Goal: Information Seeking & Learning: Learn about a topic

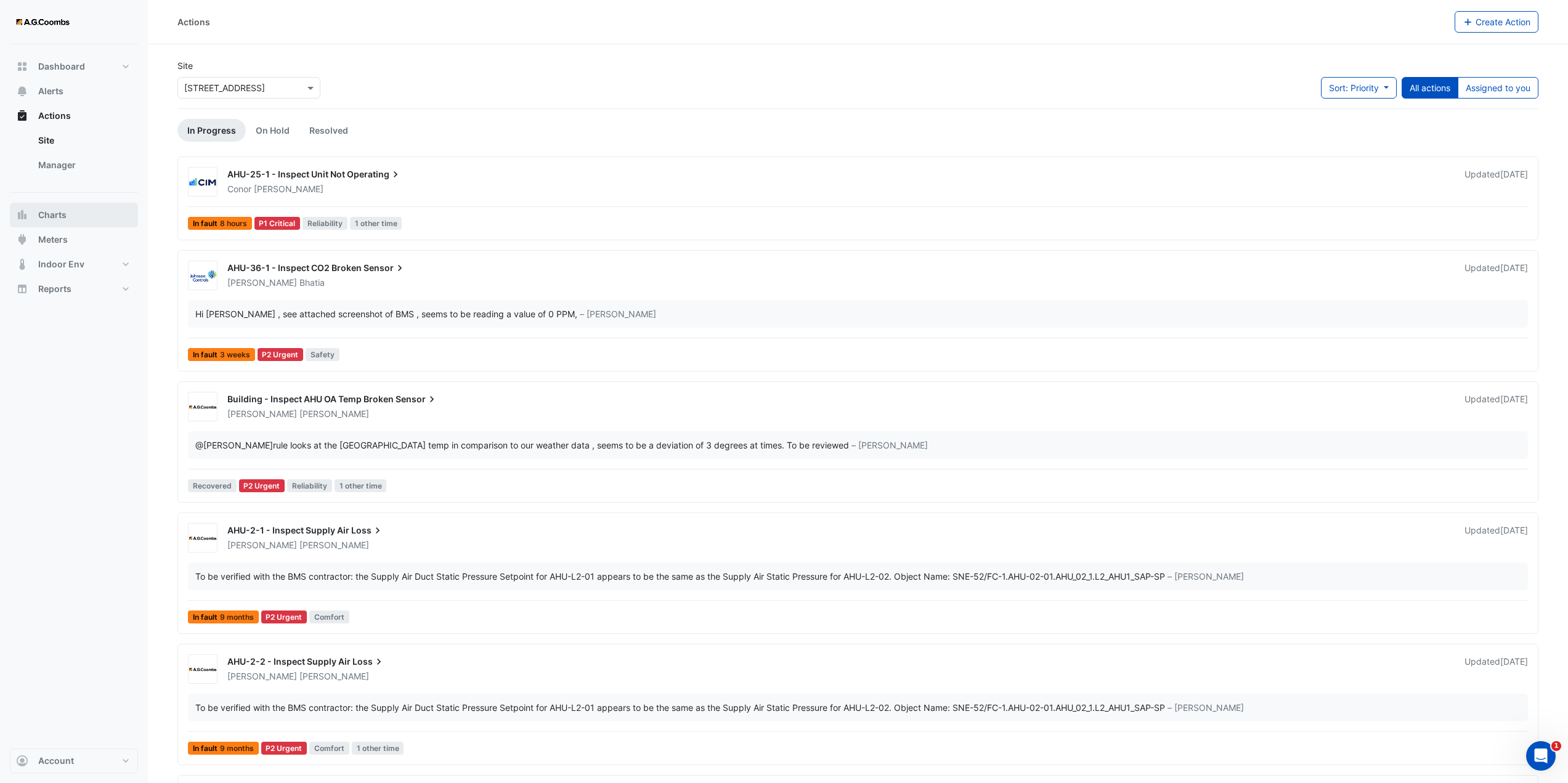
click at [61, 213] on span "Charts" at bounding box center [52, 215] width 29 height 12
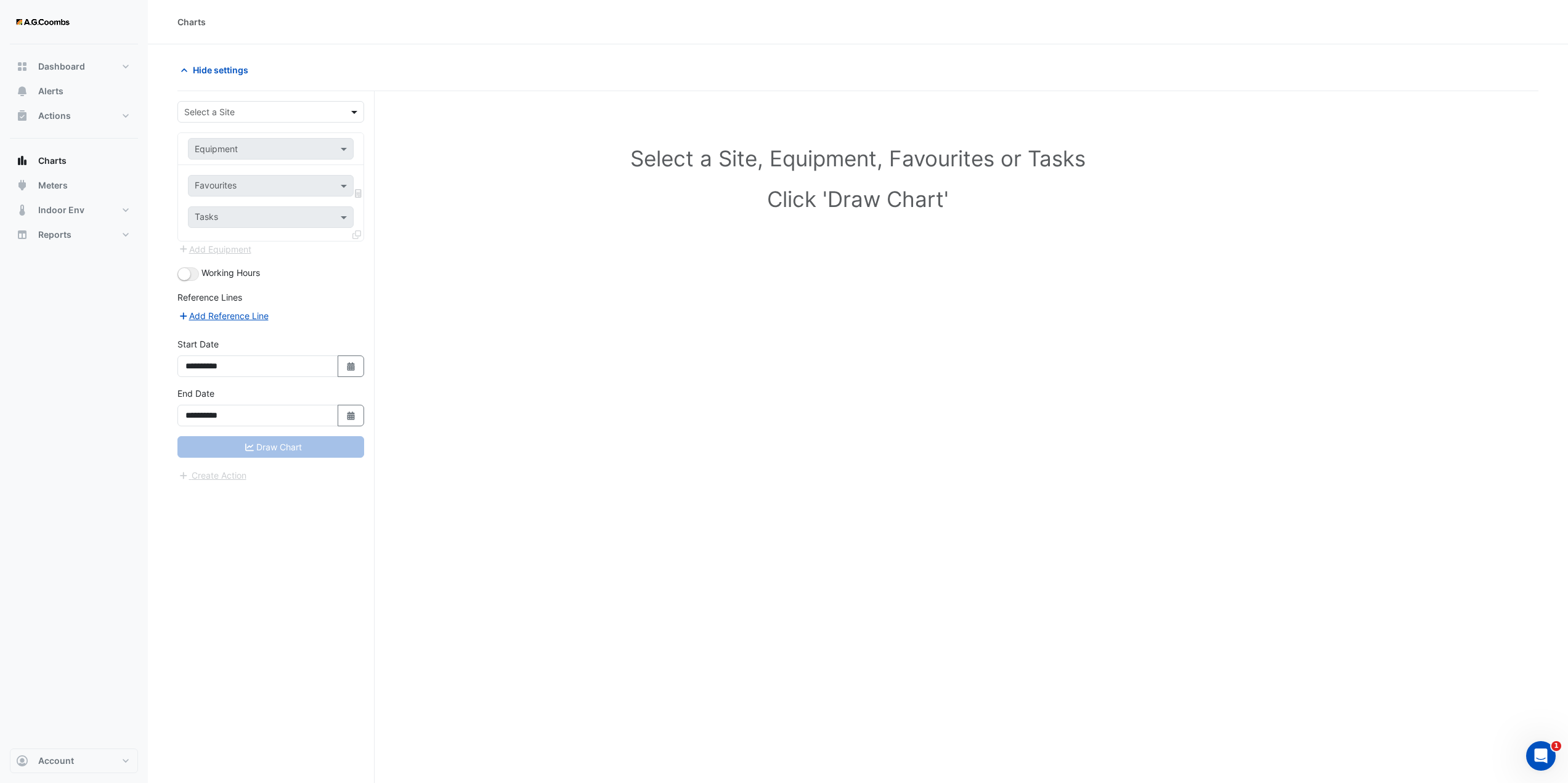
click at [350, 111] on span at bounding box center [356, 112] width 16 height 13
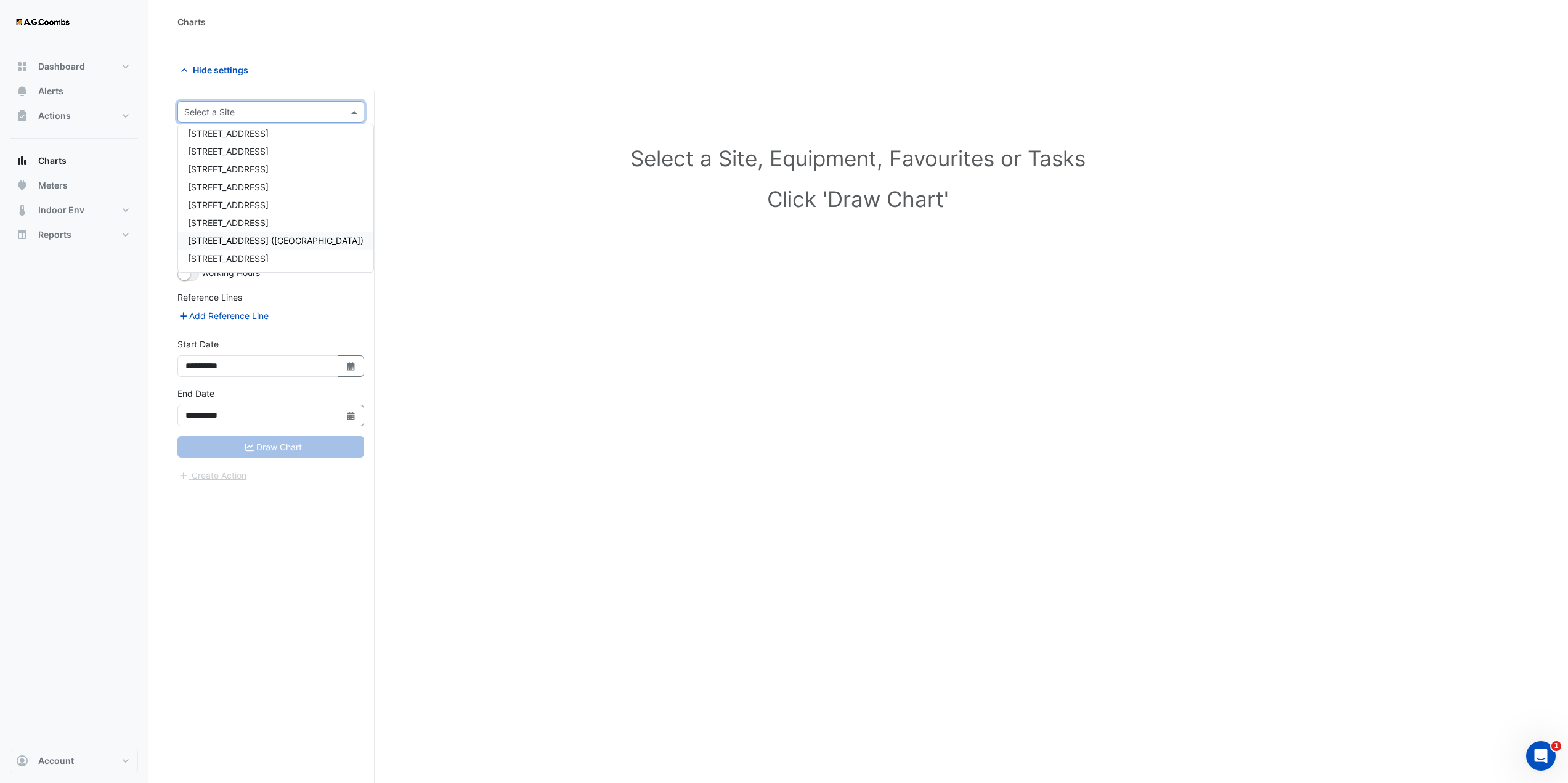
click at [237, 244] on span "[STREET_ADDRESS] ([GEOGRAPHIC_DATA])" at bounding box center [276, 240] width 175 height 10
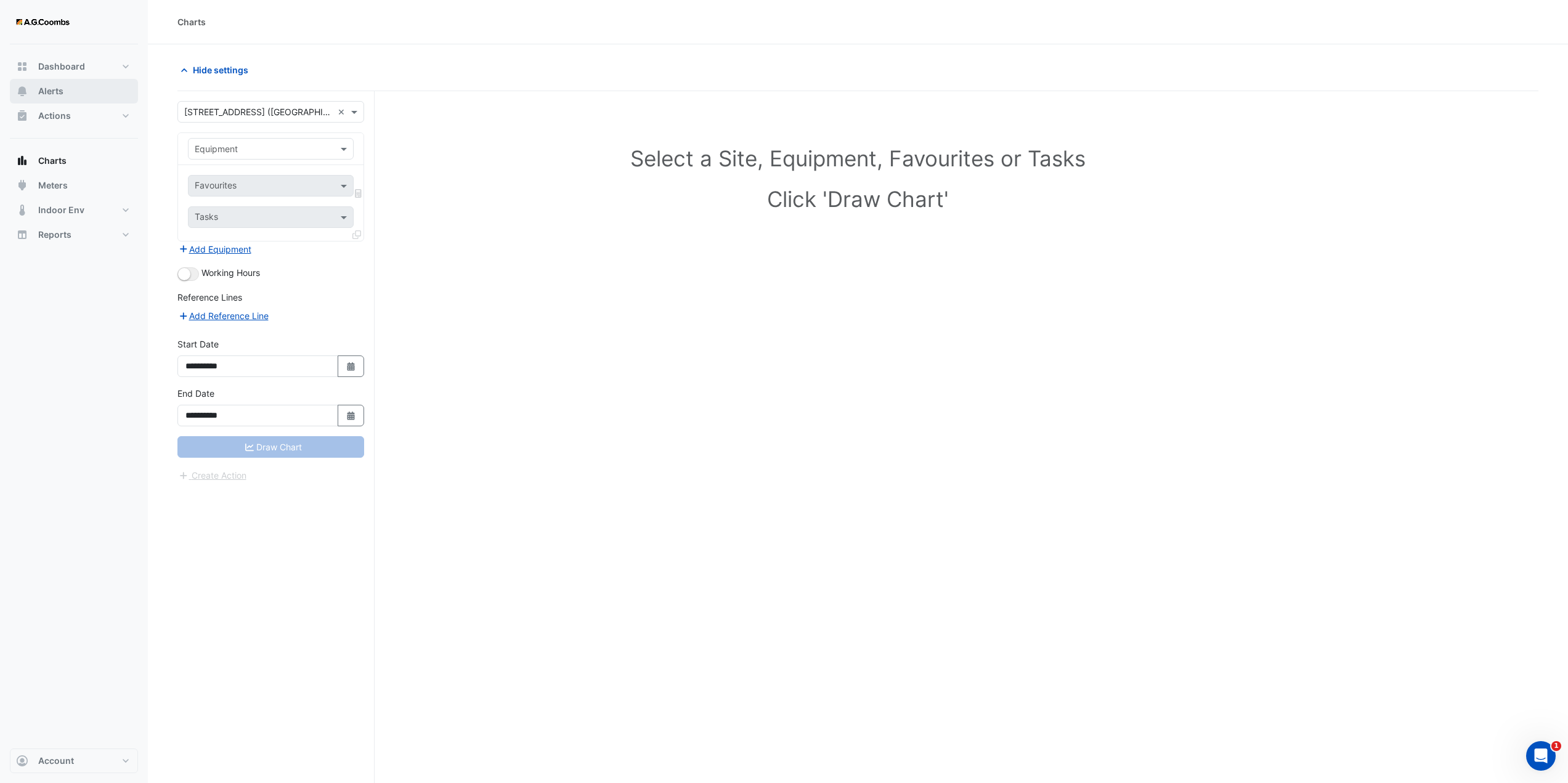
click at [50, 95] on span "Alerts" at bounding box center [50, 90] width 25 height 12
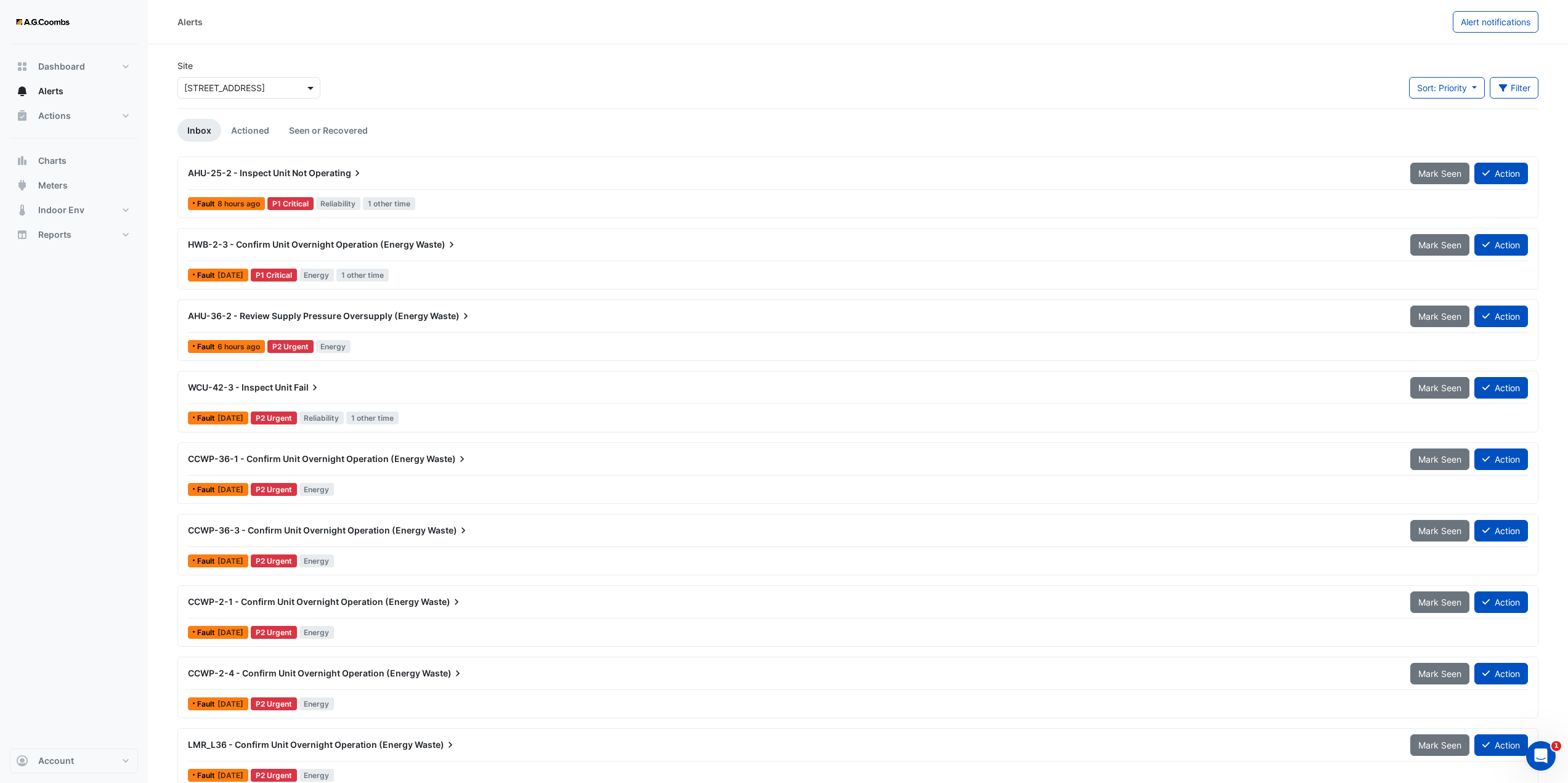
click at [312, 88] on span at bounding box center [312, 88] width 16 height 13
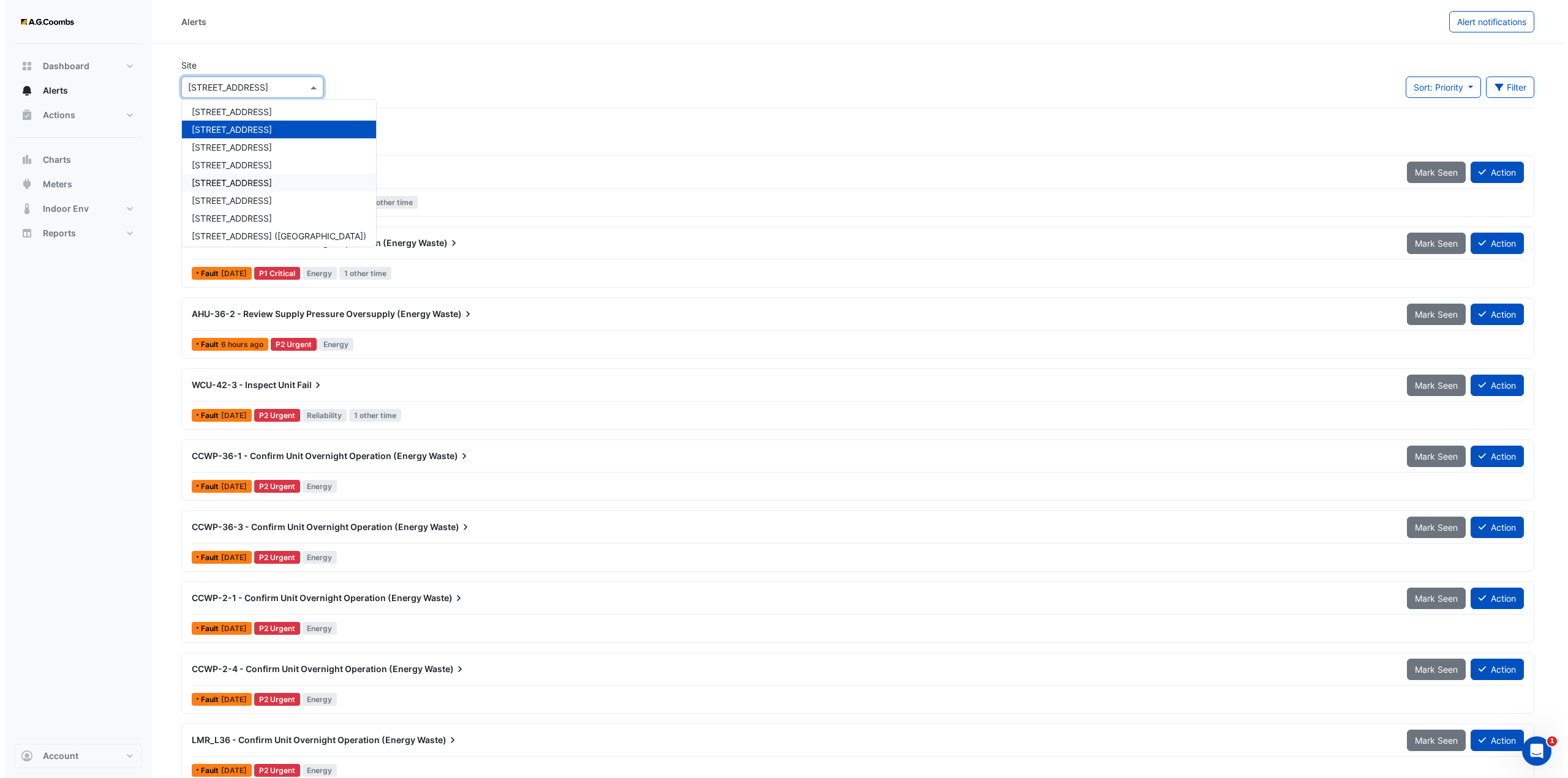
scroll to position [58, 0]
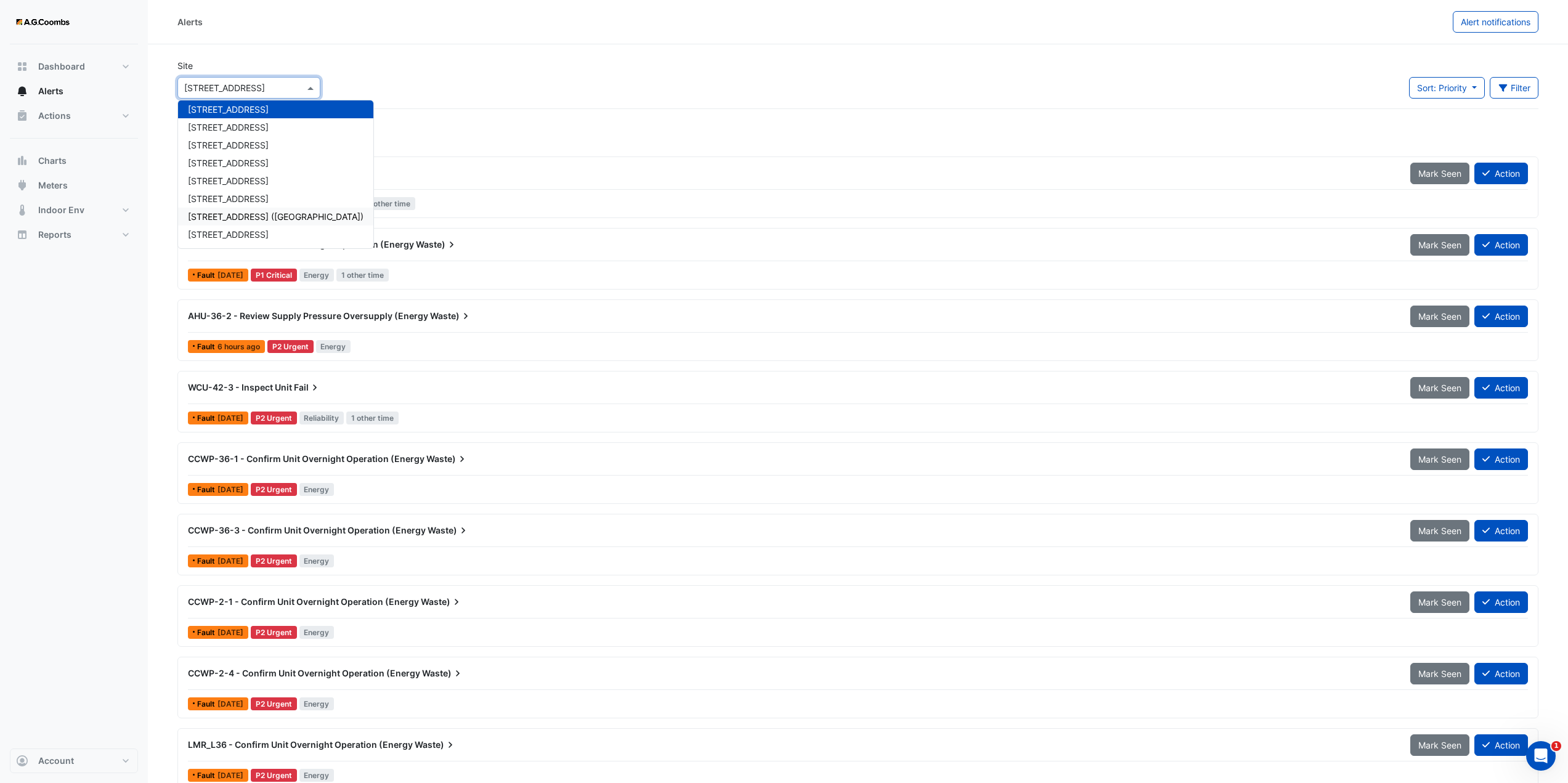
click at [239, 219] on span "[STREET_ADDRESS] ([GEOGRAPHIC_DATA])" at bounding box center [276, 216] width 175 height 10
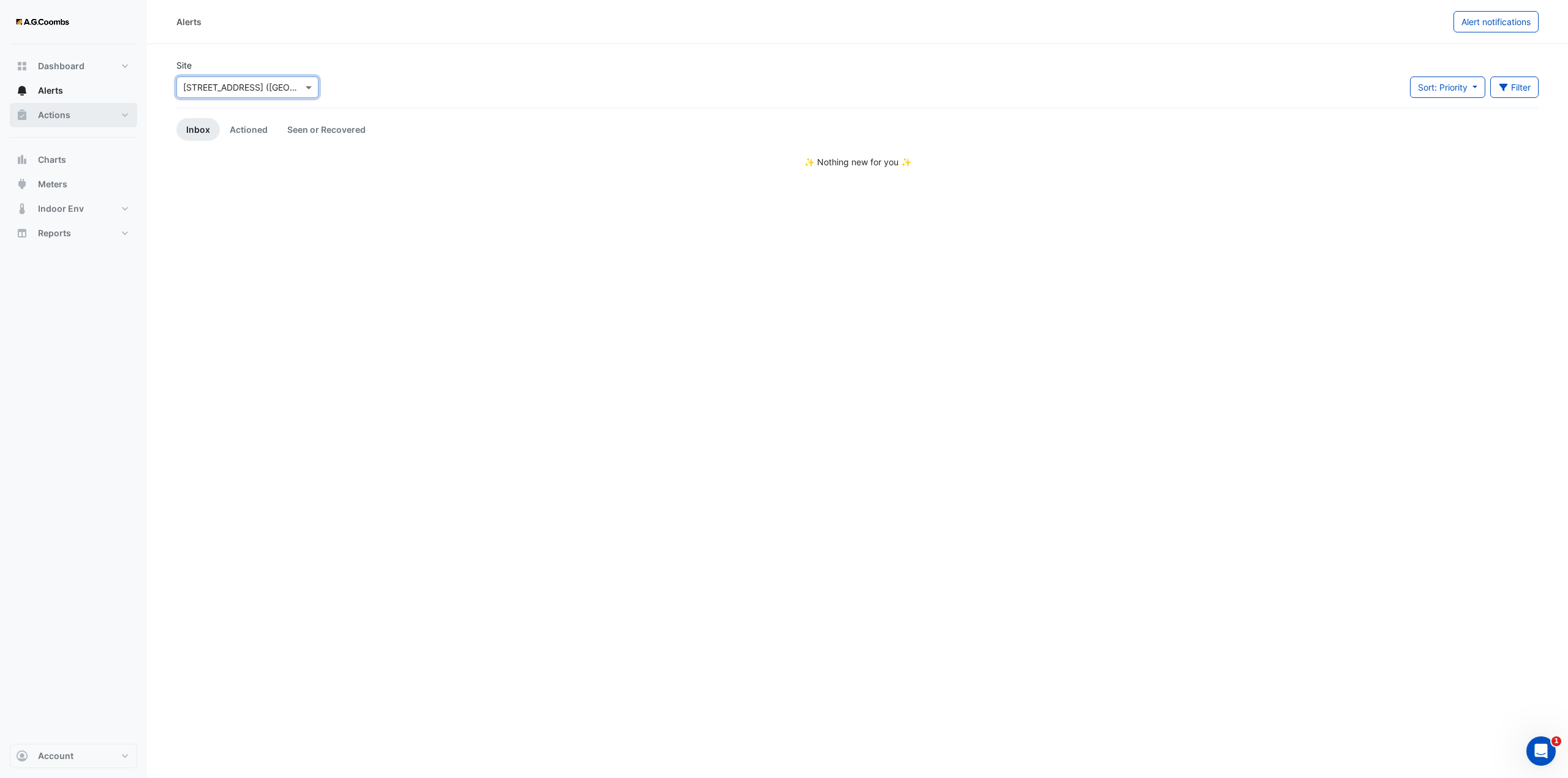
click at [78, 115] on button "Actions" at bounding box center [73, 115] width 127 height 25
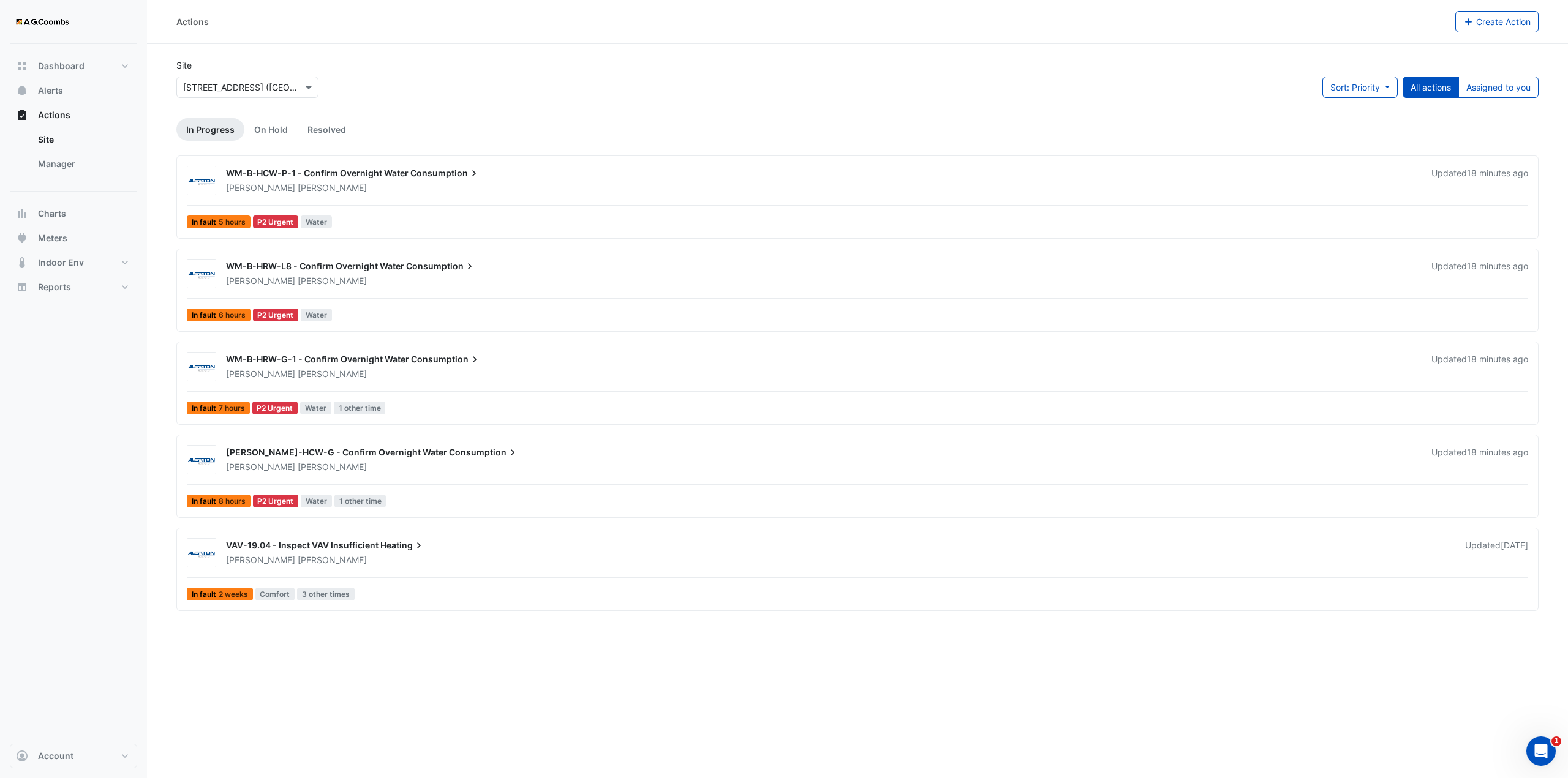
click at [420, 178] on span "Consumption" at bounding box center [445, 172] width 70 height 12
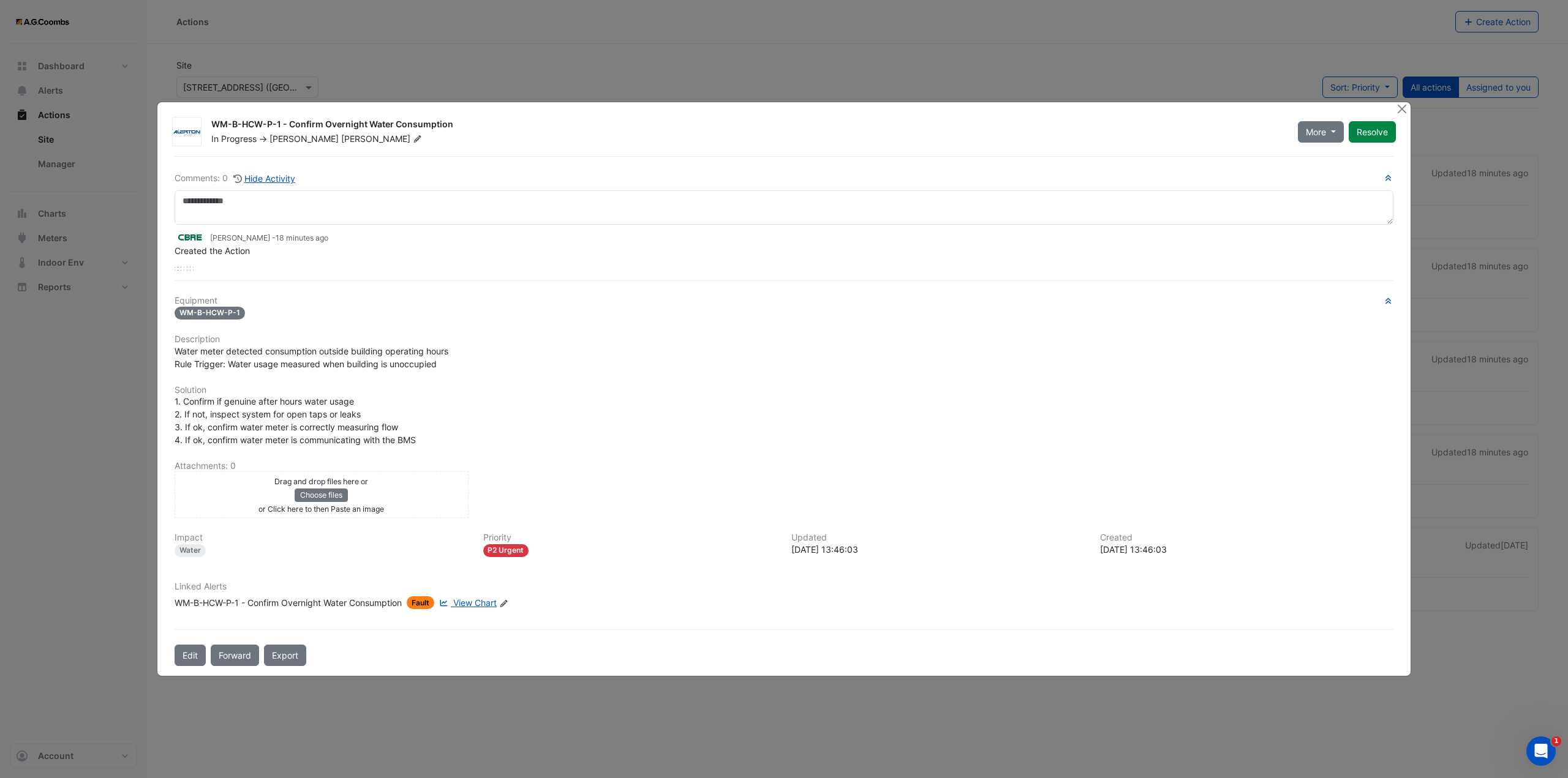
click at [481, 602] on span "View Chart" at bounding box center [475, 602] width 43 height 10
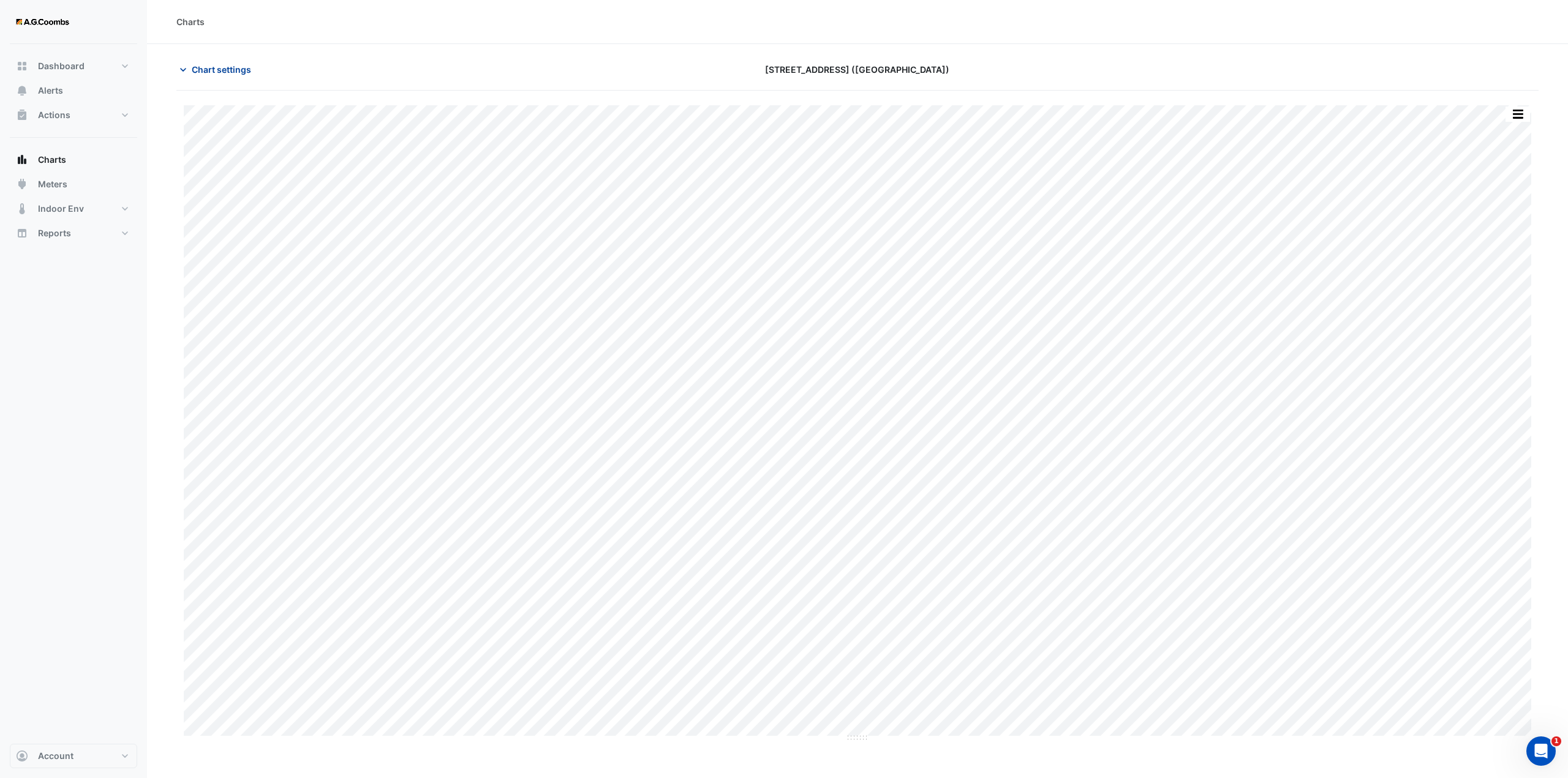
click at [225, 71] on span "Chart settings" at bounding box center [221, 70] width 60 height 13
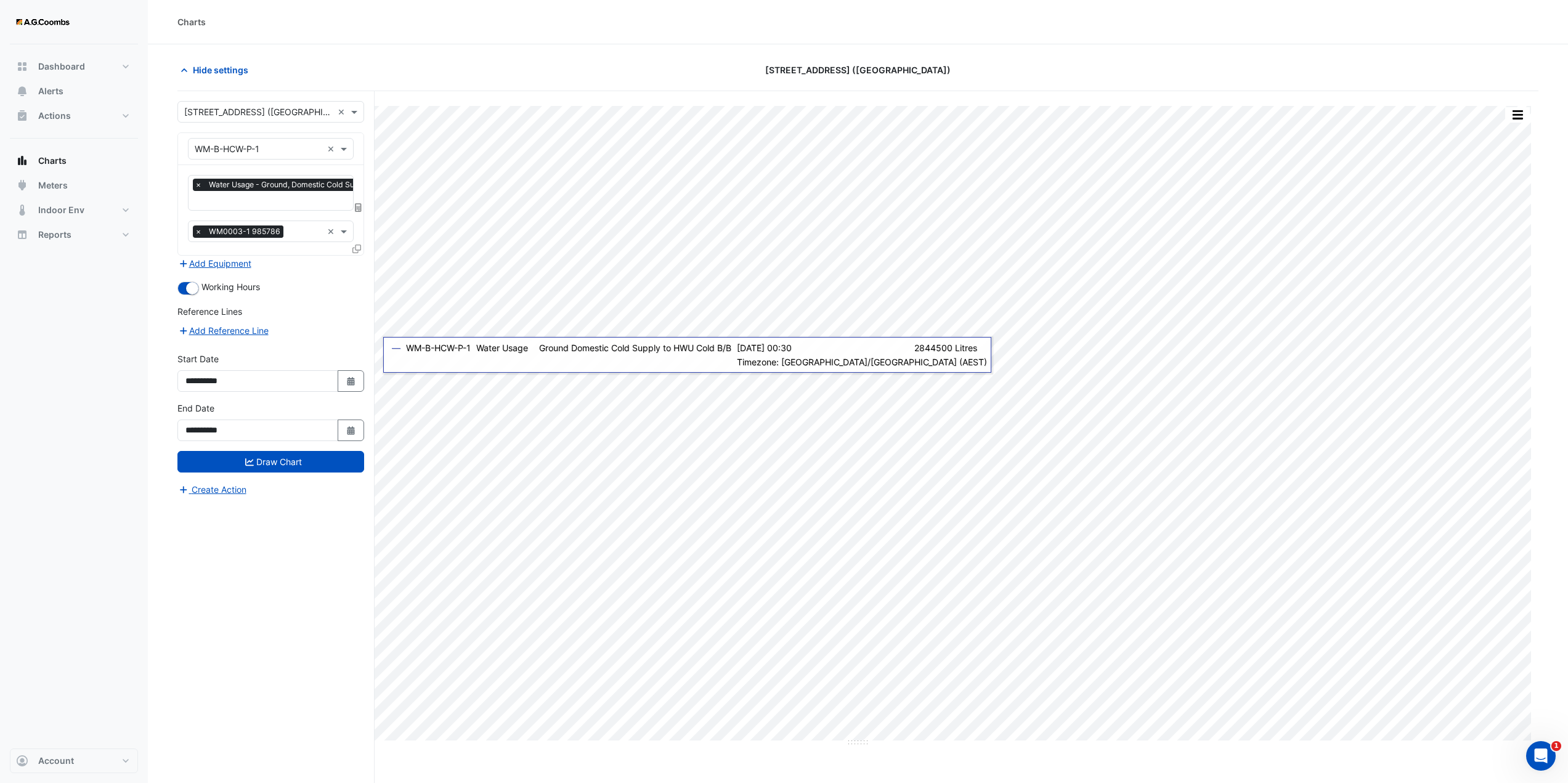
click at [359, 208] on icon at bounding box center [358, 208] width 6 height 8
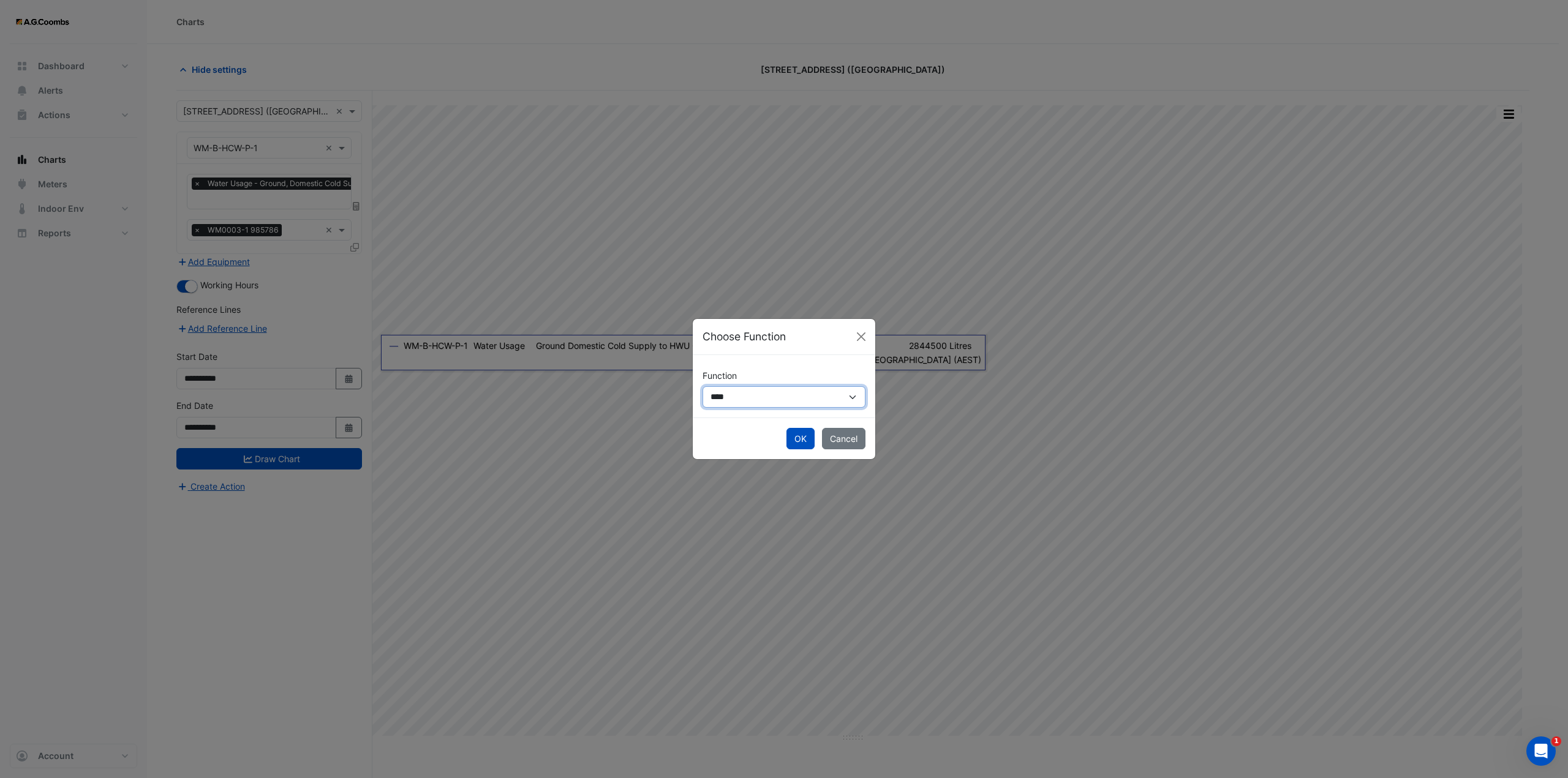
click at [761, 396] on select "**********" at bounding box center [784, 397] width 163 height 21
select select "******"
click at [703, 387] on select "**********" at bounding box center [784, 397] width 163 height 21
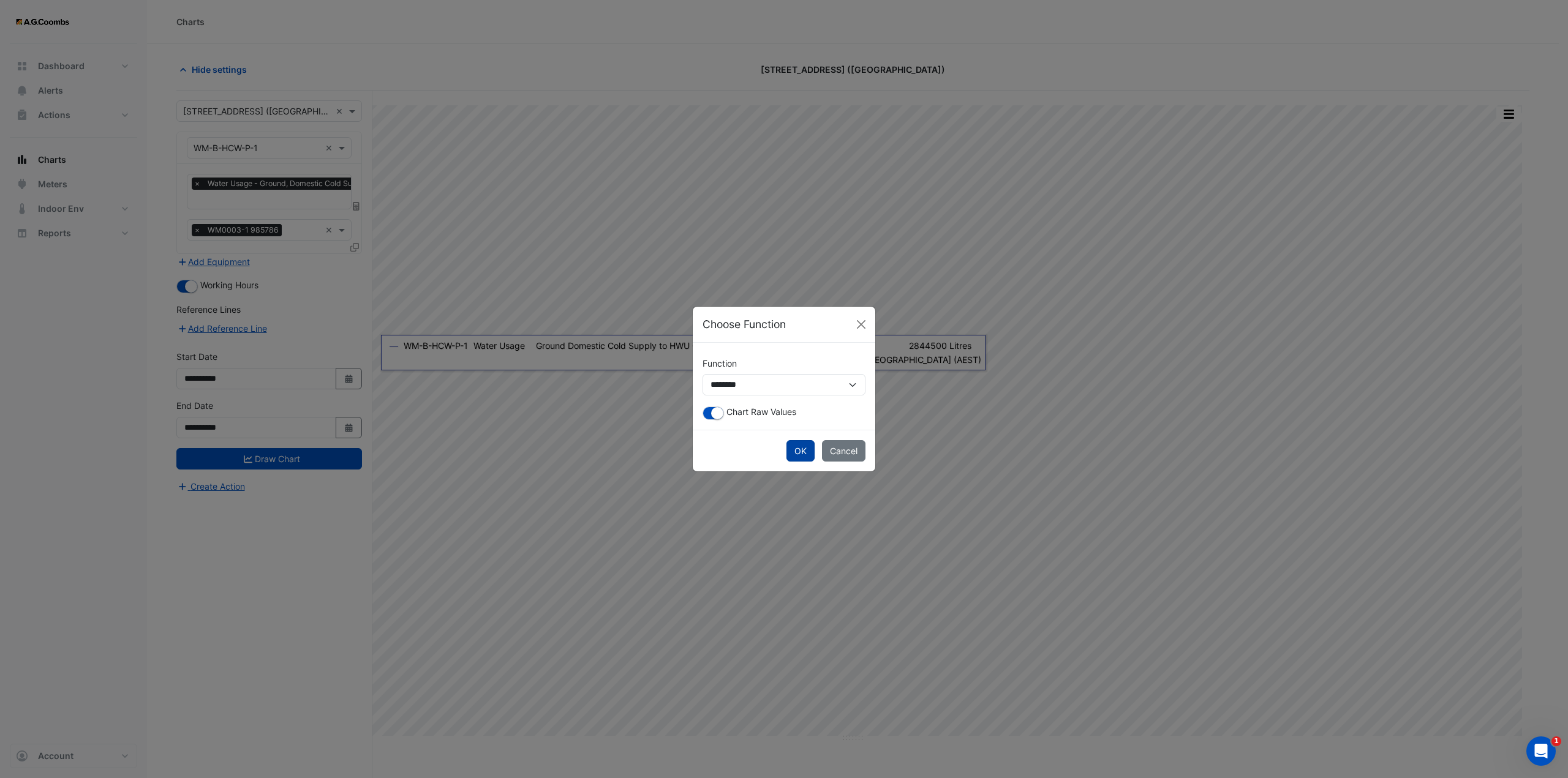
click at [804, 448] on button "OK" at bounding box center [800, 451] width 28 height 21
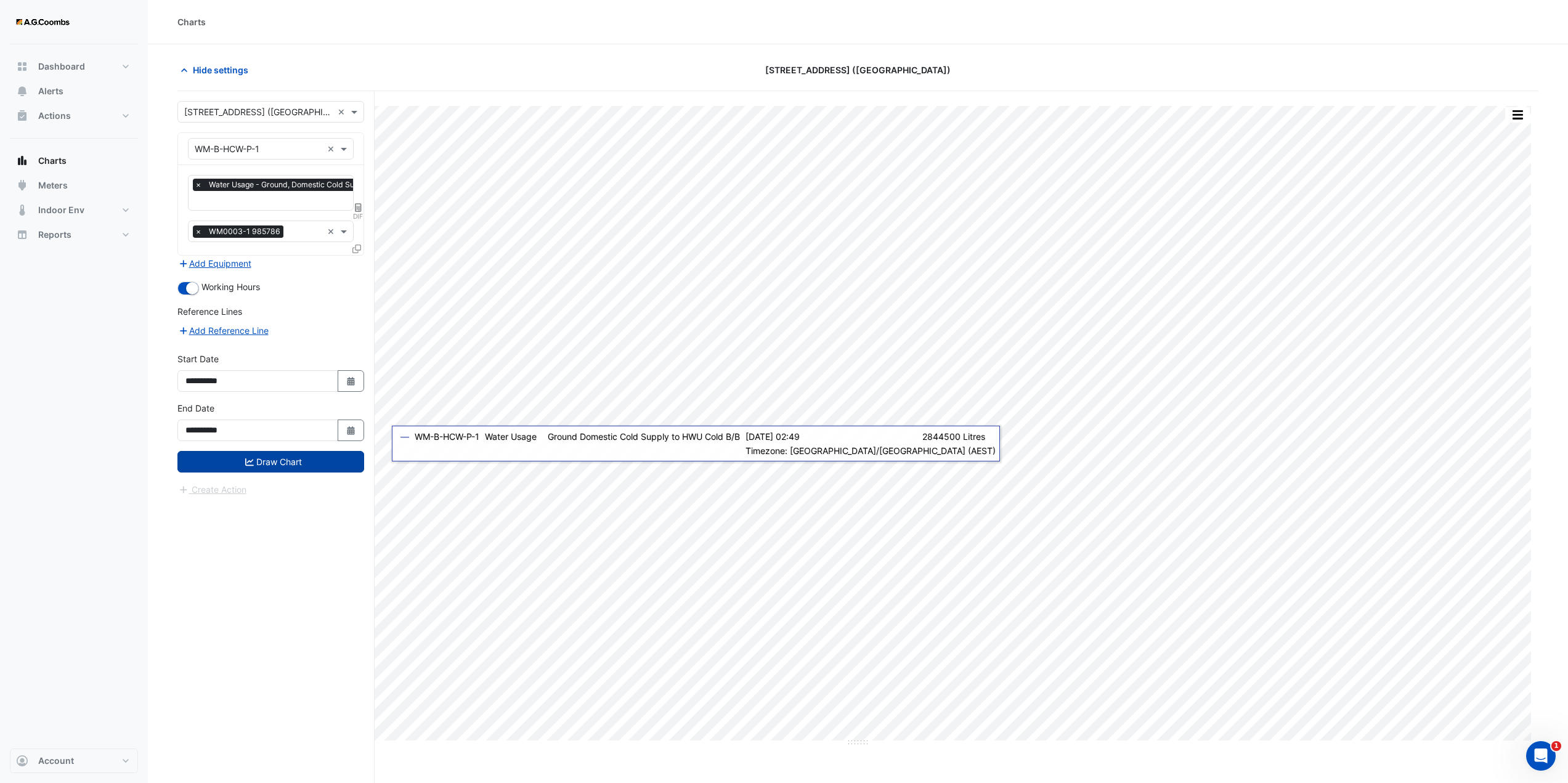
click at [290, 466] on button "Draw Chart" at bounding box center [270, 461] width 186 height 21
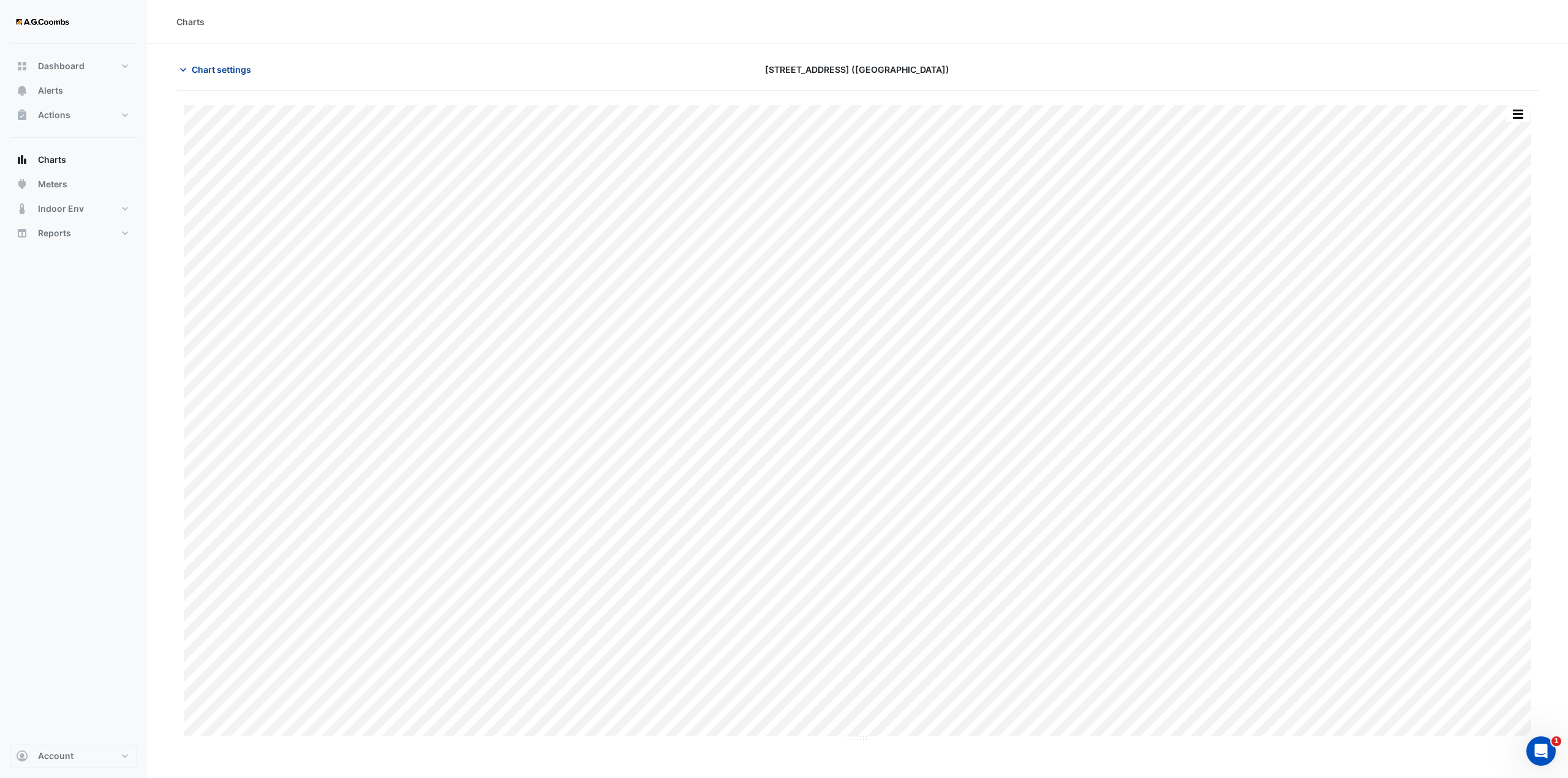
click at [220, 71] on span "Chart settings" at bounding box center [221, 70] width 60 height 13
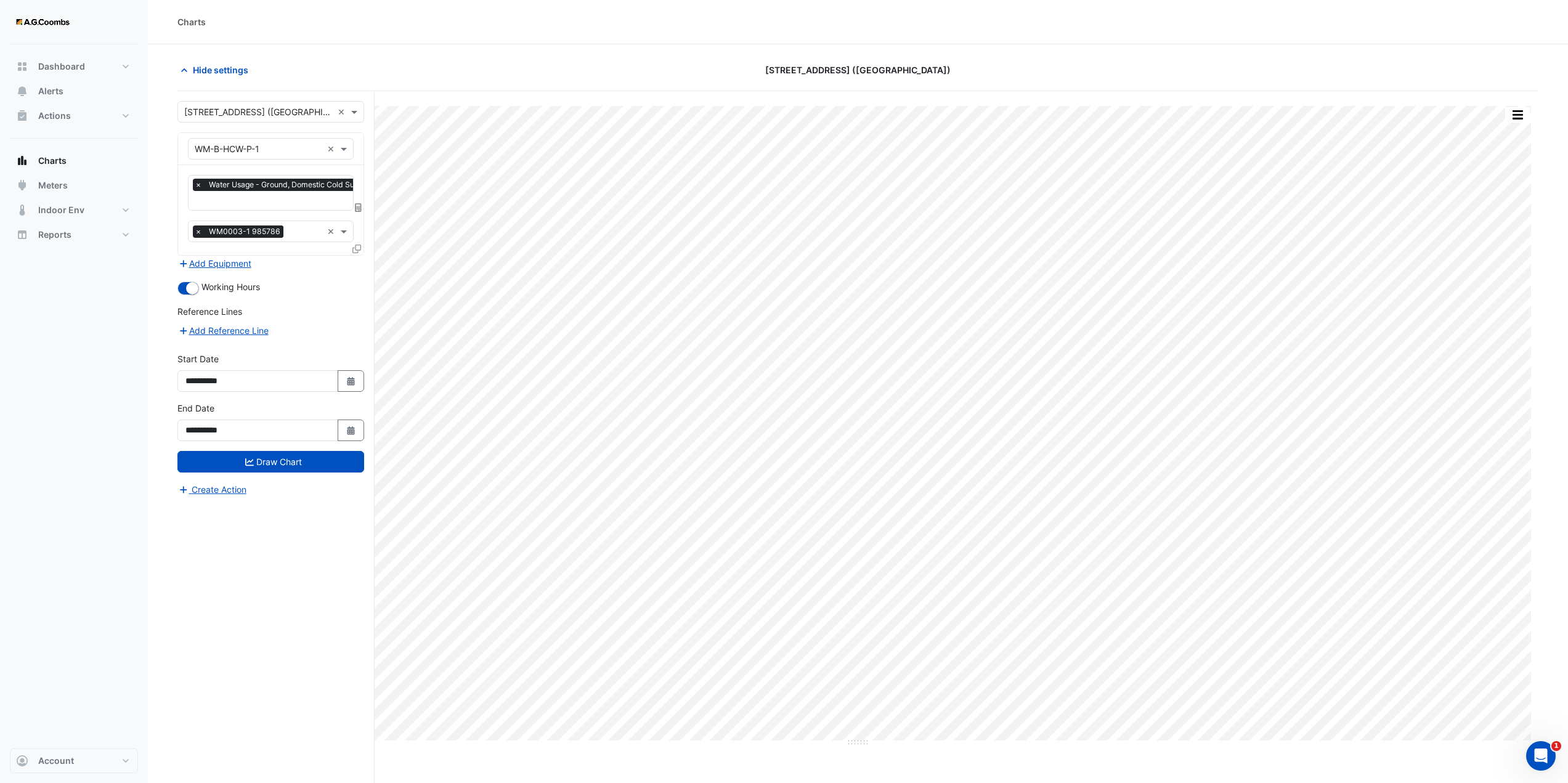
click at [360, 206] on icon at bounding box center [358, 208] width 6 height 8
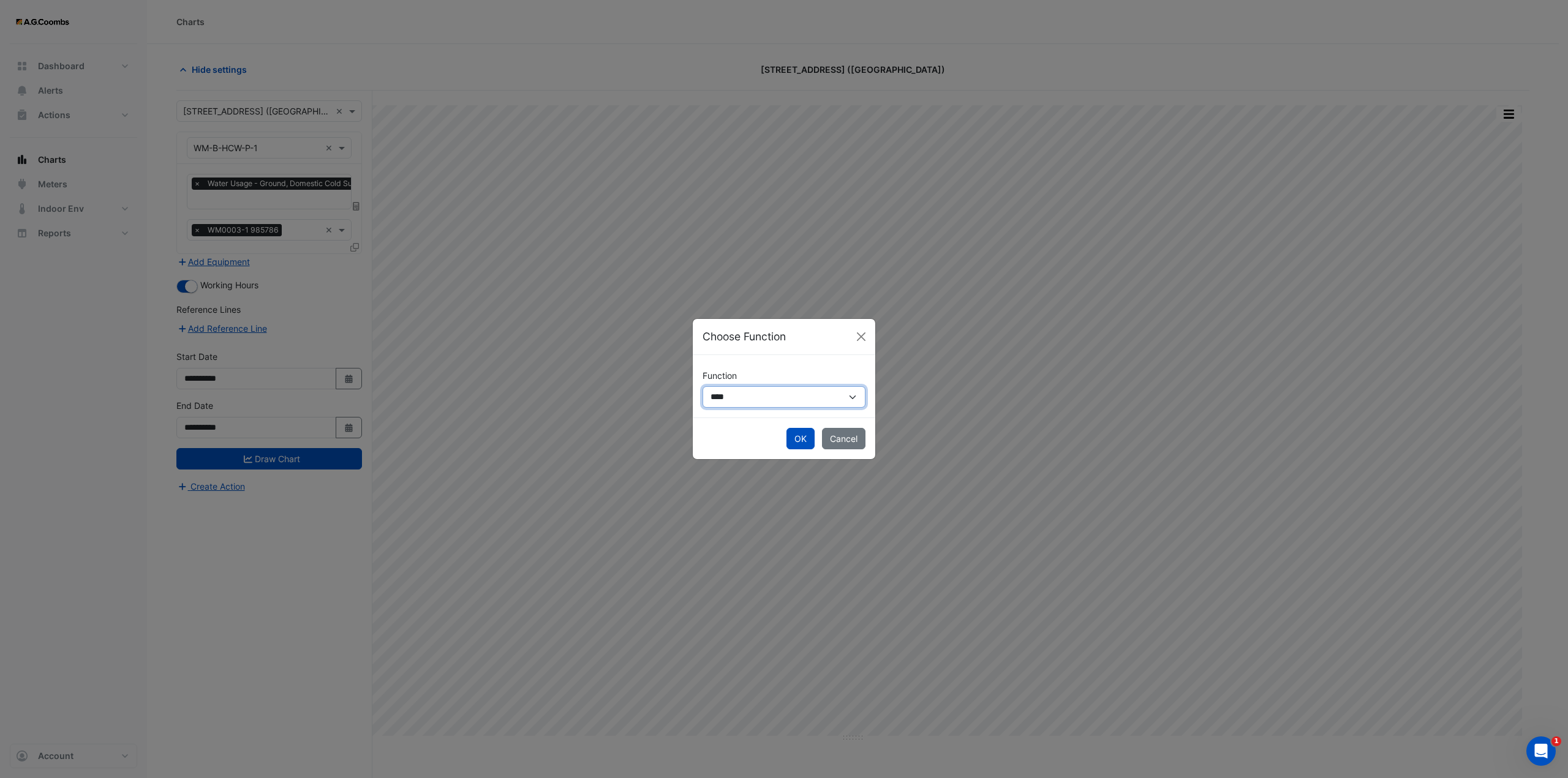
click at [768, 389] on select "**********" at bounding box center [784, 397] width 163 height 21
select select "******"
click at [703, 387] on select "**********" at bounding box center [784, 397] width 163 height 21
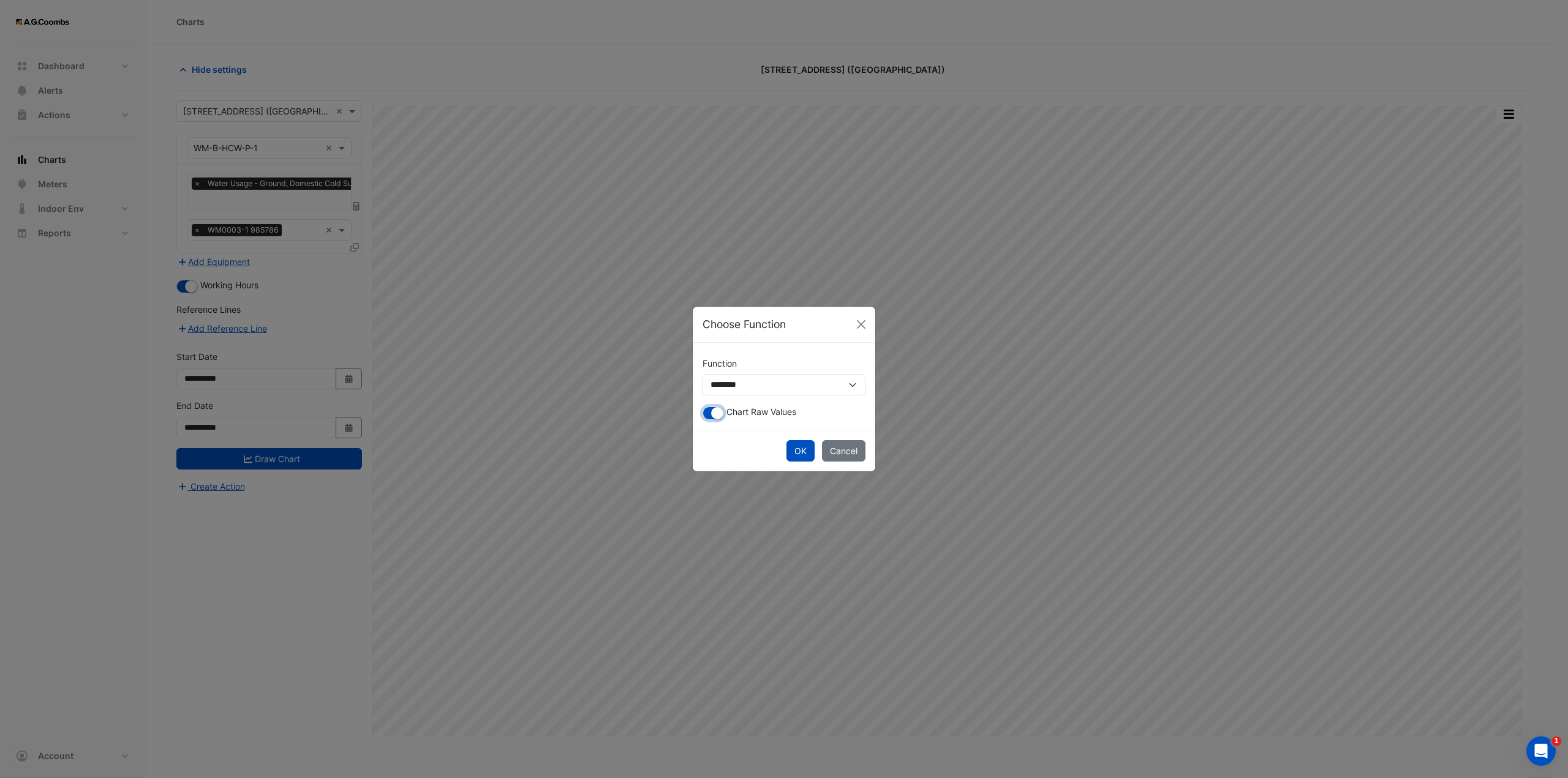
click at [718, 412] on small "button" at bounding box center [717, 412] width 12 height 12
click at [795, 450] on button "OK" at bounding box center [800, 451] width 28 height 21
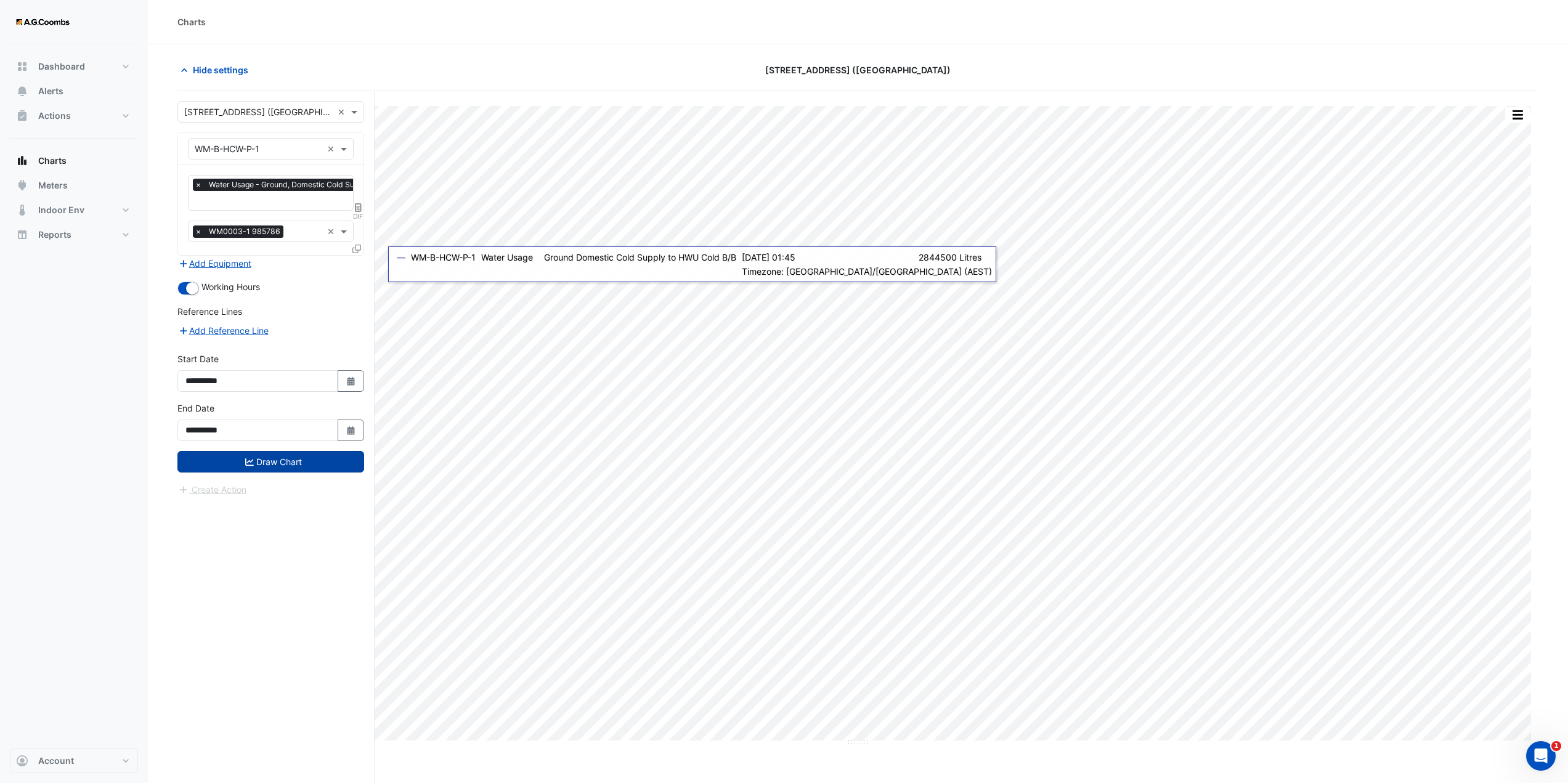
click at [283, 458] on button "Draw Chart" at bounding box center [270, 461] width 186 height 21
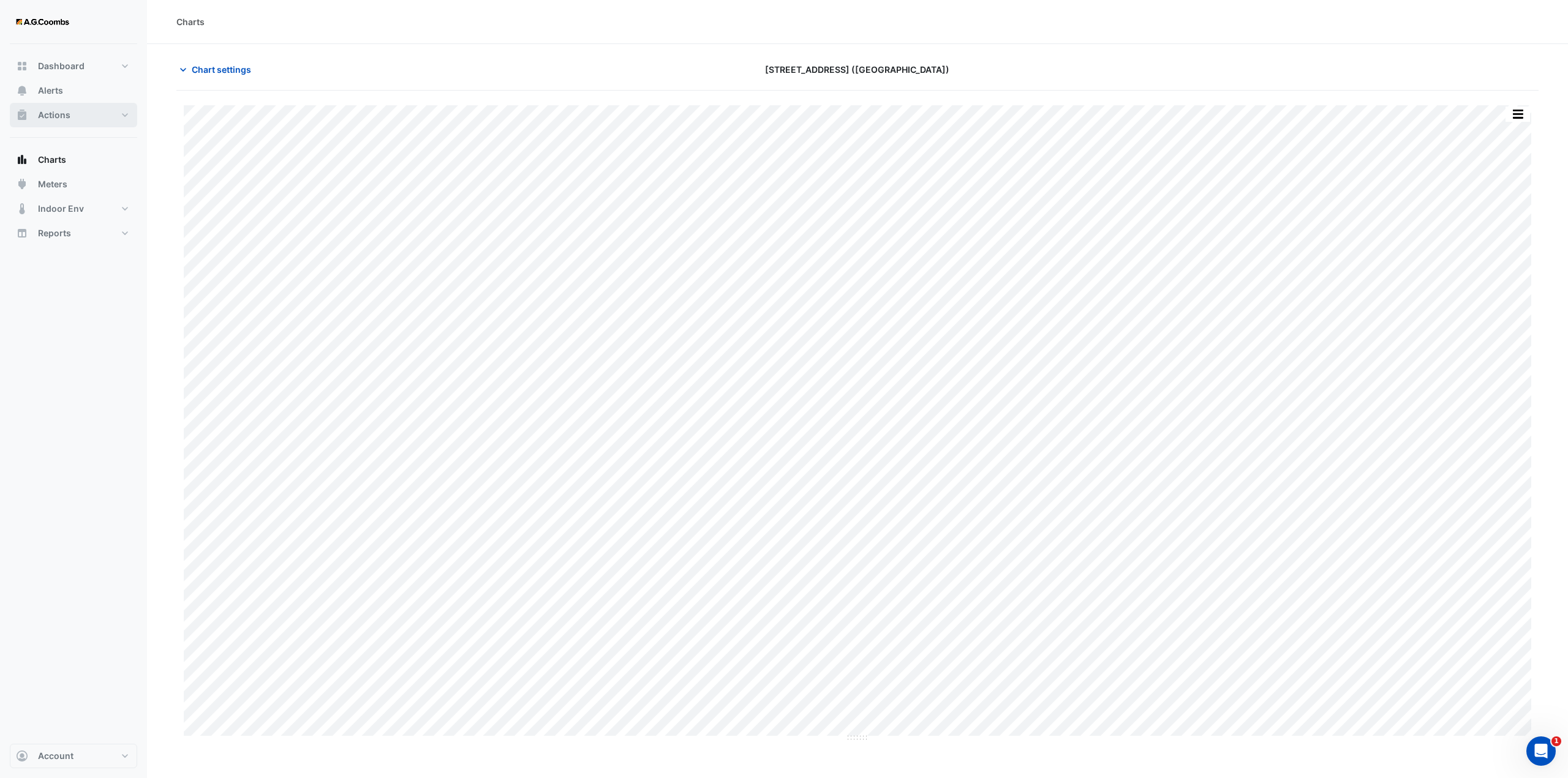
click at [61, 117] on span "Actions" at bounding box center [53, 115] width 32 height 12
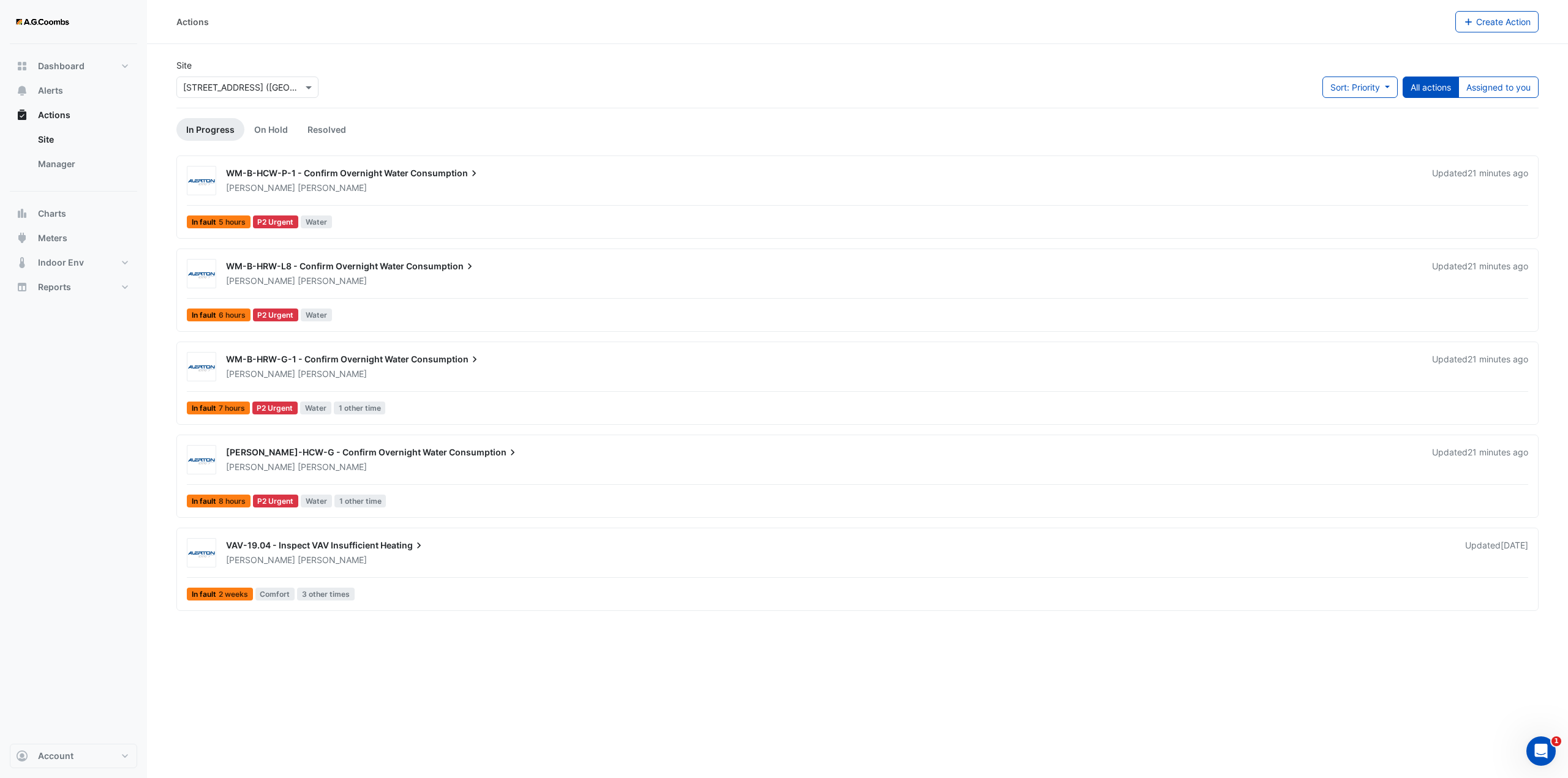
click at [352, 270] on span "WM-B-HRW-L8 - Confirm Overnight Water" at bounding box center [315, 266] width 178 height 10
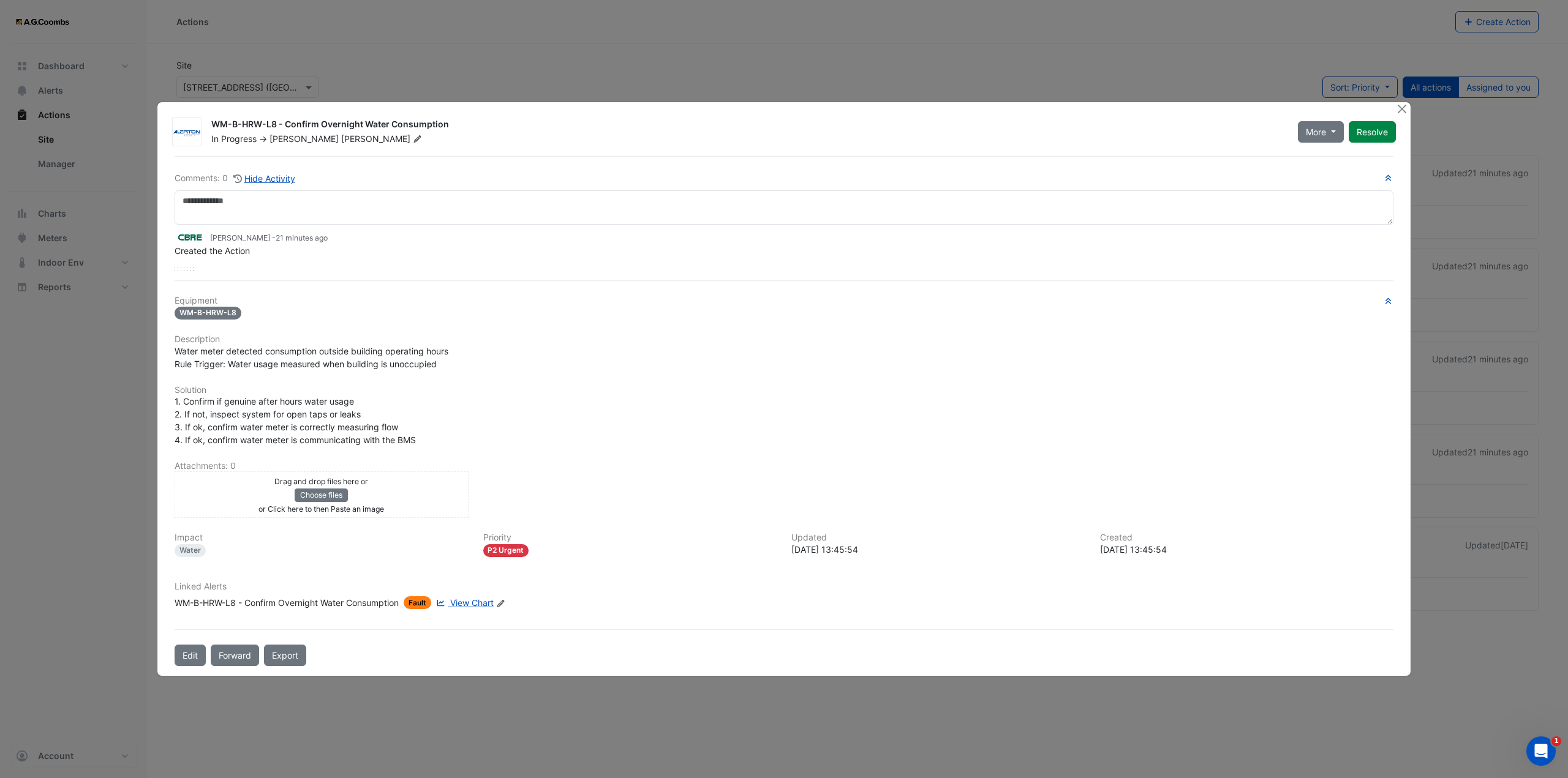
click at [474, 603] on span "View Chart" at bounding box center [471, 602] width 43 height 10
click at [1404, 108] on button "Close" at bounding box center [1401, 109] width 13 height 13
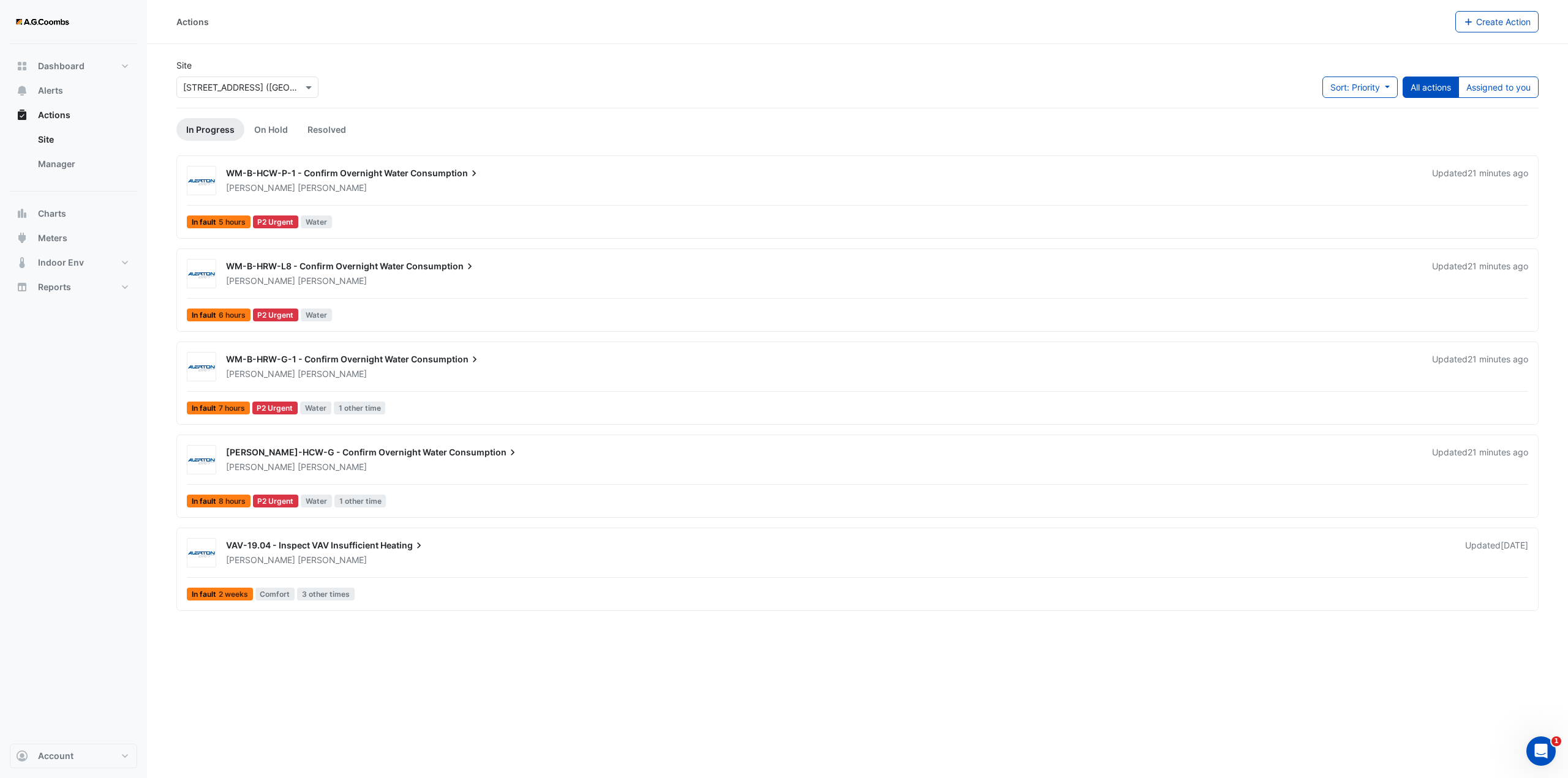
click at [358, 554] on div "Craig Stannard" at bounding box center [838, 560] width 1227 height 12
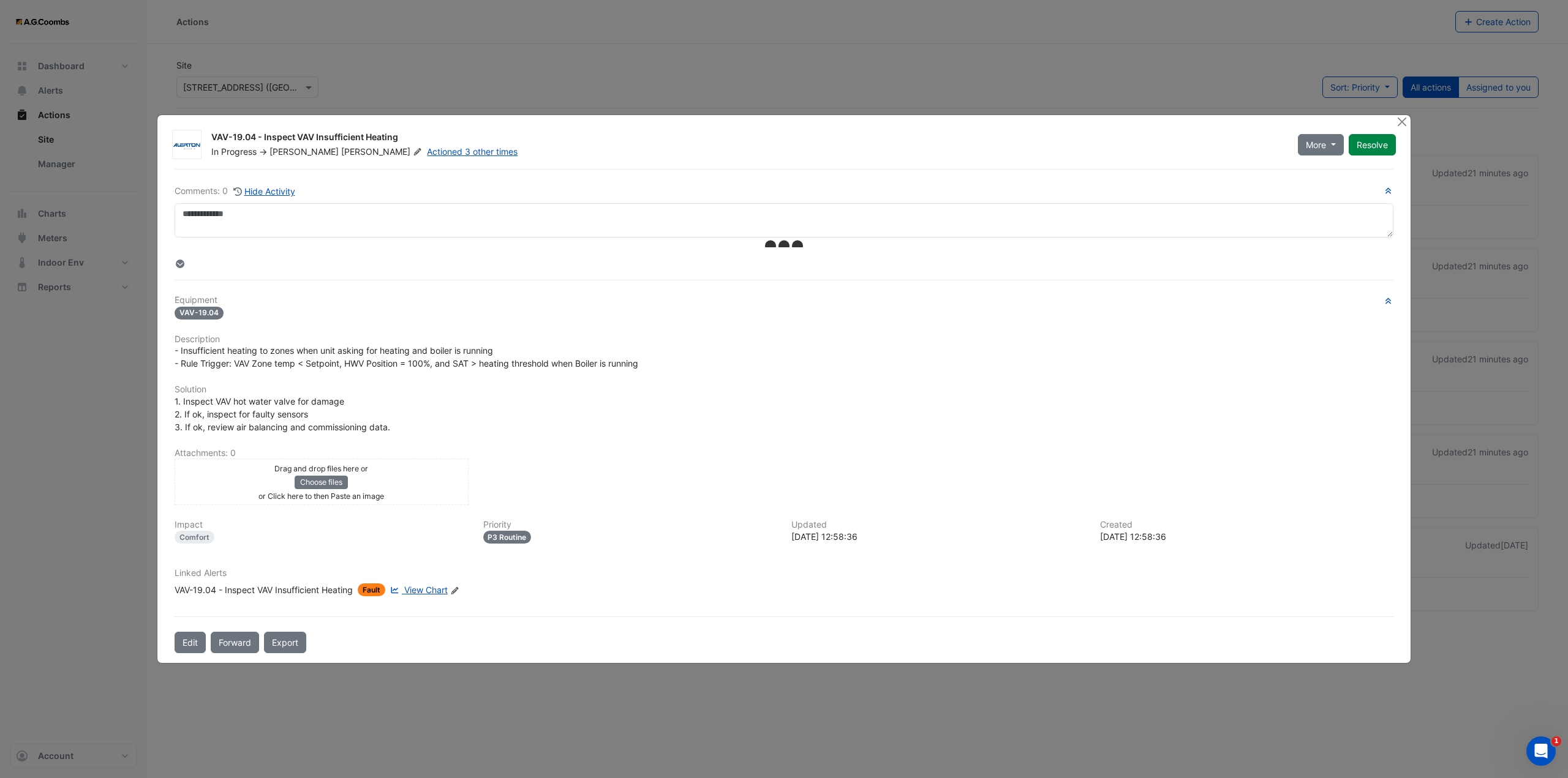
click at [430, 590] on link "View Chart" at bounding box center [417, 590] width 60 height 13
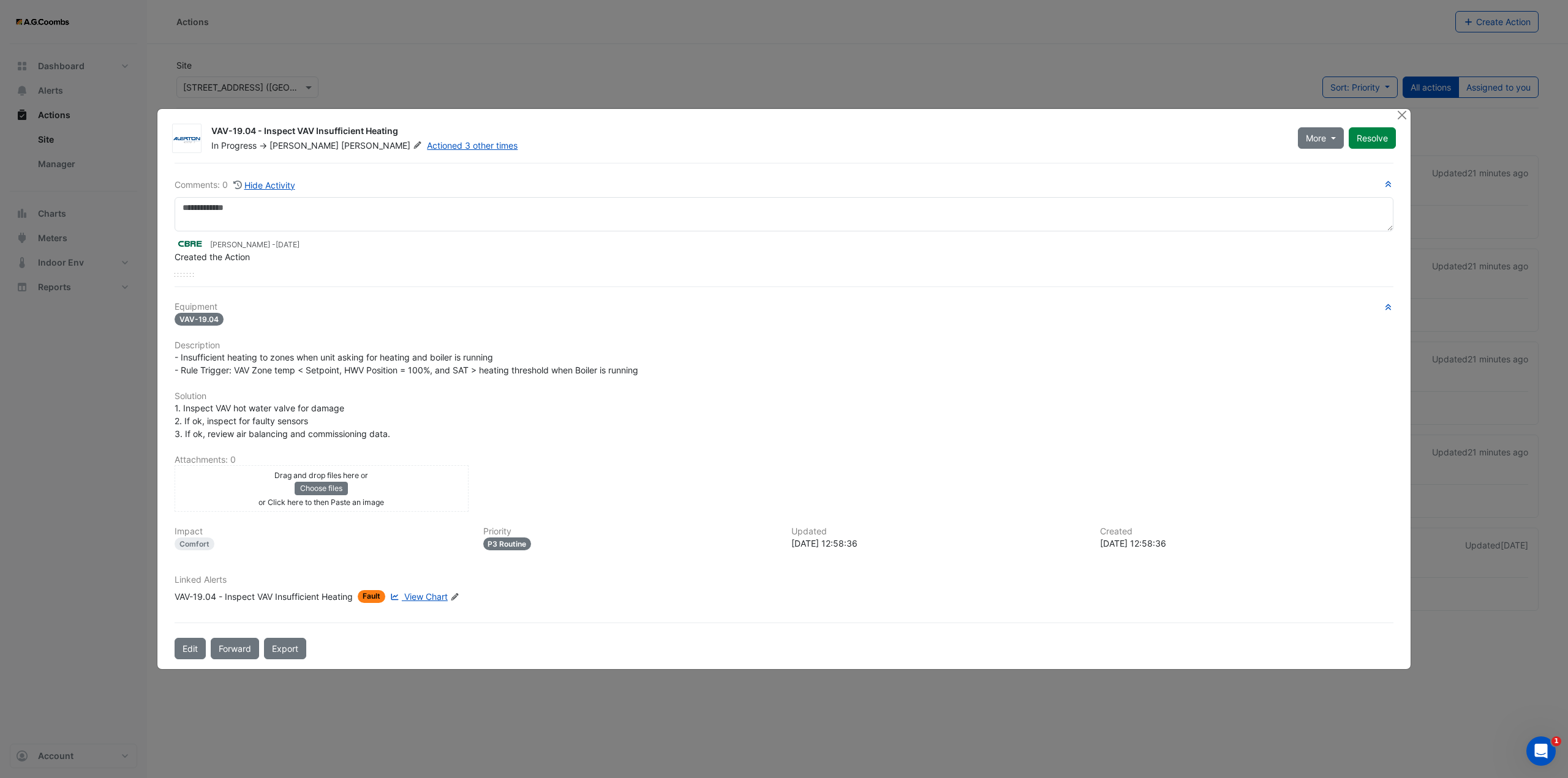
click at [434, 596] on span "View Chart" at bounding box center [425, 597] width 43 height 10
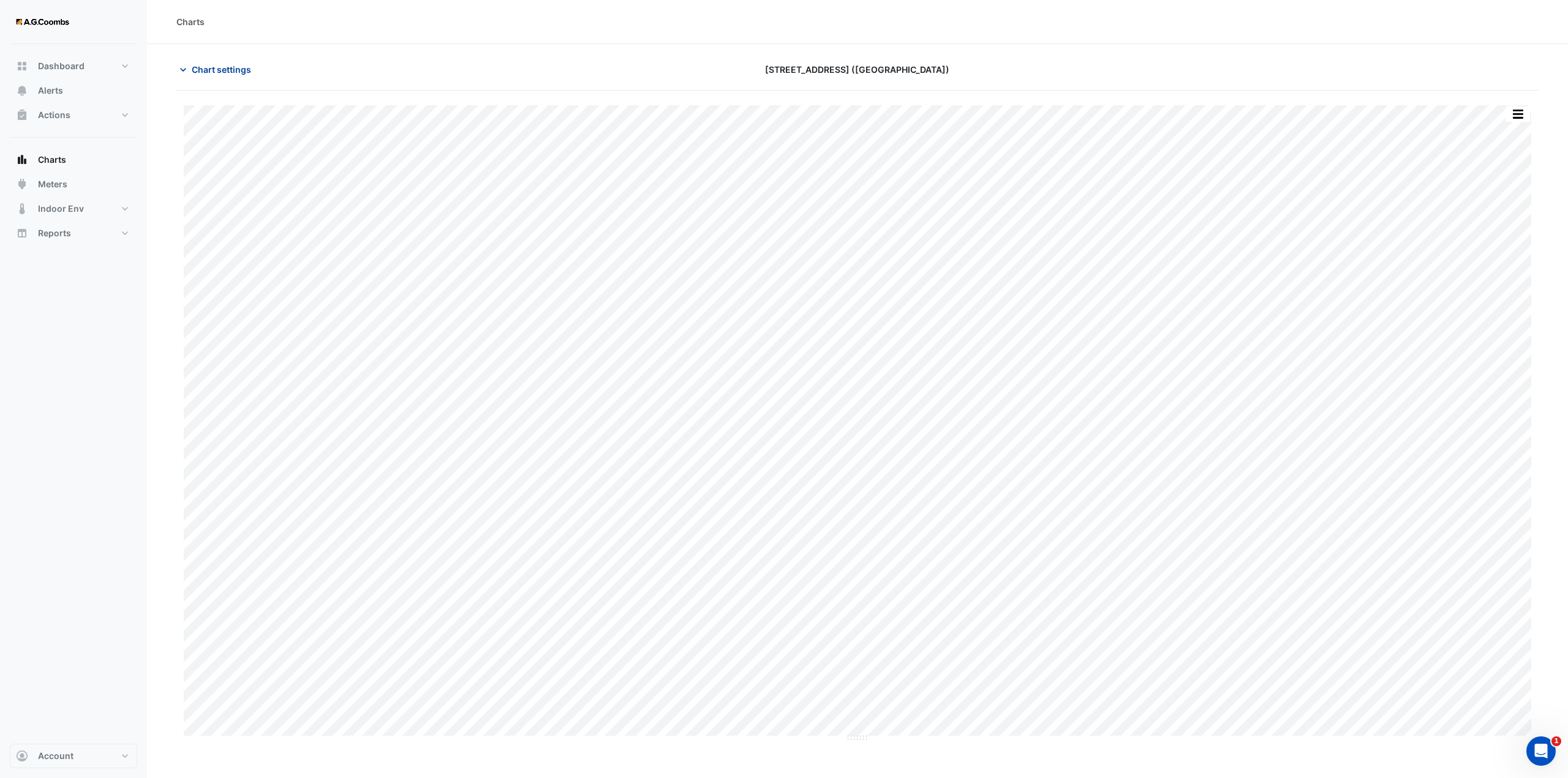
click at [218, 71] on span "Chart settings" at bounding box center [221, 70] width 60 height 13
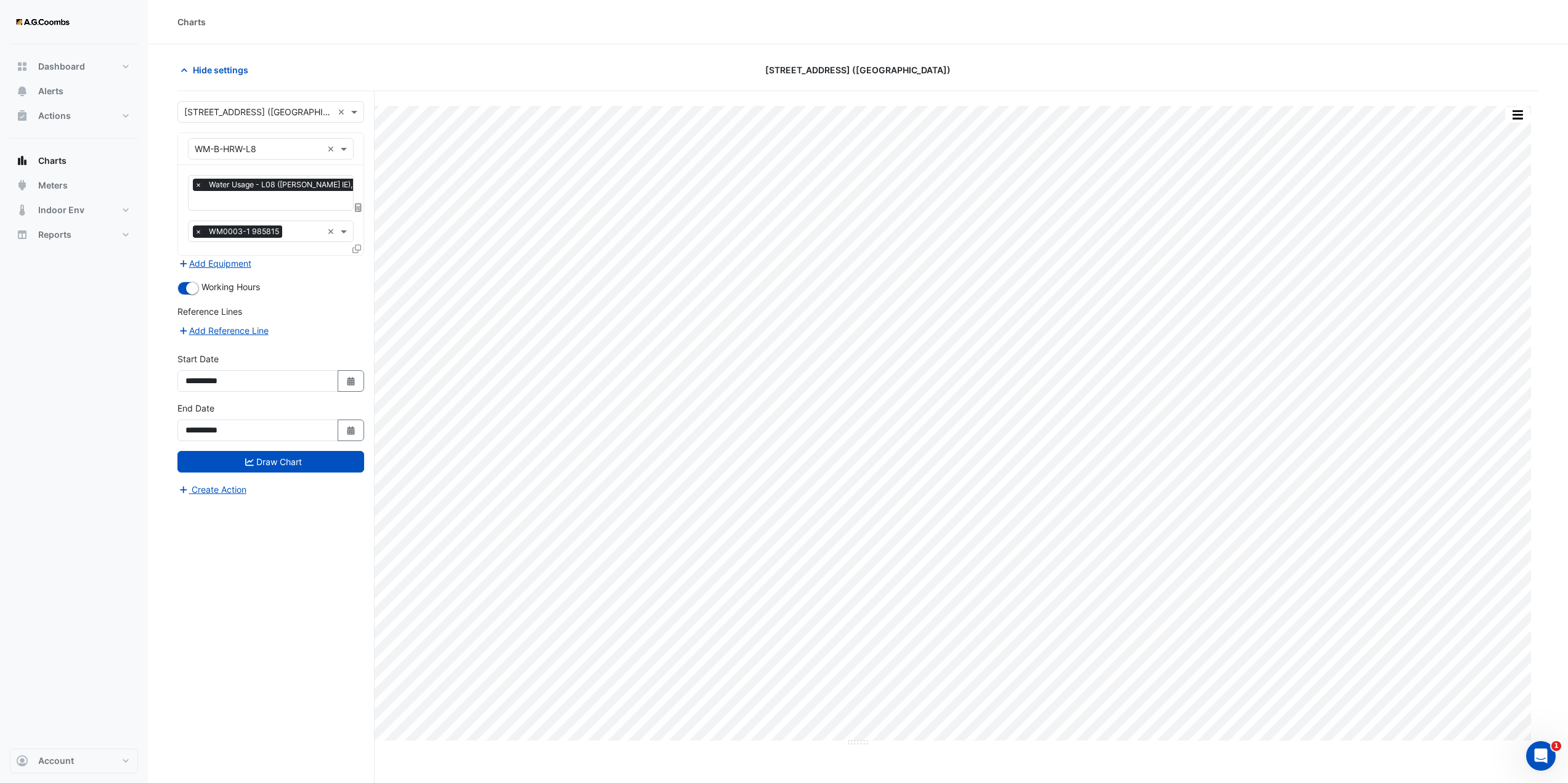
click at [356, 206] on icon at bounding box center [358, 208] width 6 height 8
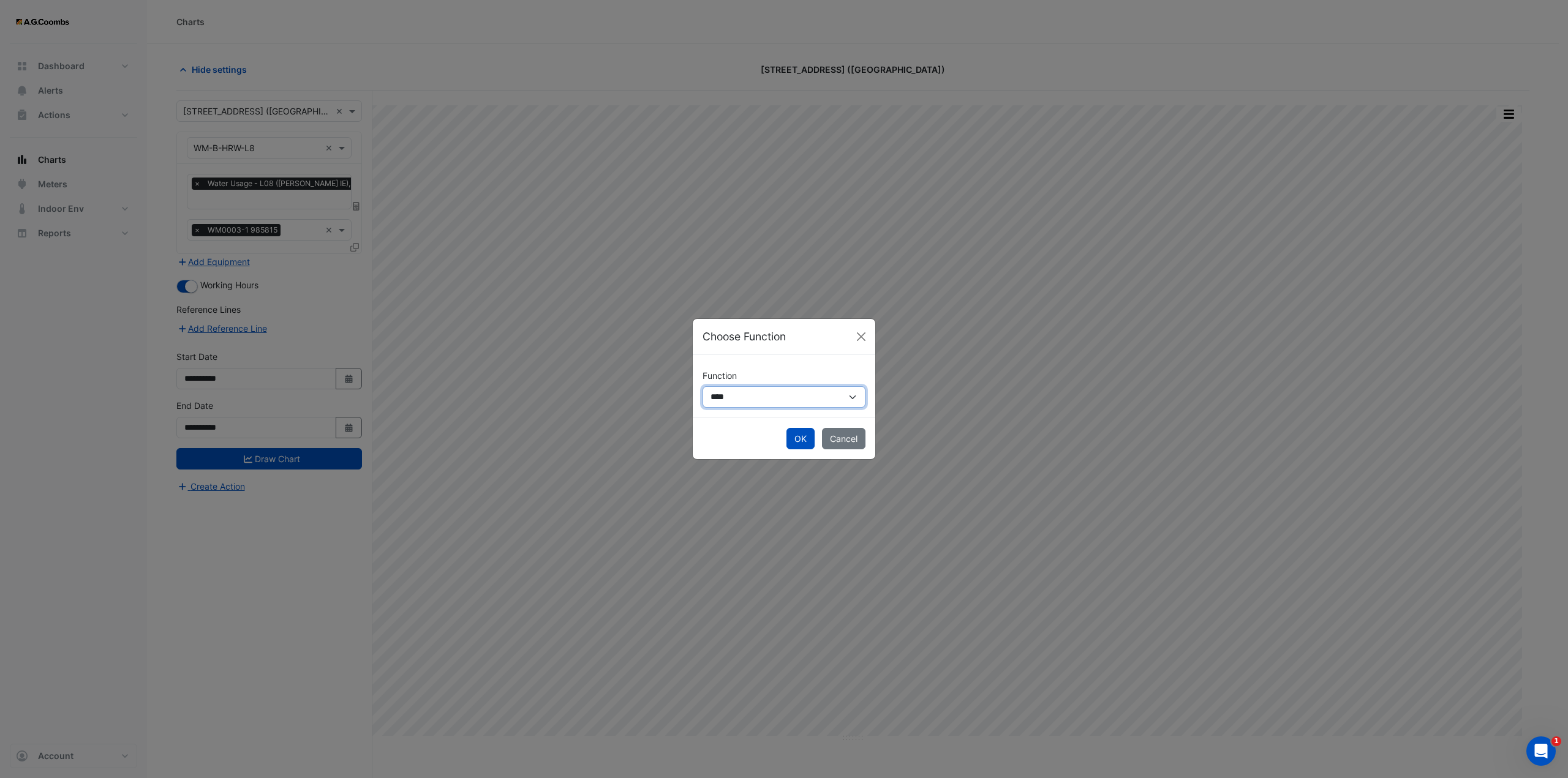
click at [758, 399] on select "**********" at bounding box center [784, 397] width 163 height 21
select select "******"
click at [703, 387] on select "**********" at bounding box center [784, 397] width 163 height 21
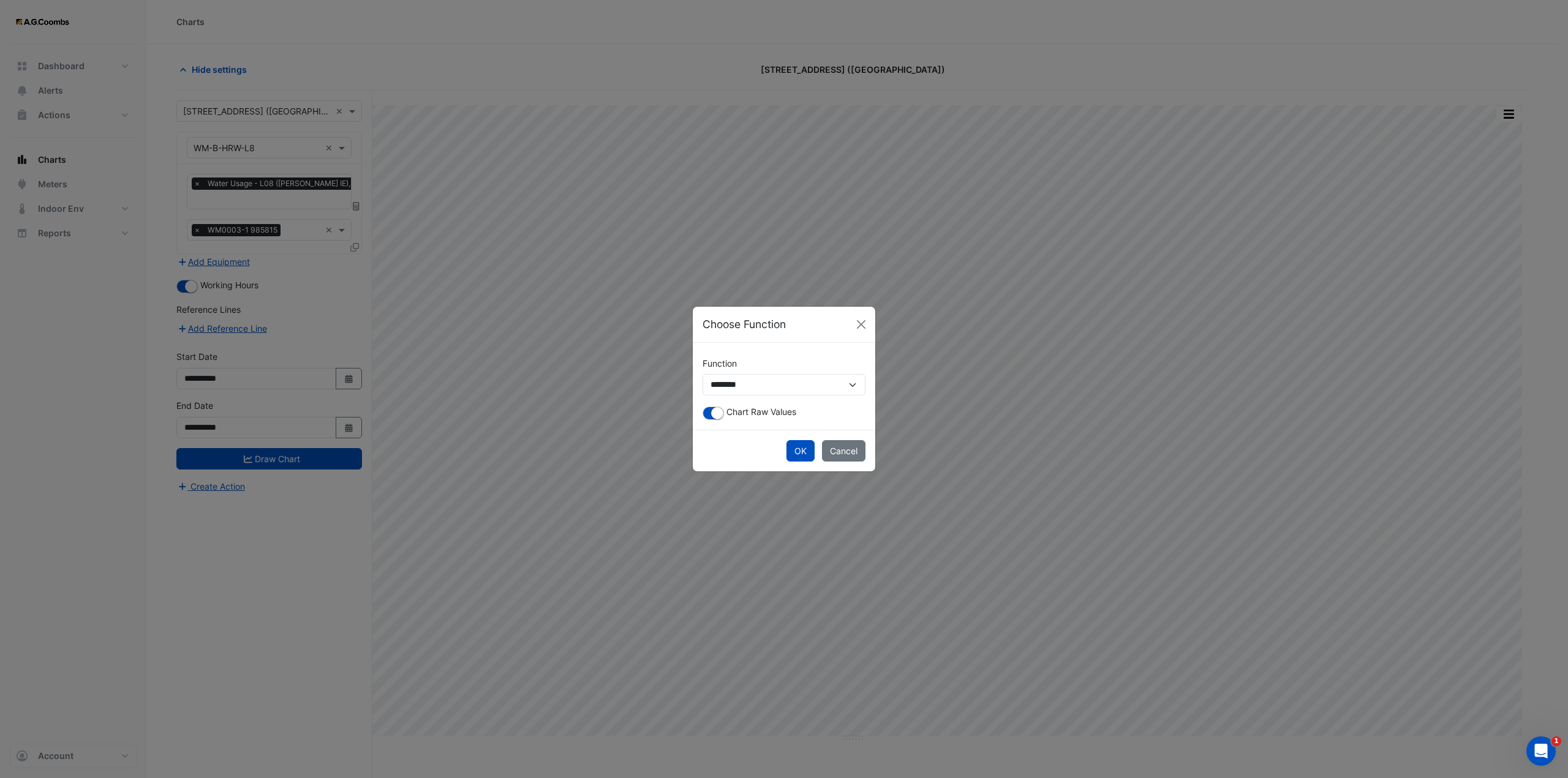
click at [738, 411] on span "Chart Raw Values" at bounding box center [762, 411] width 70 height 10
click at [705, 420] on div "Chart Raw Values" at bounding box center [784, 412] width 163 height 15
click at [707, 414] on button "button" at bounding box center [713, 413] width 21 height 14
click at [789, 454] on button "OK" at bounding box center [800, 451] width 28 height 21
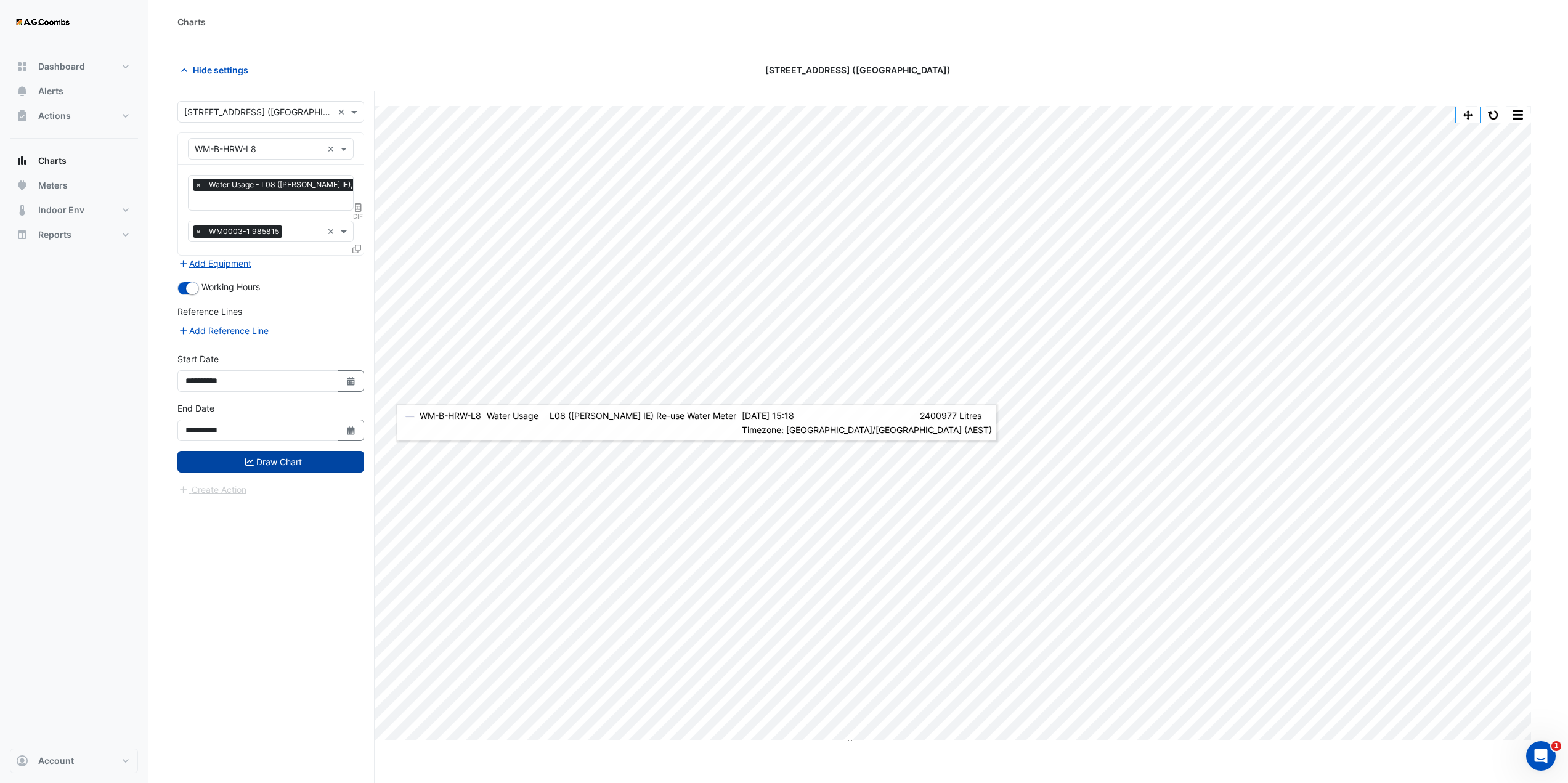
click at [266, 468] on button "Draw Chart" at bounding box center [270, 461] width 186 height 21
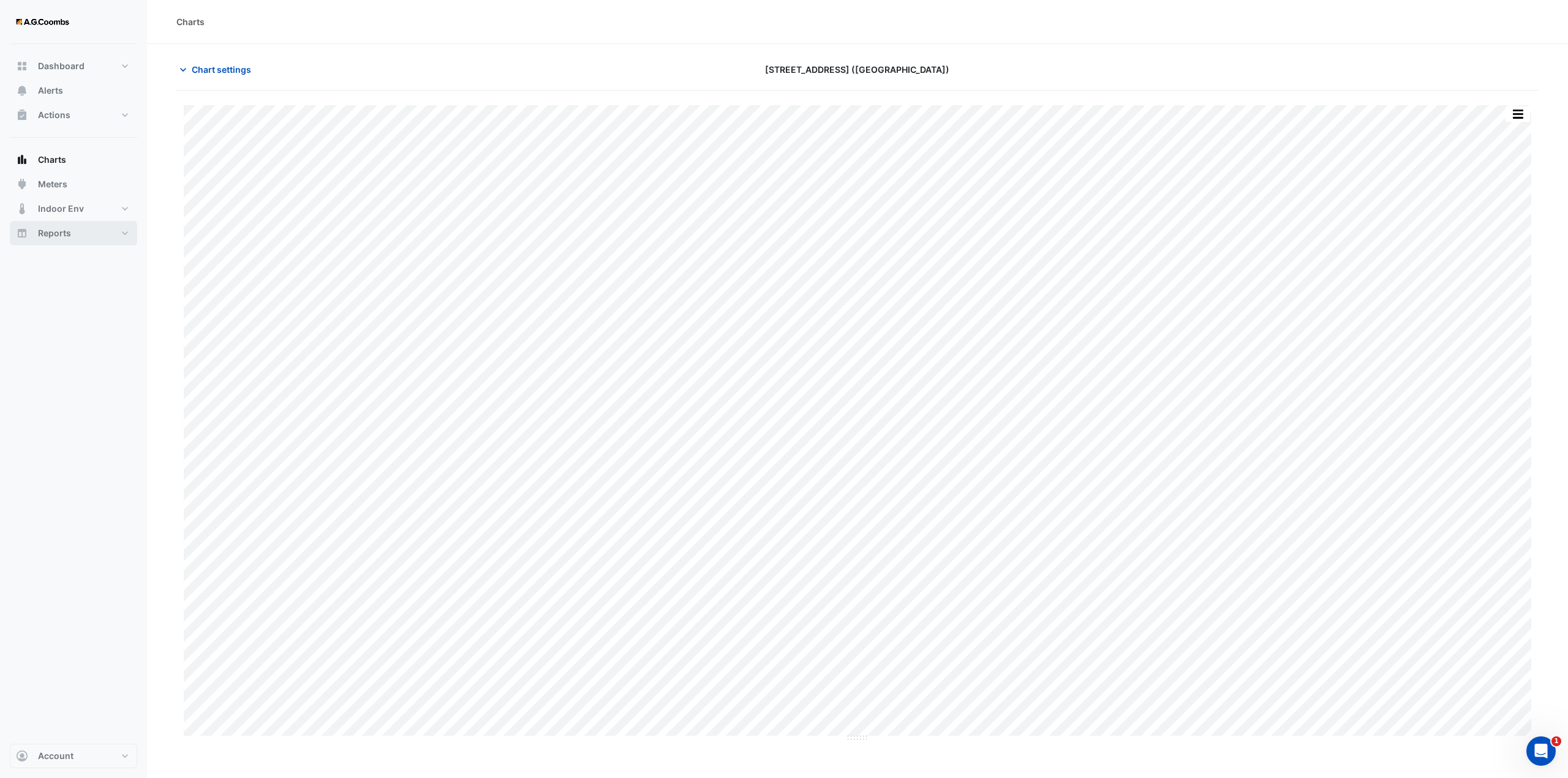
click at [66, 238] on span "Reports" at bounding box center [54, 233] width 33 height 12
select select "***"
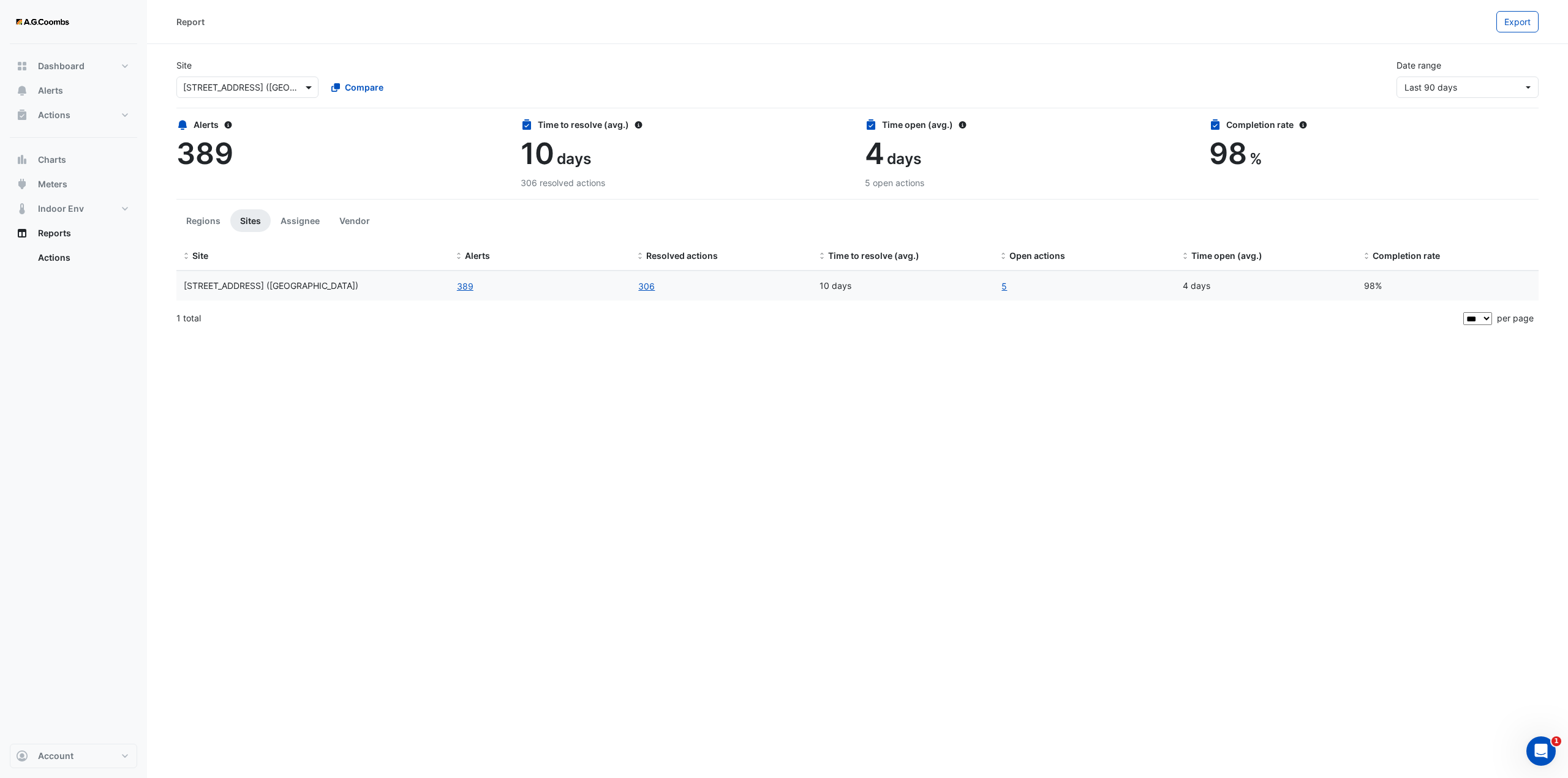
click at [310, 87] on span at bounding box center [310, 87] width 16 height 13
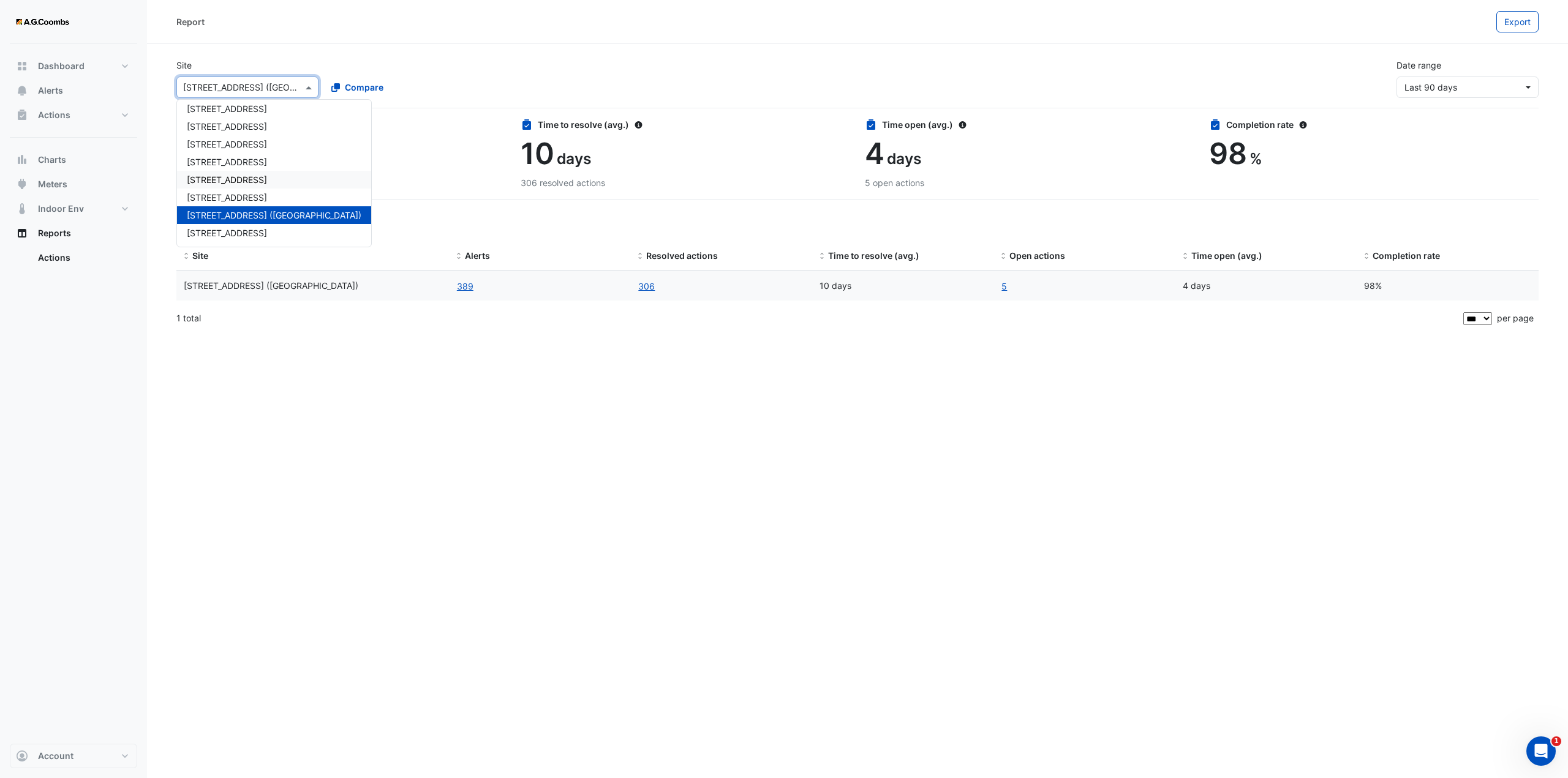
click at [244, 177] on span "570 Bourke Street" at bounding box center [227, 179] width 81 height 10
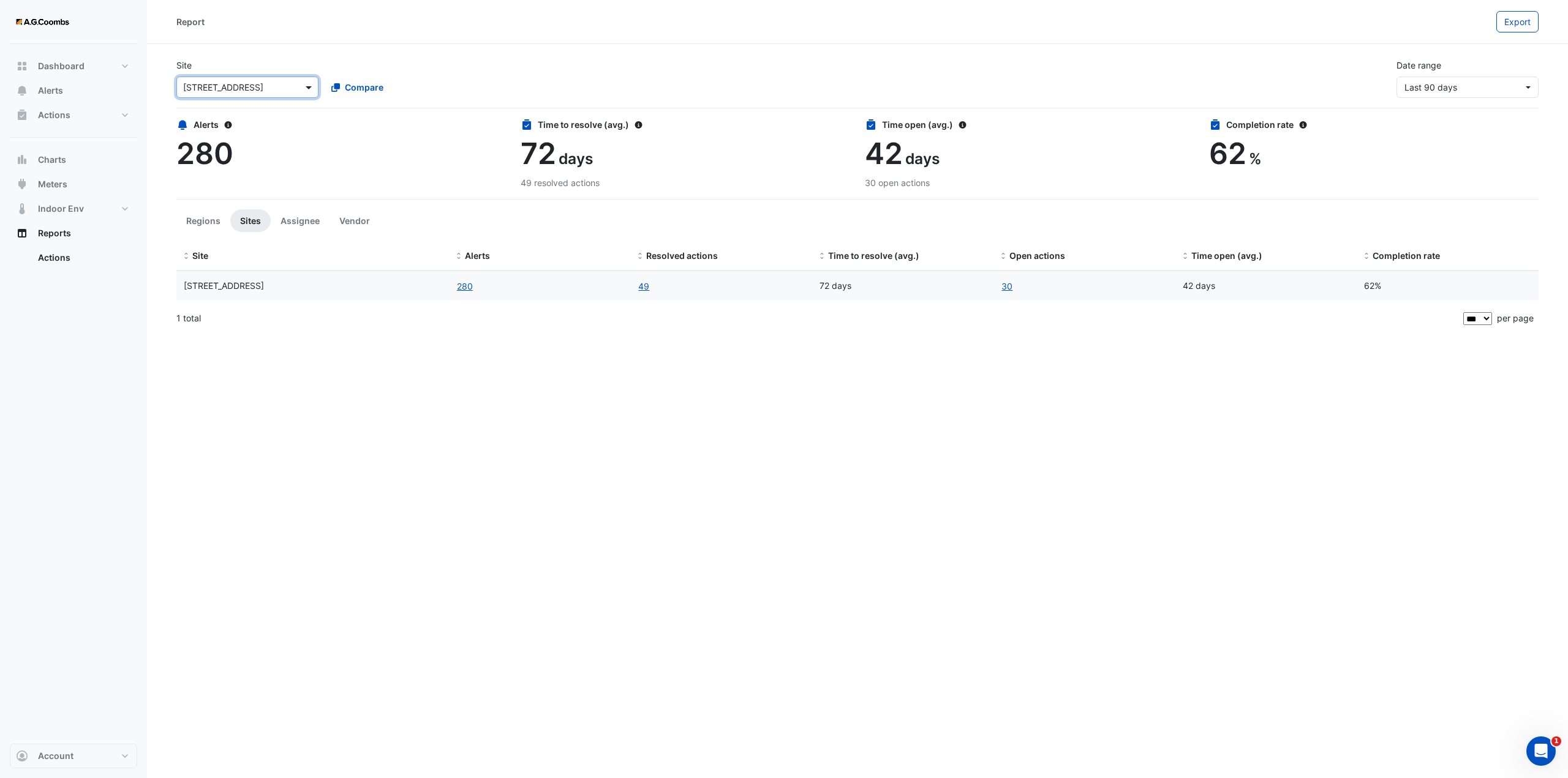
click at [311, 88] on span at bounding box center [310, 87] width 16 height 13
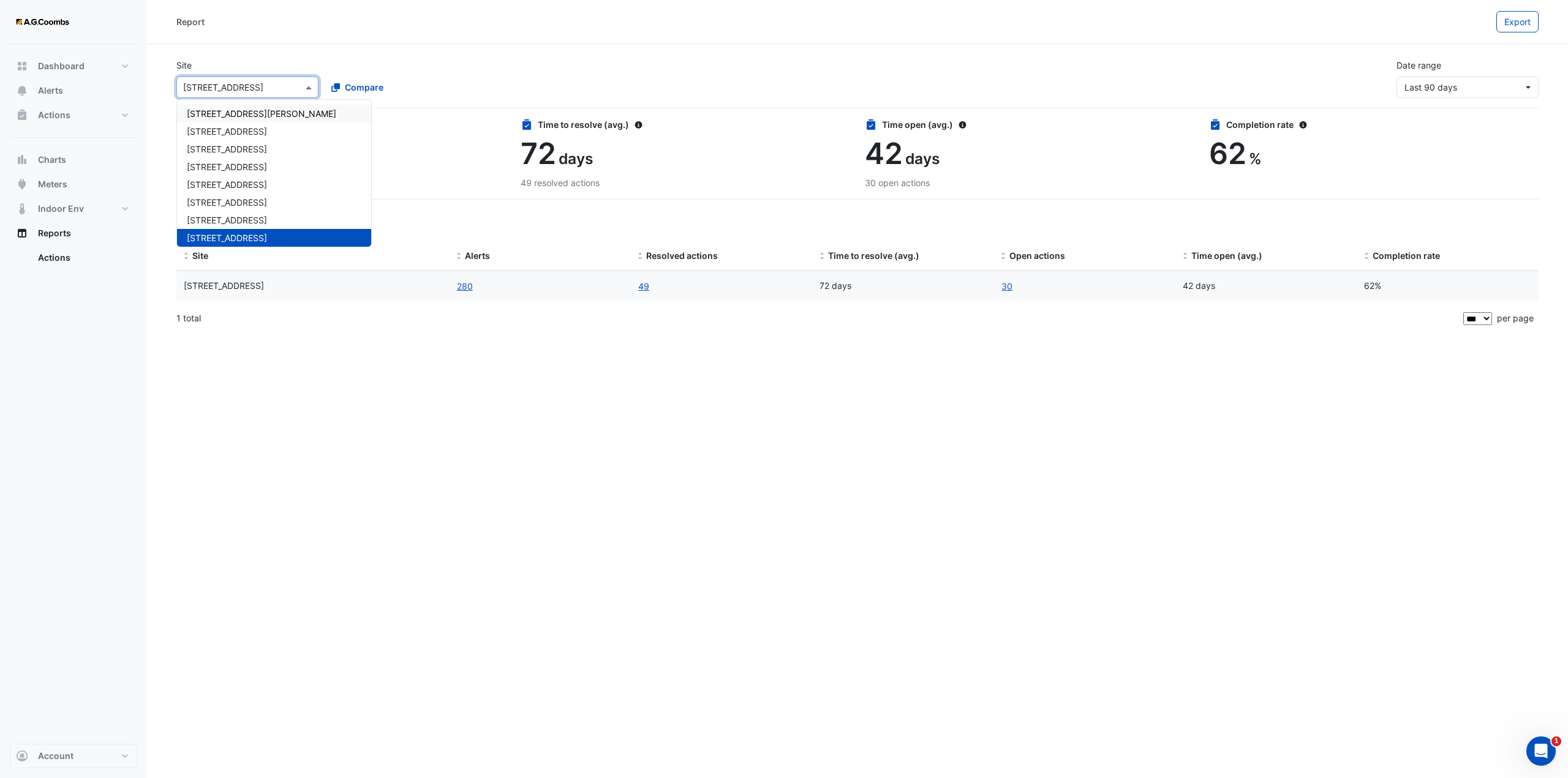
click at [250, 115] on span "1 Nicholson Street" at bounding box center [261, 113] width 149 height 10
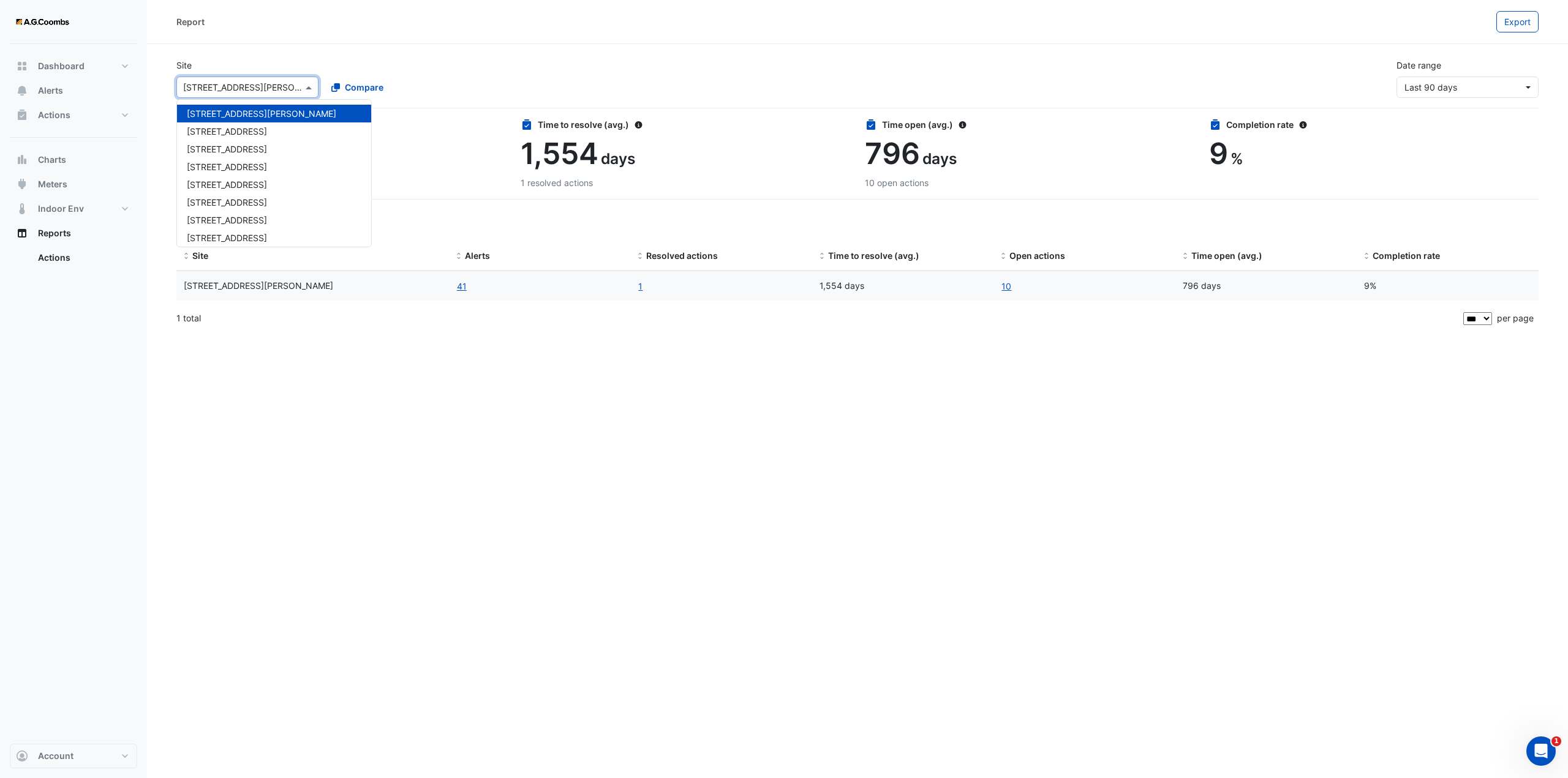
click at [287, 88] on div at bounding box center [247, 87] width 141 height 14
click at [256, 126] on span "11-33 Exhibition Street" at bounding box center [227, 131] width 81 height 10
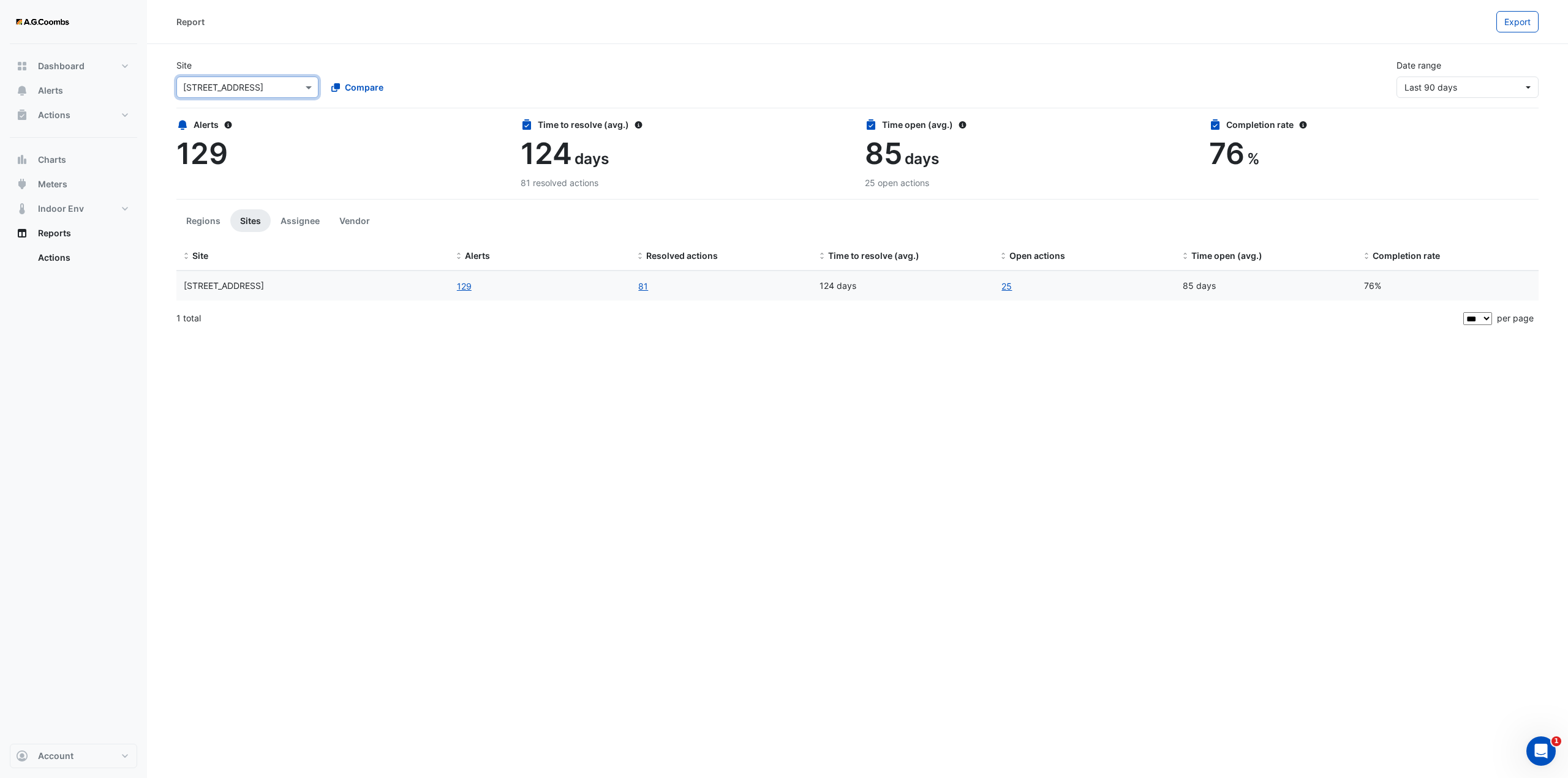
click at [259, 93] on div "× 11-33 Exhibition Street" at bounding box center [224, 87] width 81 height 13
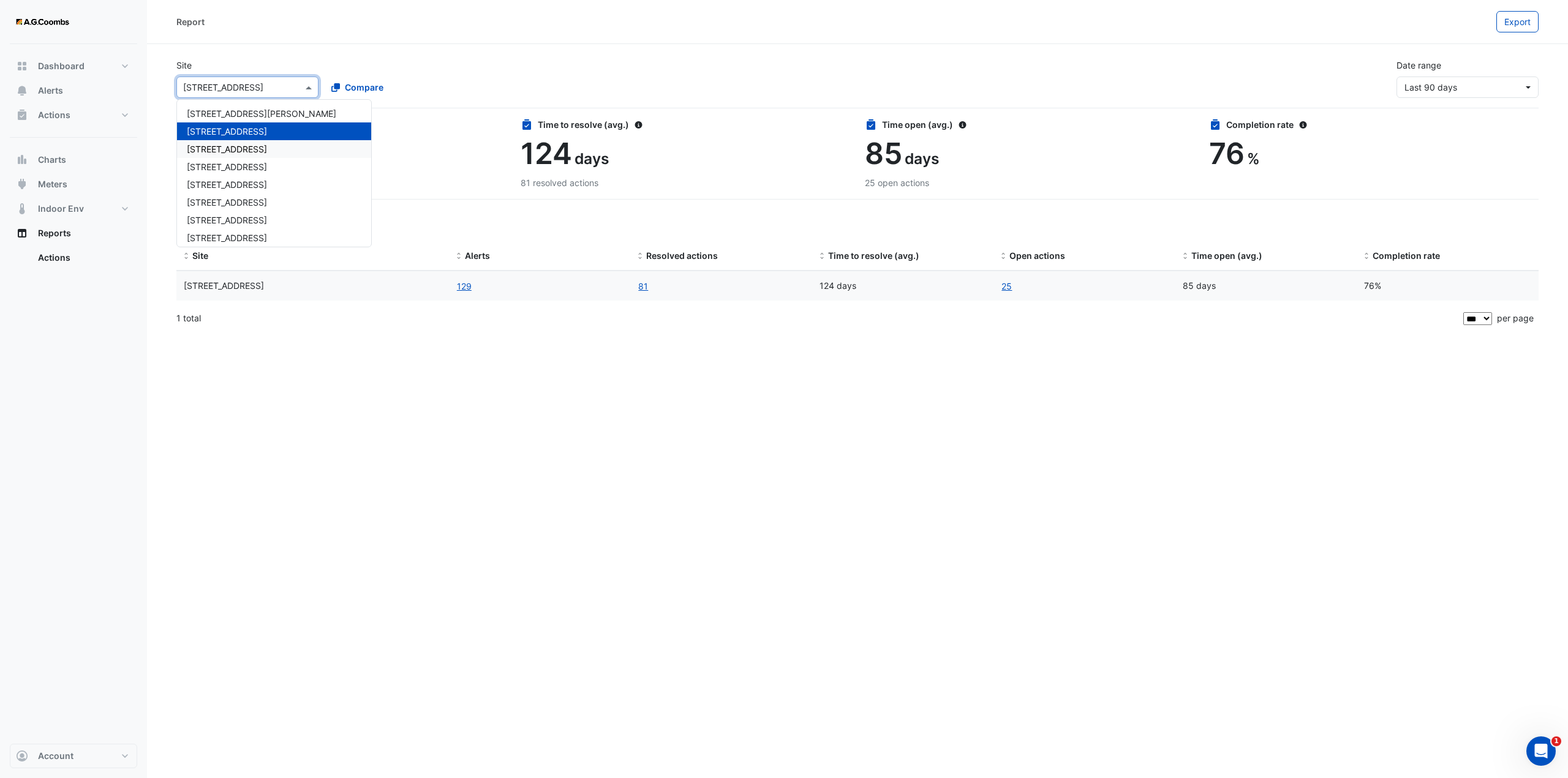
click at [243, 152] on span "150 Lonsdale Street" at bounding box center [227, 148] width 81 height 10
click at [258, 90] on input "text" at bounding box center [236, 88] width 104 height 13
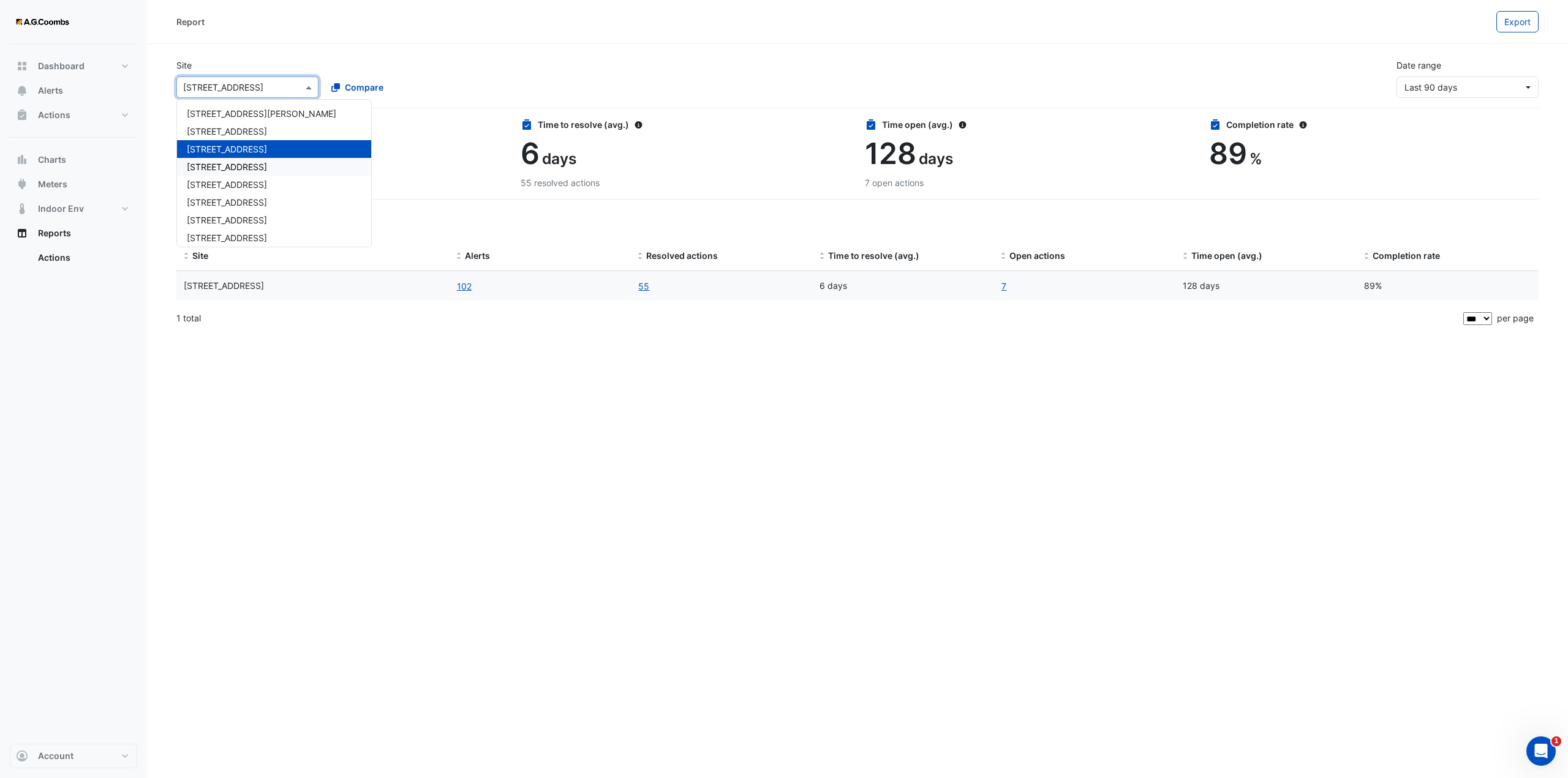
click at [237, 164] on span "242 Exhibition Street" at bounding box center [227, 166] width 81 height 10
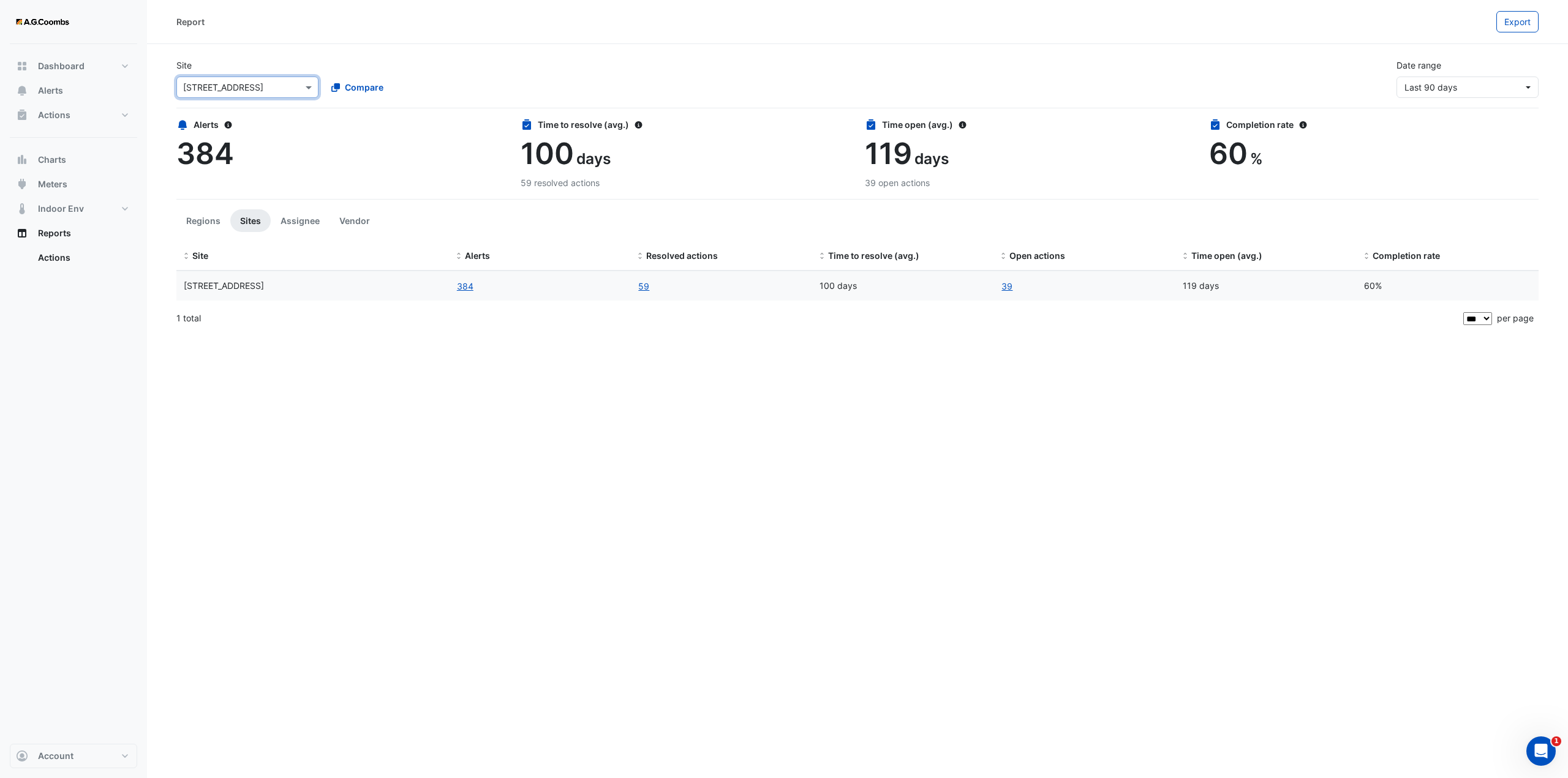
click at [237, 88] on input "text" at bounding box center [236, 88] width 104 height 13
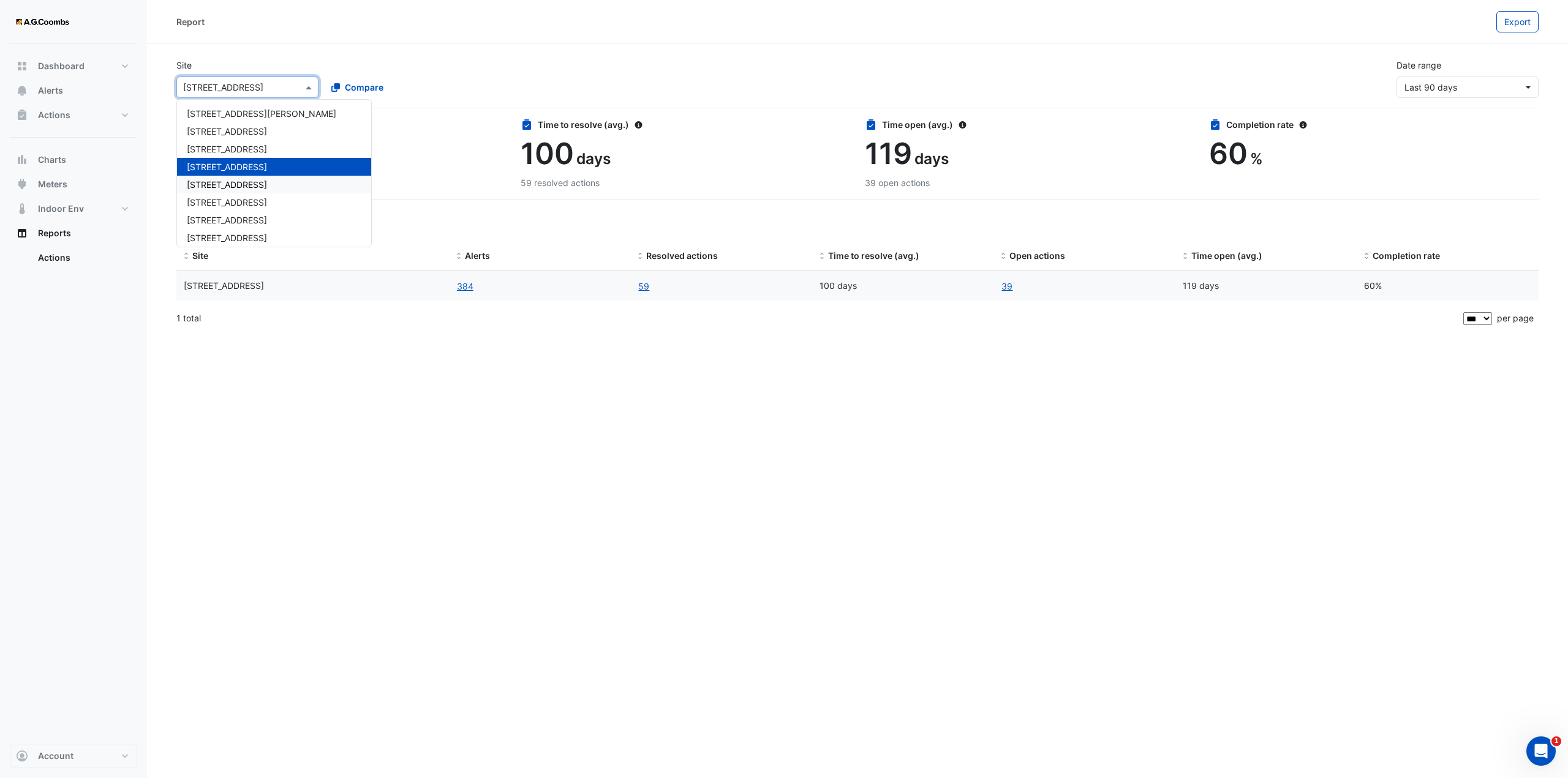
click at [235, 181] on span "300 La Trobe Street" at bounding box center [227, 184] width 81 height 10
click at [225, 86] on input "text" at bounding box center [236, 88] width 104 height 13
click at [228, 203] on span "480 Swan St" at bounding box center [227, 202] width 81 height 10
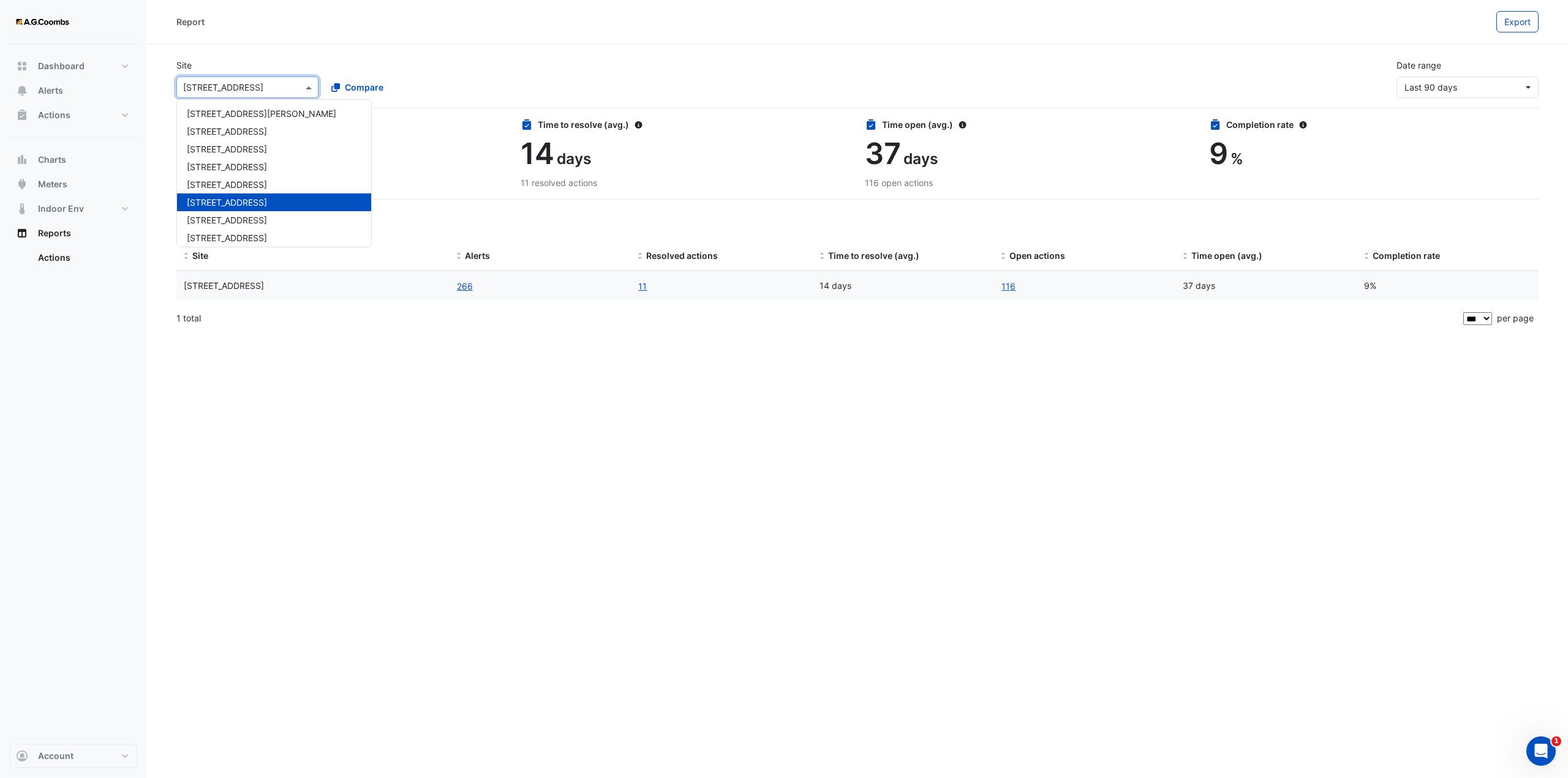
click at [254, 86] on input "text" at bounding box center [236, 88] width 104 height 13
click at [223, 219] on span "55 King Street" at bounding box center [227, 220] width 81 height 10
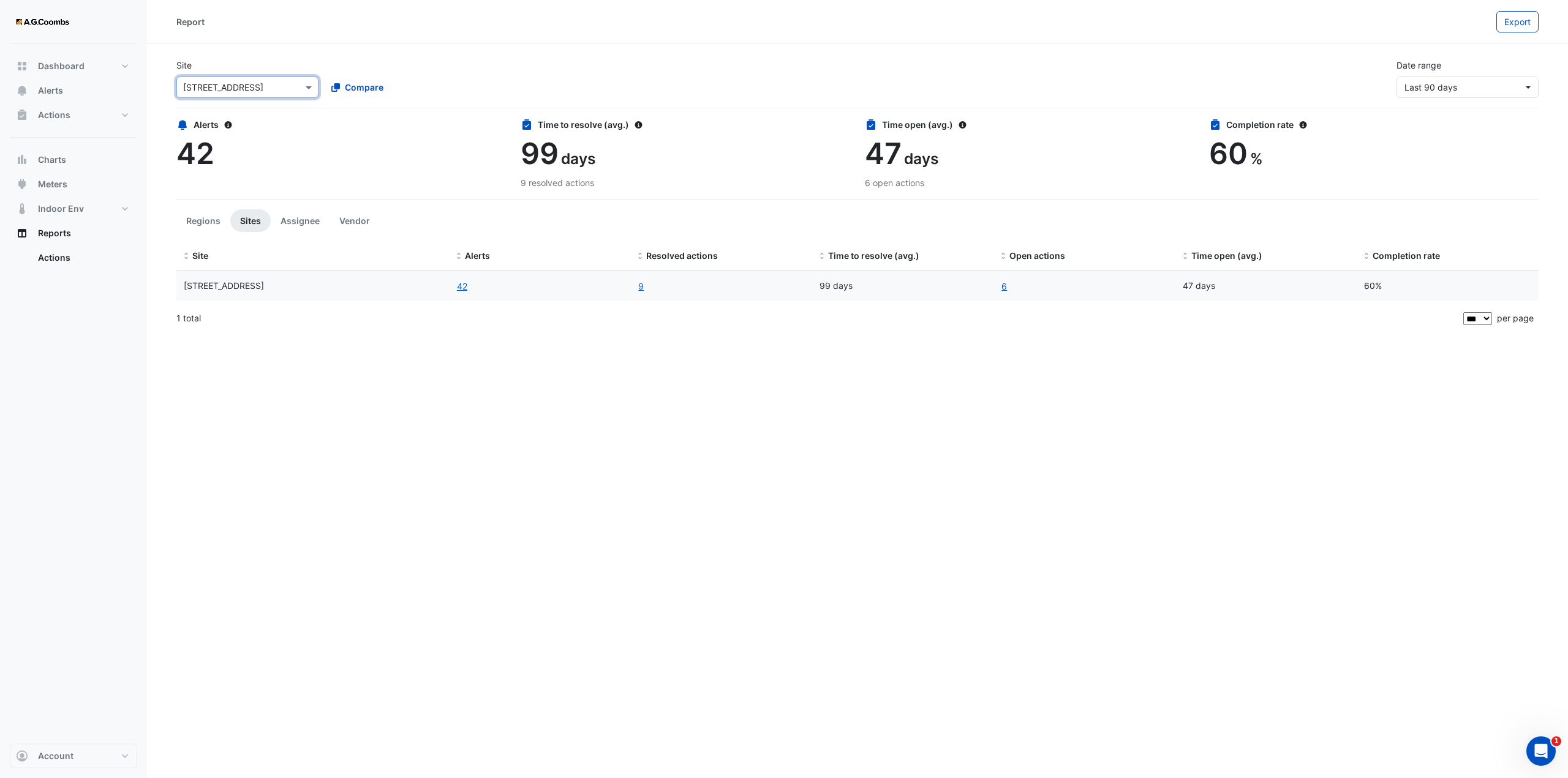
click at [250, 94] on div "Select a Site × 55 King Street" at bounding box center [247, 87] width 142 height 21
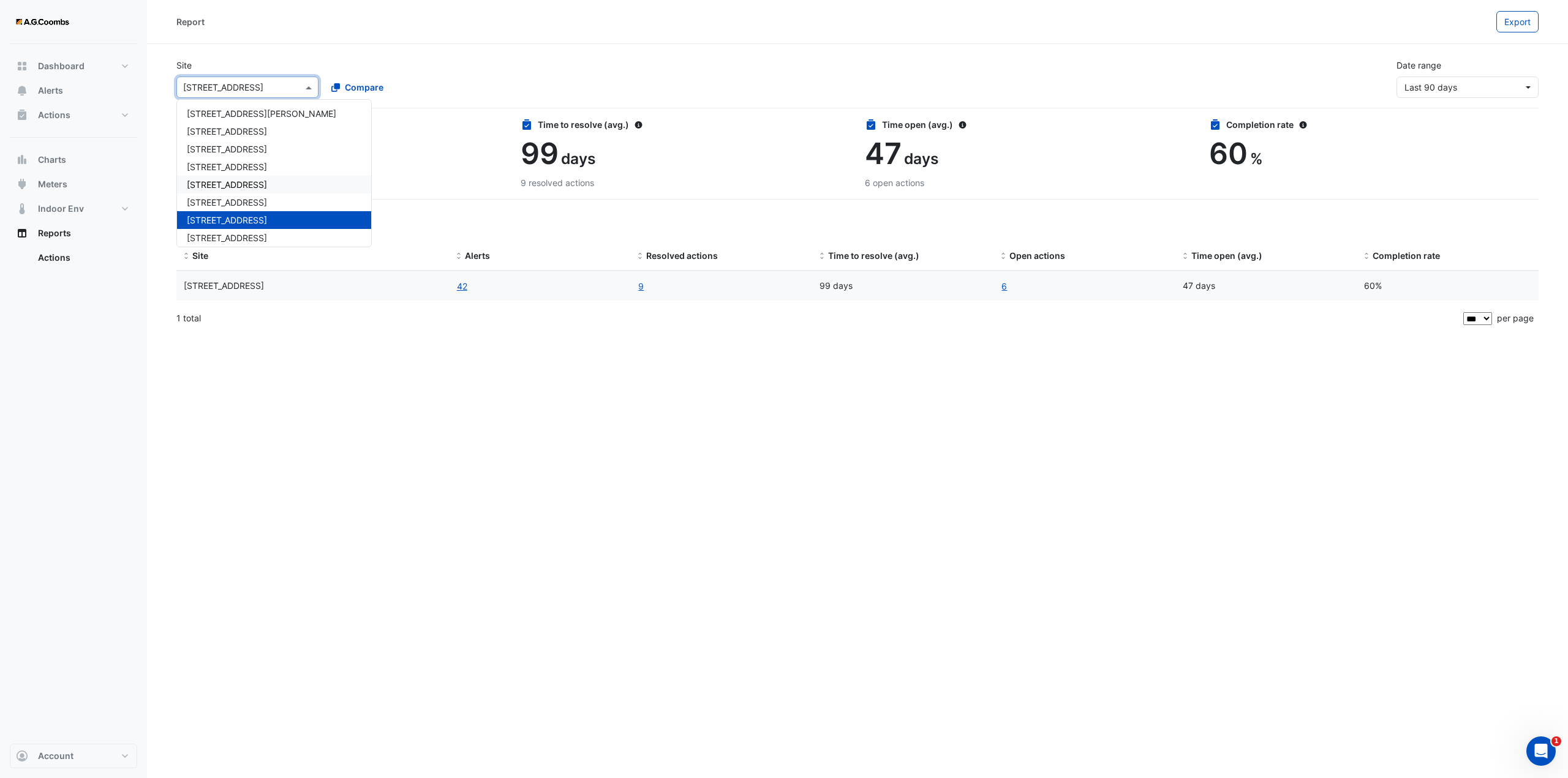
scroll to position [58, 0]
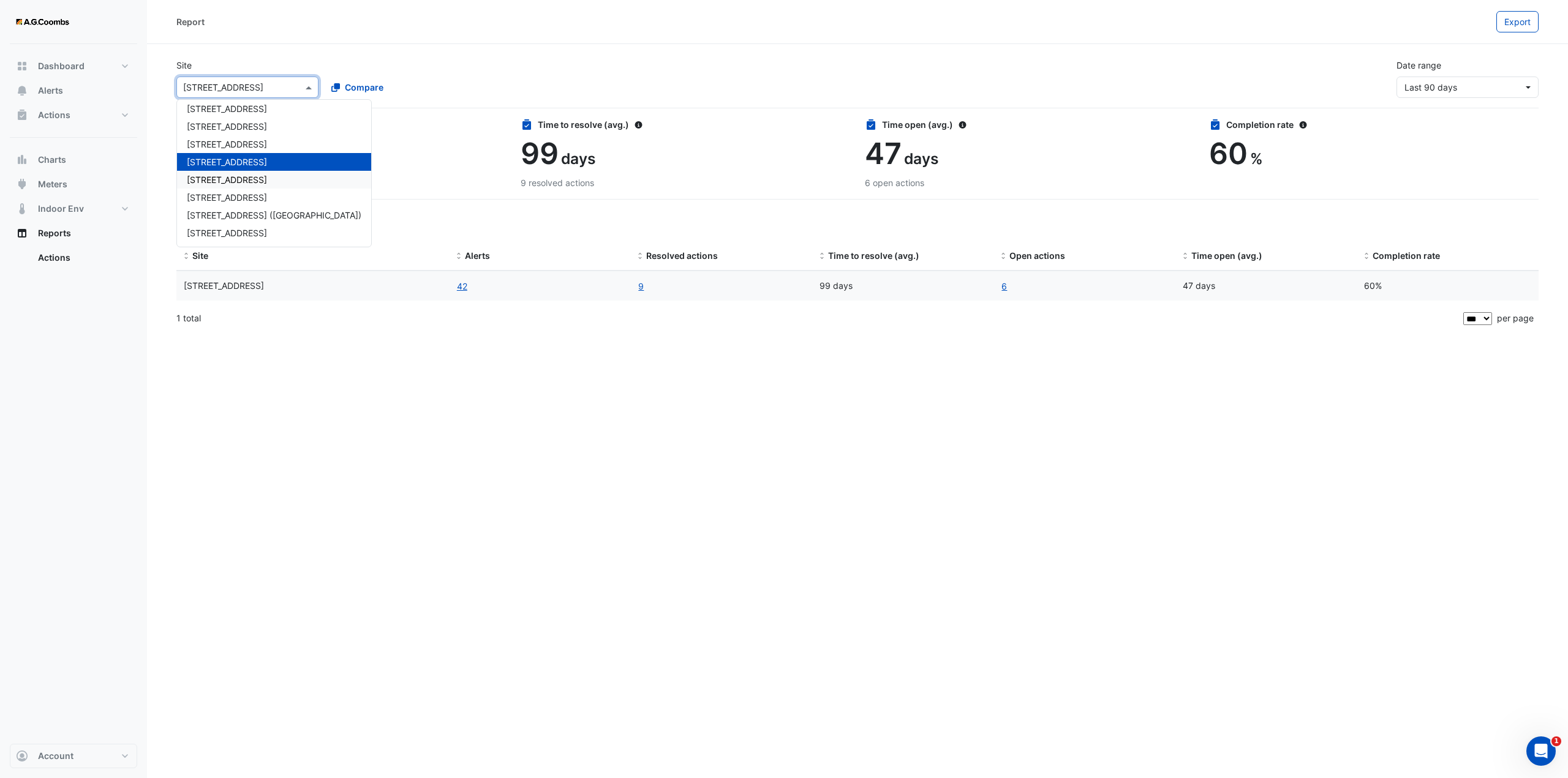
click at [238, 178] on span "570 Bourke Street" at bounding box center [227, 179] width 81 height 10
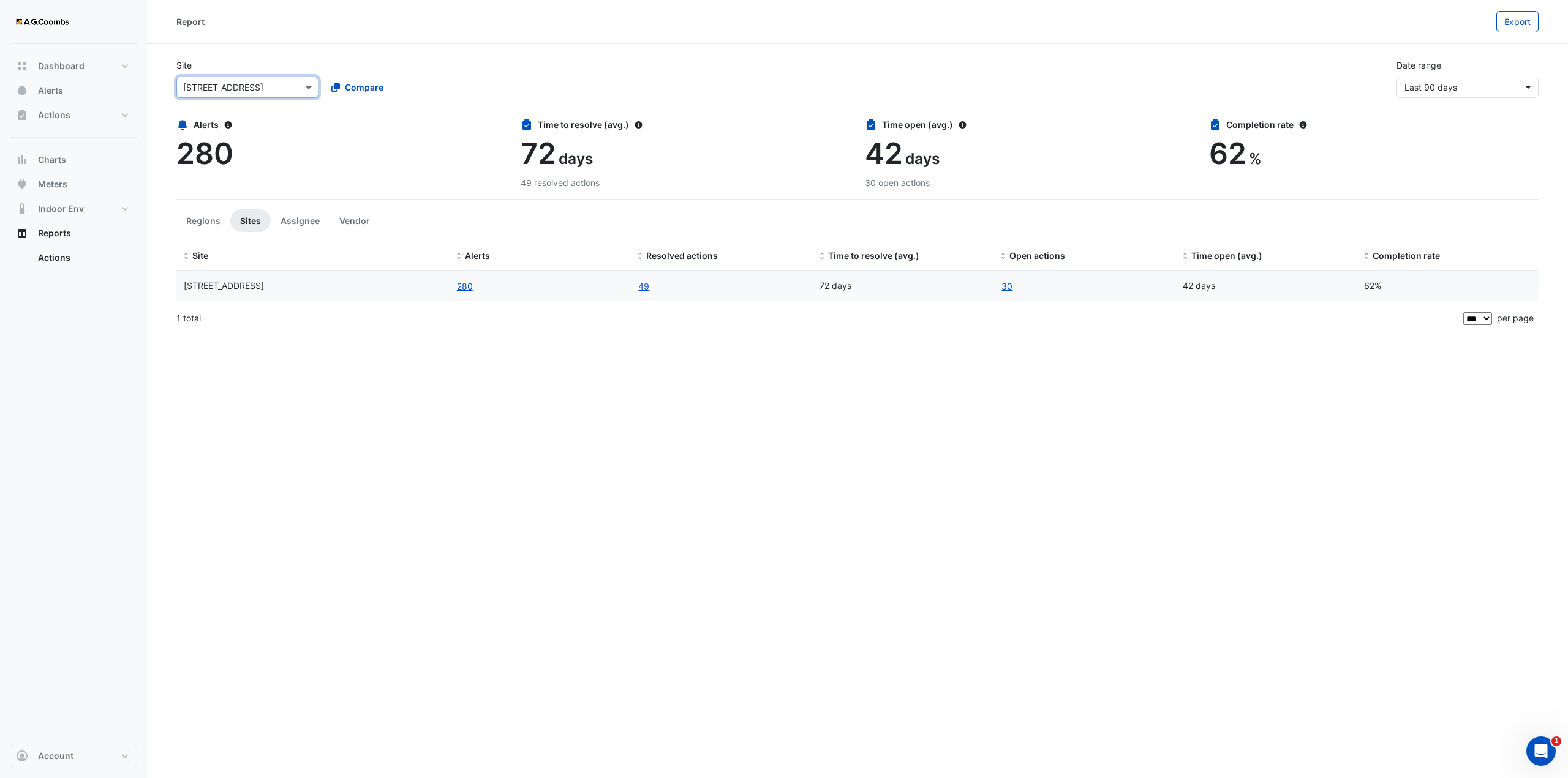
click at [242, 88] on input "text" at bounding box center [236, 88] width 104 height 13
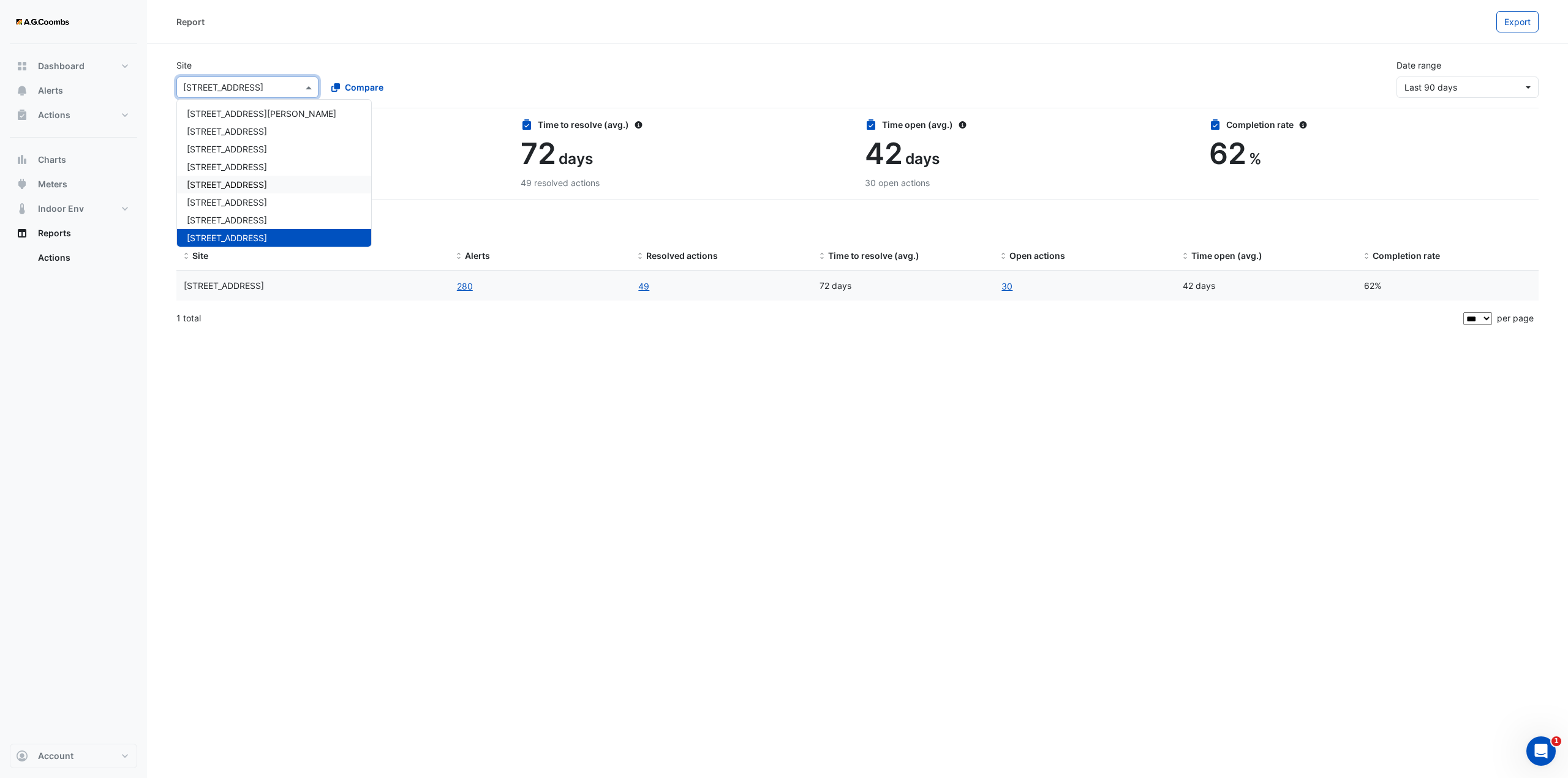
scroll to position [58, 0]
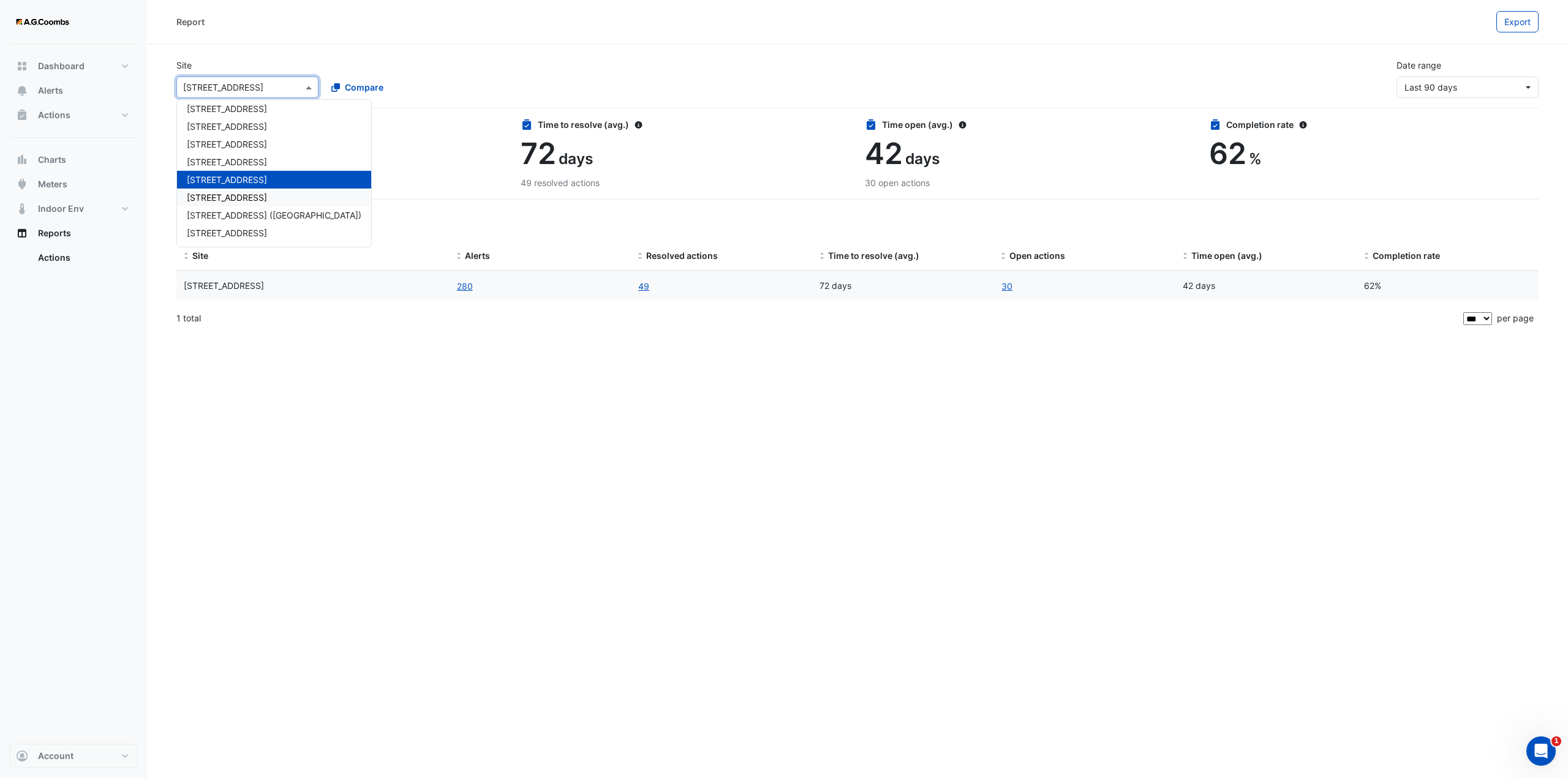
click at [235, 197] on span "737 Bourke Street" at bounding box center [227, 197] width 81 height 10
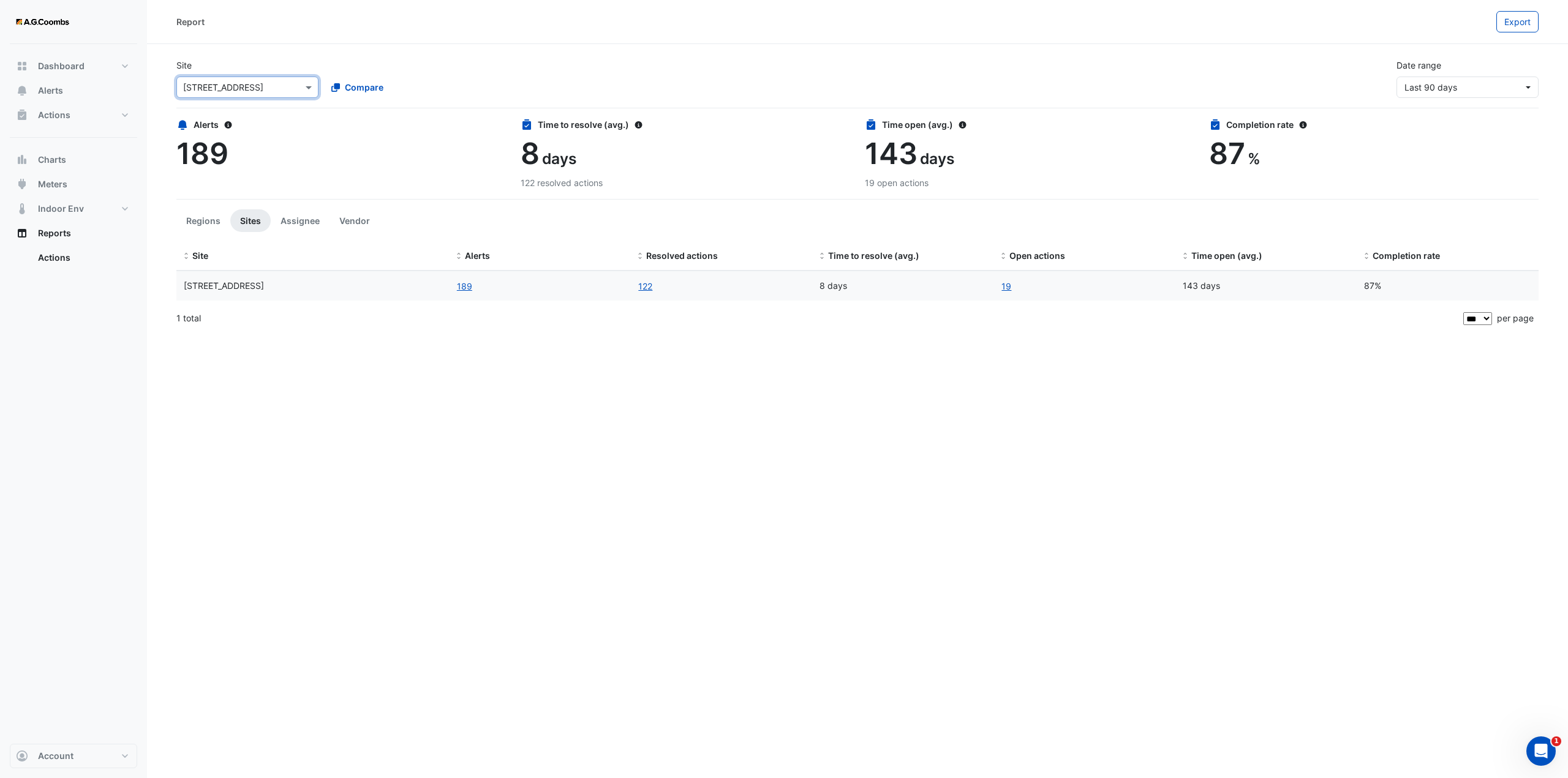
click at [244, 84] on input "text" at bounding box center [236, 88] width 104 height 13
click at [223, 218] on span "[STREET_ADDRESS] ([GEOGRAPHIC_DATA])" at bounding box center [274, 214] width 174 height 10
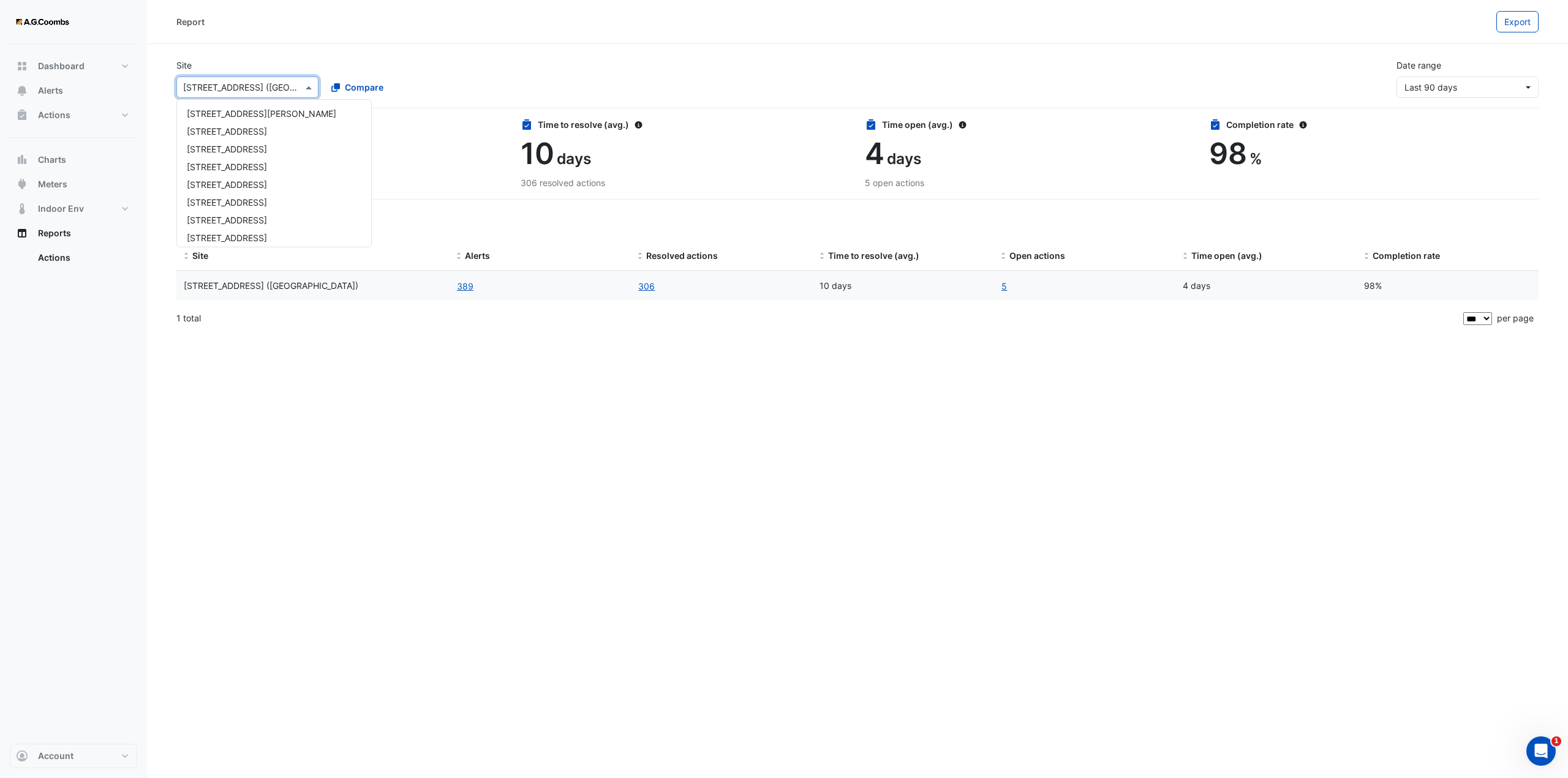
click at [267, 84] on input "text" at bounding box center [236, 88] width 104 height 13
click at [231, 235] on span "990 La Trobe Street" at bounding box center [227, 233] width 81 height 10
click at [247, 90] on input "text" at bounding box center [236, 88] width 104 height 13
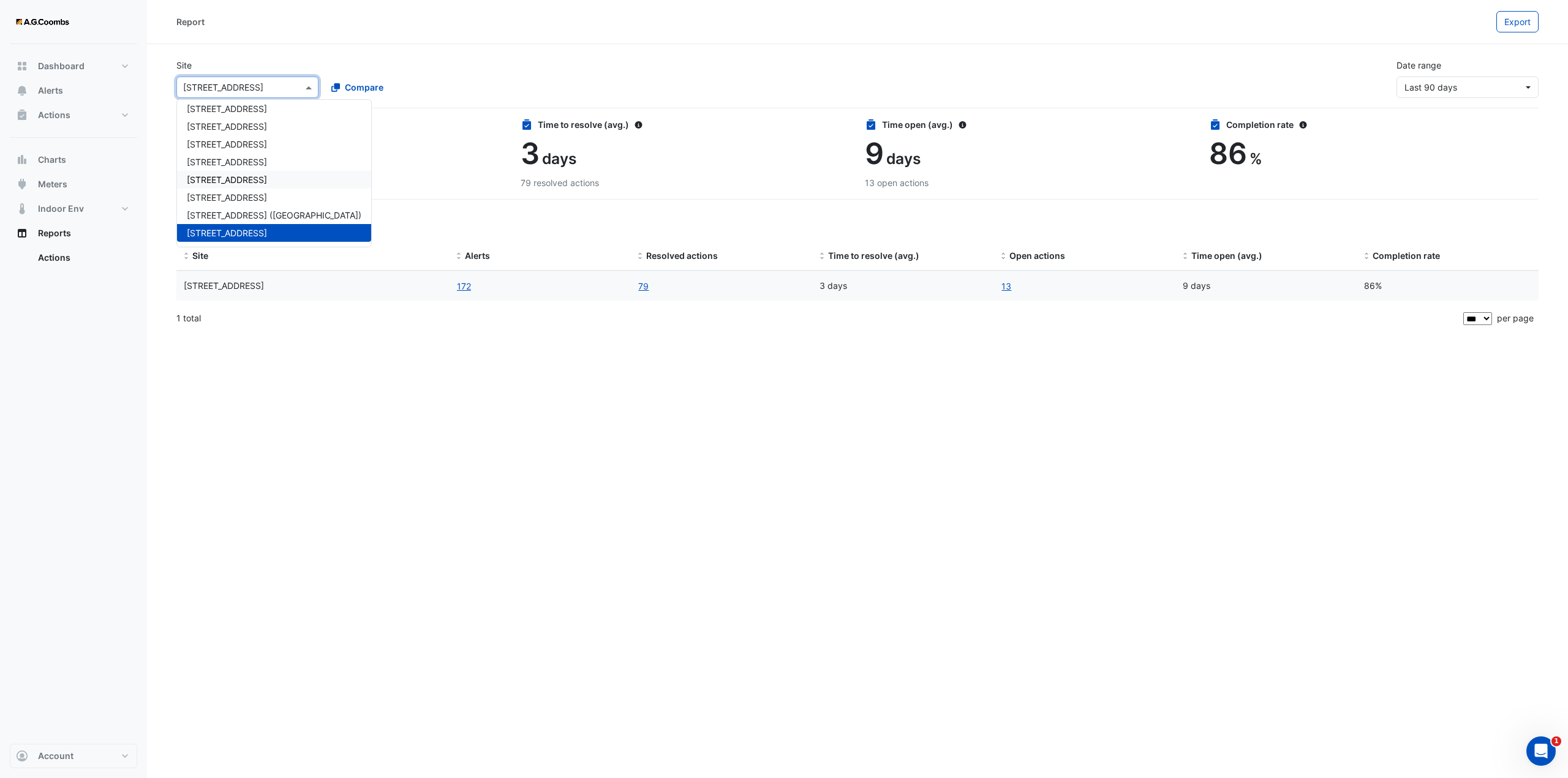
click at [230, 181] on span "570 Bourke Street" at bounding box center [227, 179] width 81 height 10
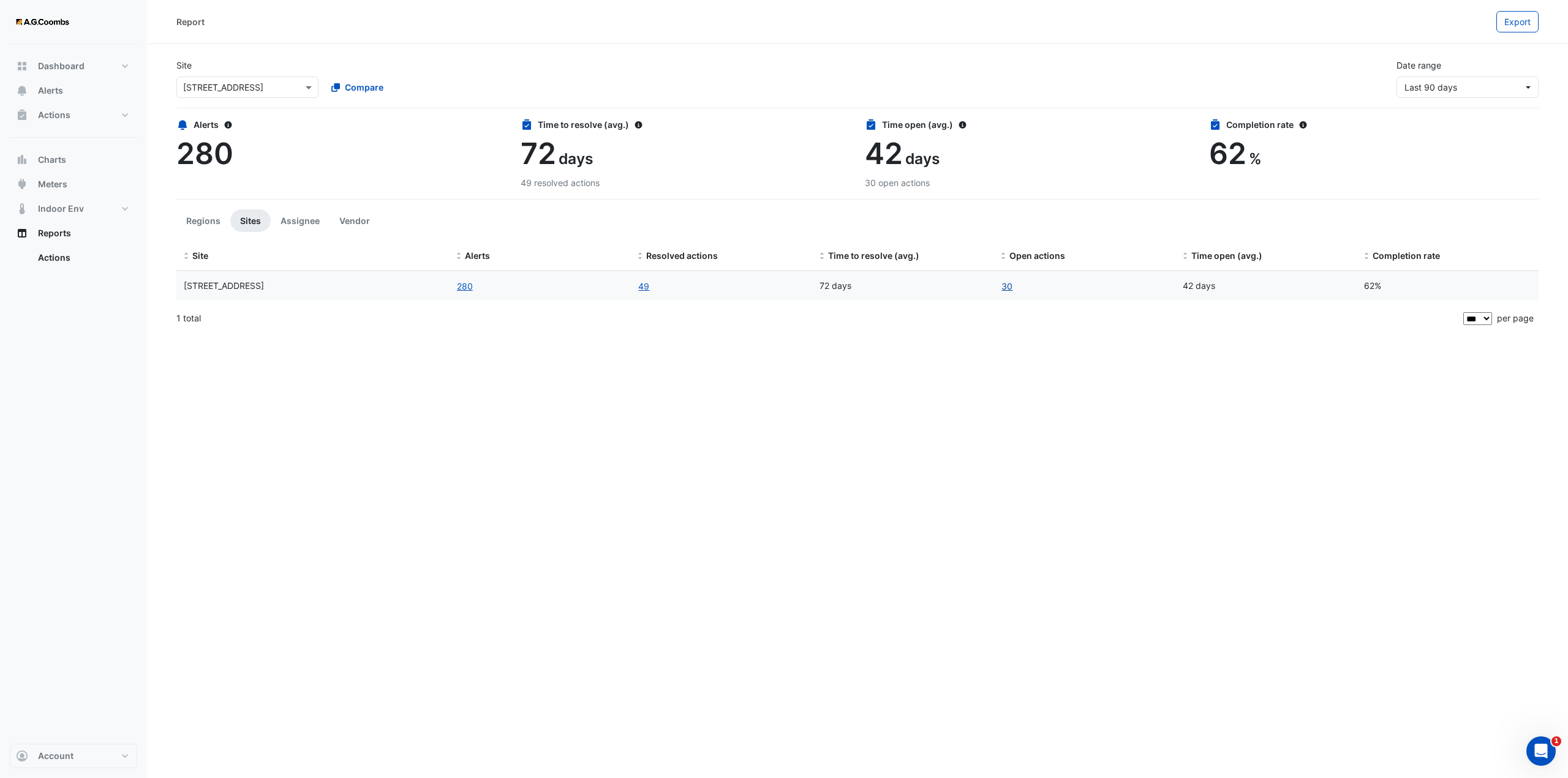
click at [1009, 290] on link "30" at bounding box center [1006, 286] width 12 height 14
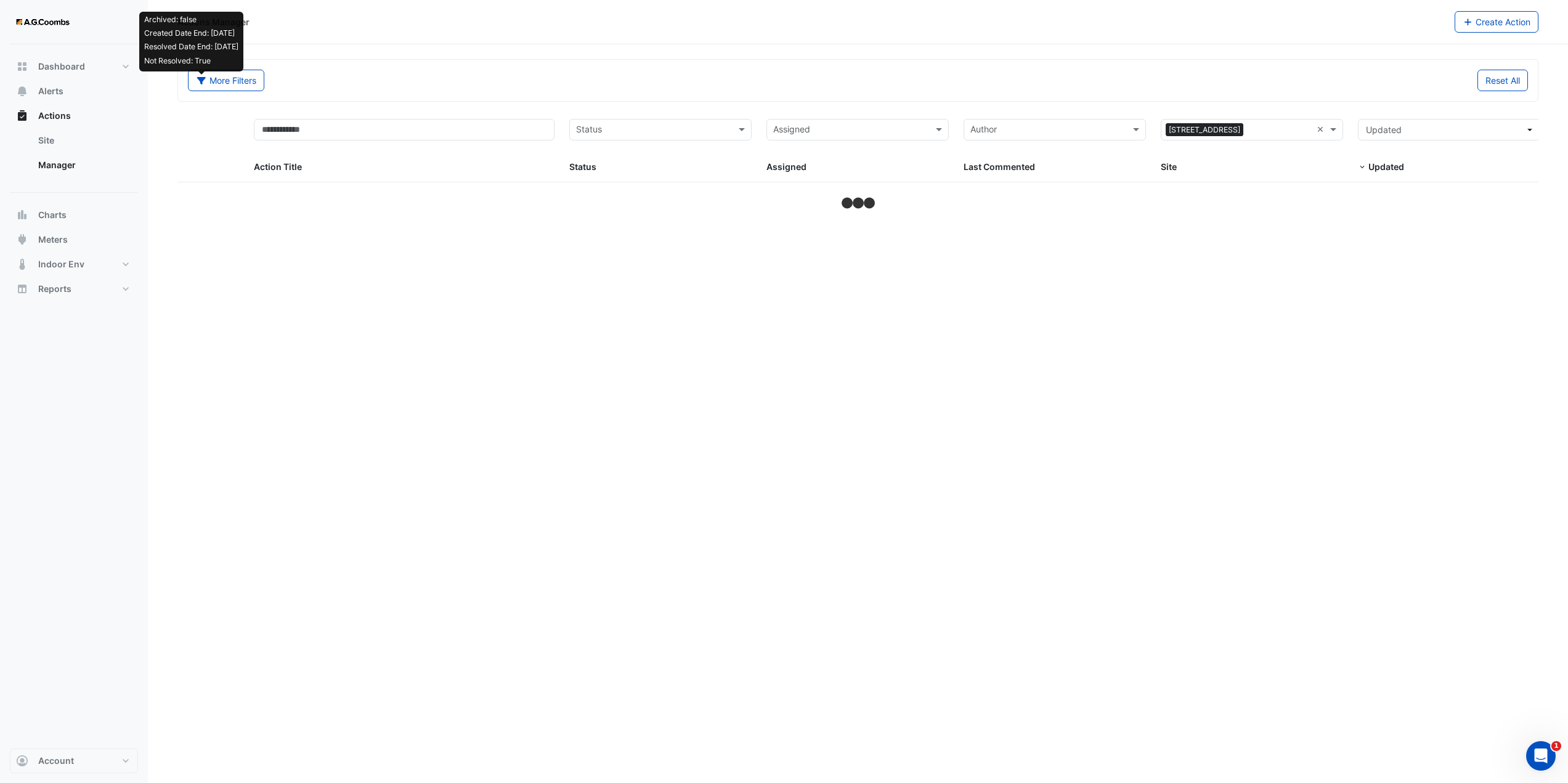
select select "***"
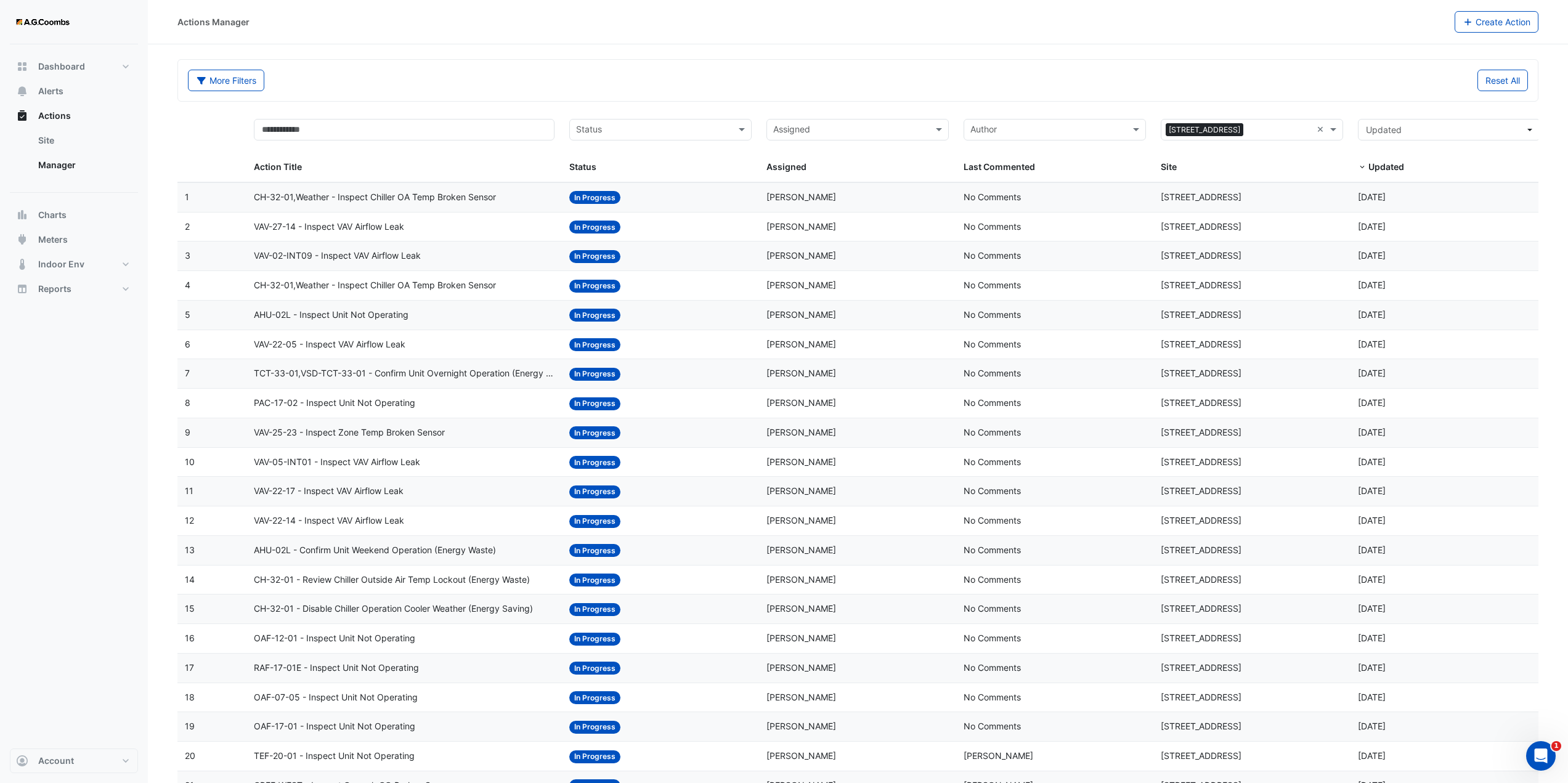
click at [383, 314] on span "AHU-02L - Inspect Unit Not Operating" at bounding box center [331, 314] width 155 height 14
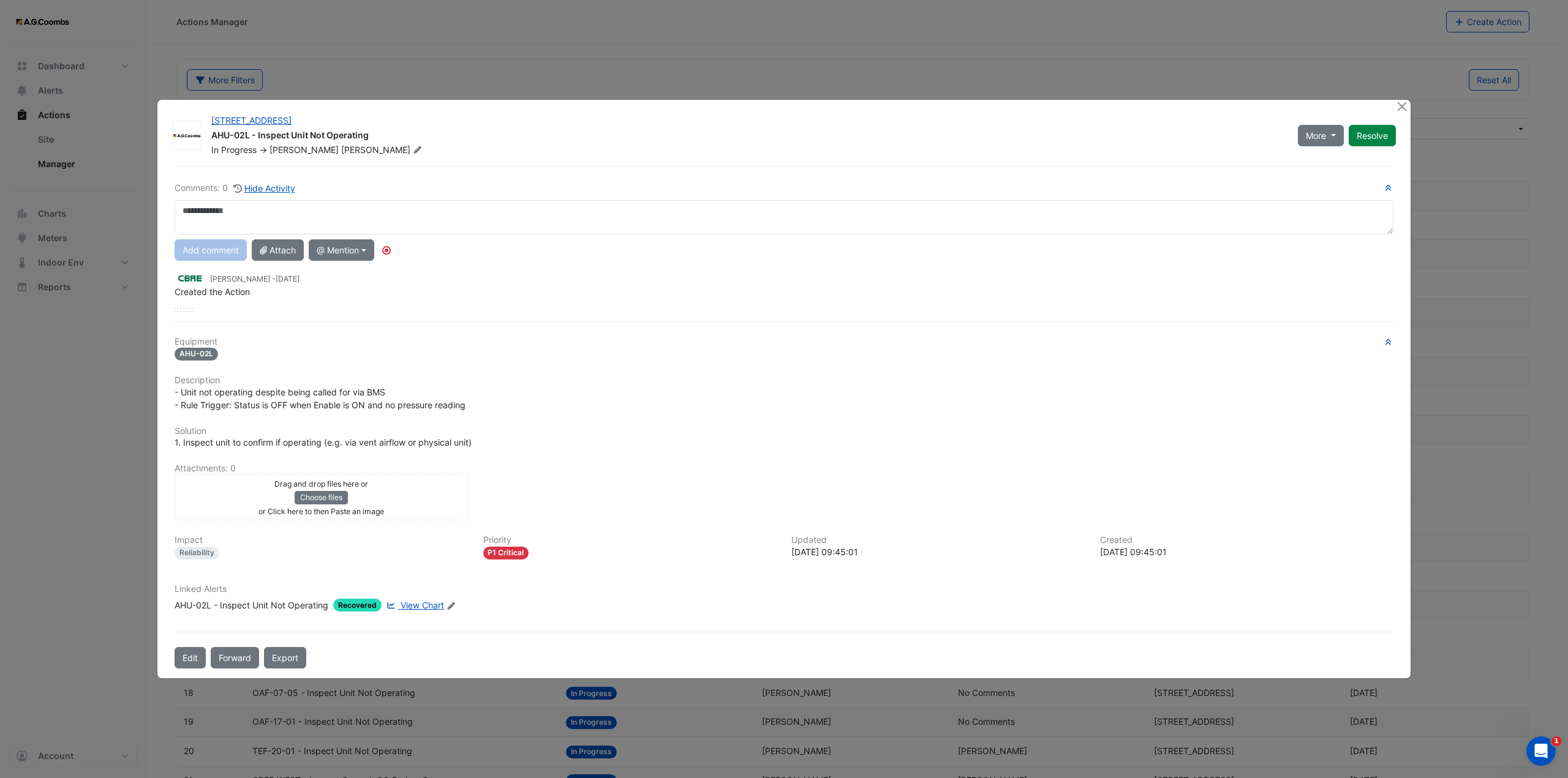
click at [429, 607] on span "View Chart" at bounding box center [422, 605] width 43 height 10
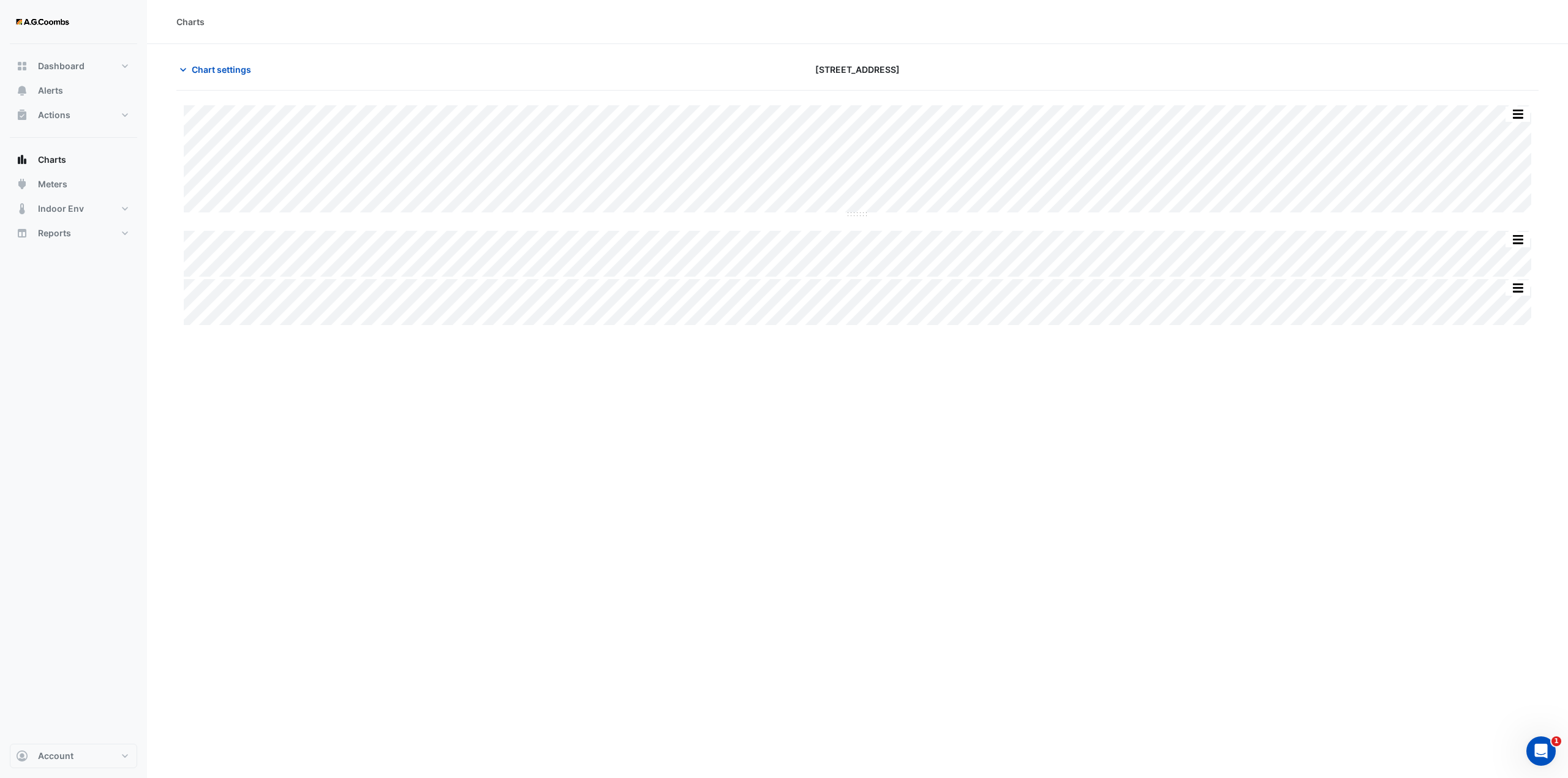
click at [987, 416] on div "Charts Chart settings 570 Bourke Street Split All Split None Print Save as JPEG…" at bounding box center [857, 389] width 1420 height 778
type input "**********"
click at [233, 73] on span "Chart settings" at bounding box center [221, 70] width 60 height 13
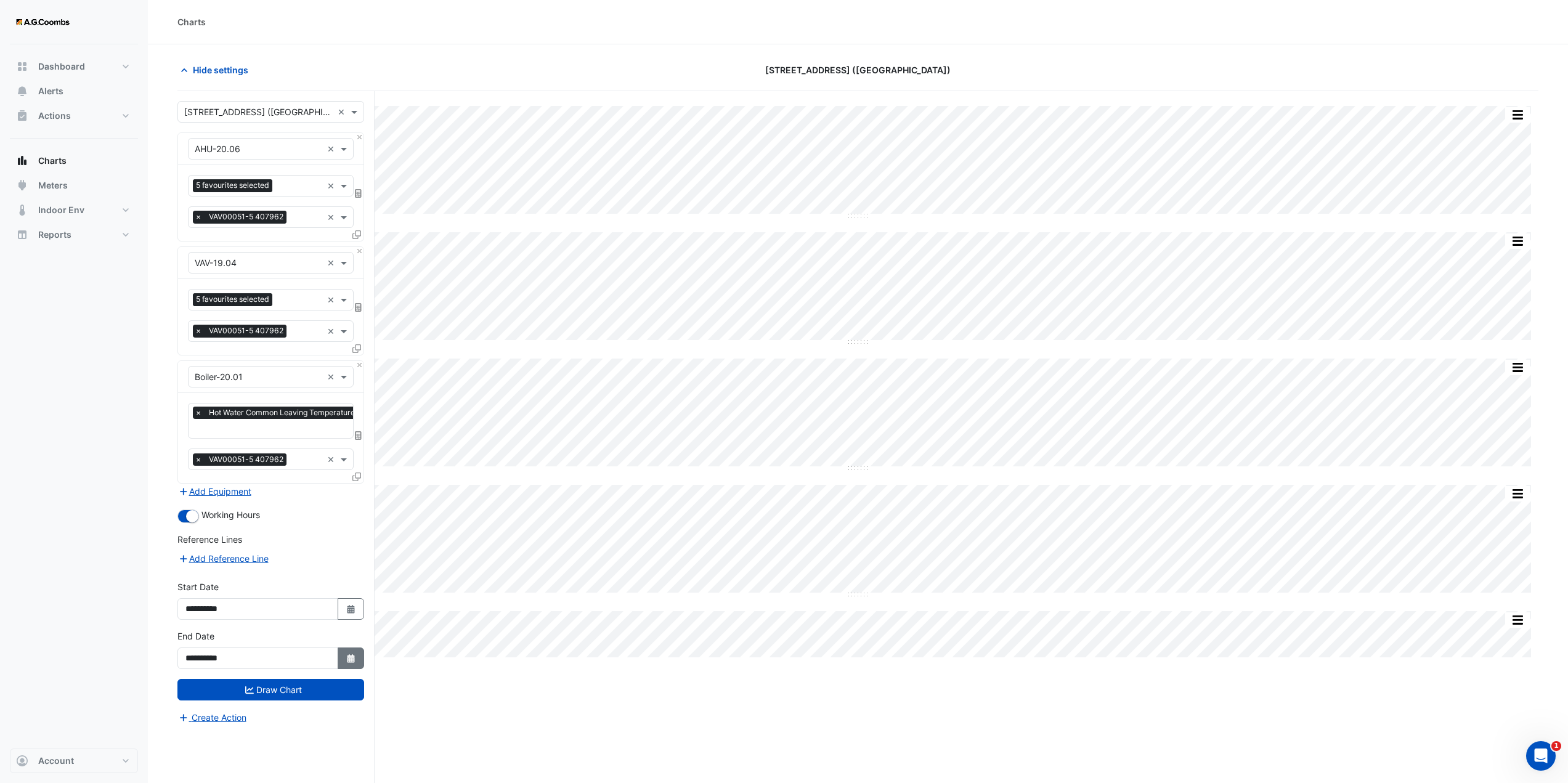
click at [348, 657] on icon "button" at bounding box center [350, 658] width 7 height 8
select select "*"
click at [258, 573] on div "14" at bounding box center [257, 573] width 19 height 19
type input "**********"
click at [346, 607] on icon "Select Date" at bounding box center [351, 609] width 11 height 8
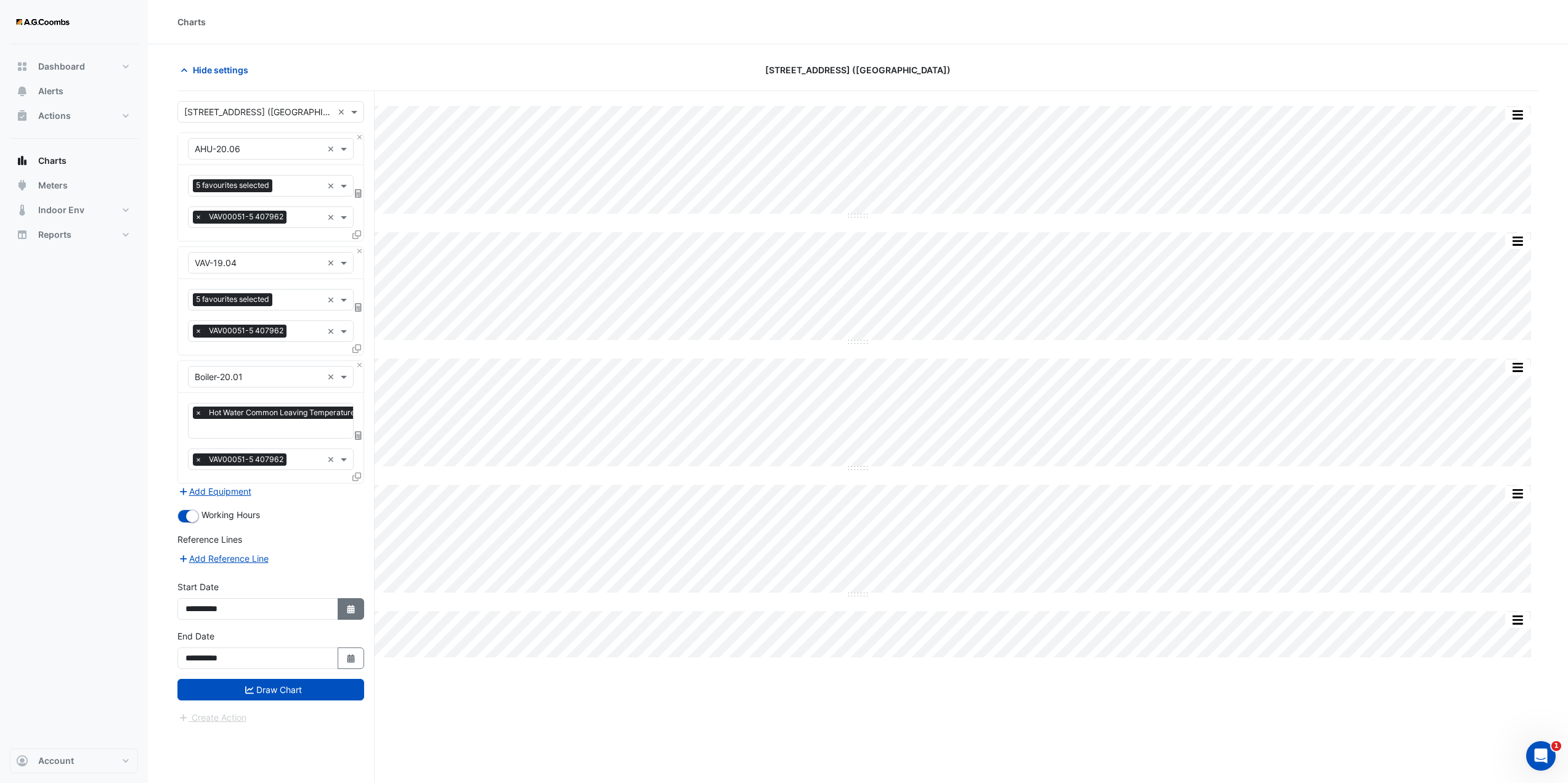
select select "*"
select select "****"
click at [277, 562] on div "1" at bounding box center [277, 563] width 19 height 19
type input "**********"
click at [289, 690] on button "Draw Chart" at bounding box center [270, 689] width 186 height 21
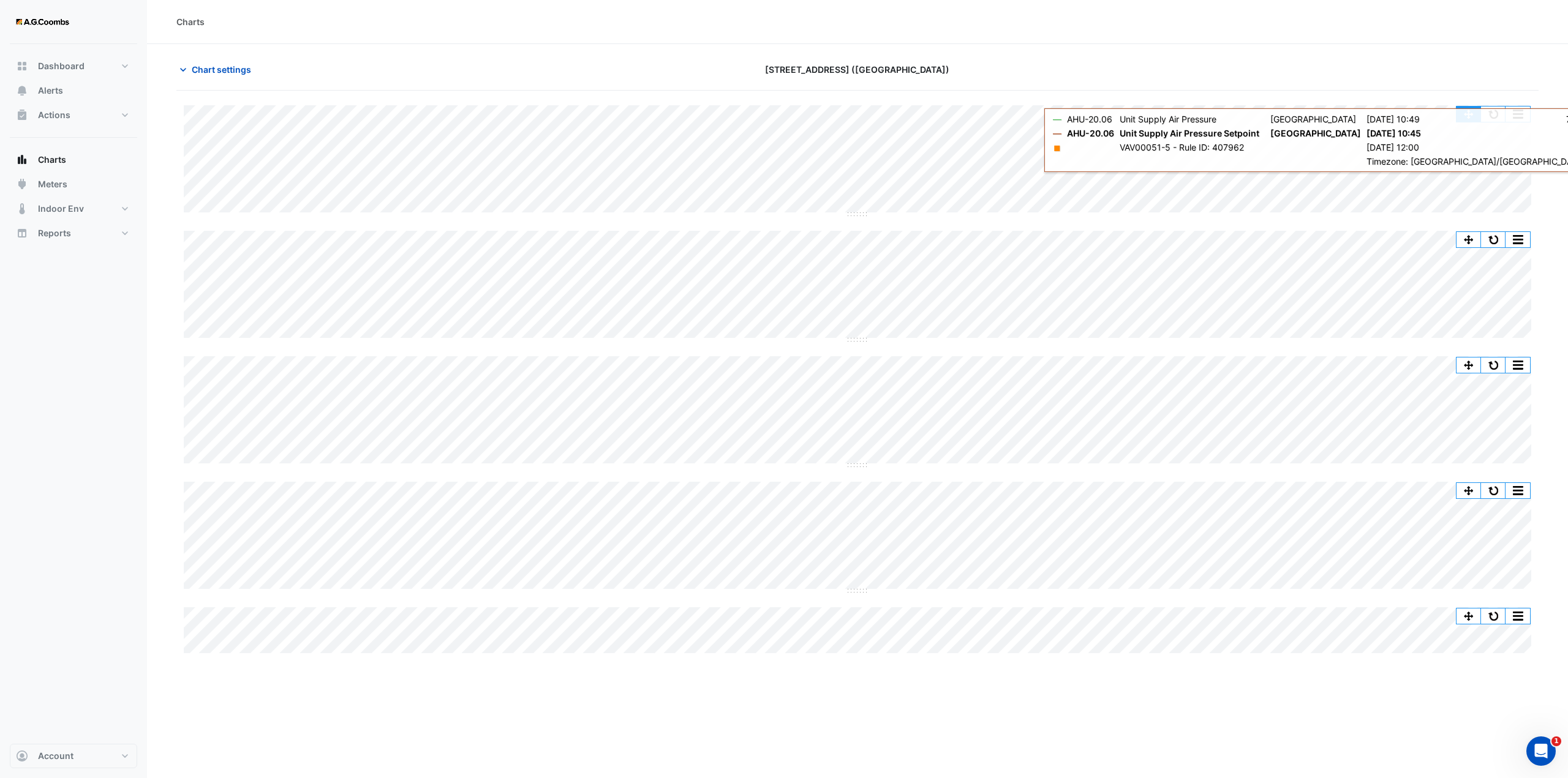
click at [1469, 110] on button "button" at bounding box center [1468, 114] width 25 height 16
click at [1486, 112] on button "button" at bounding box center [1493, 114] width 25 height 16
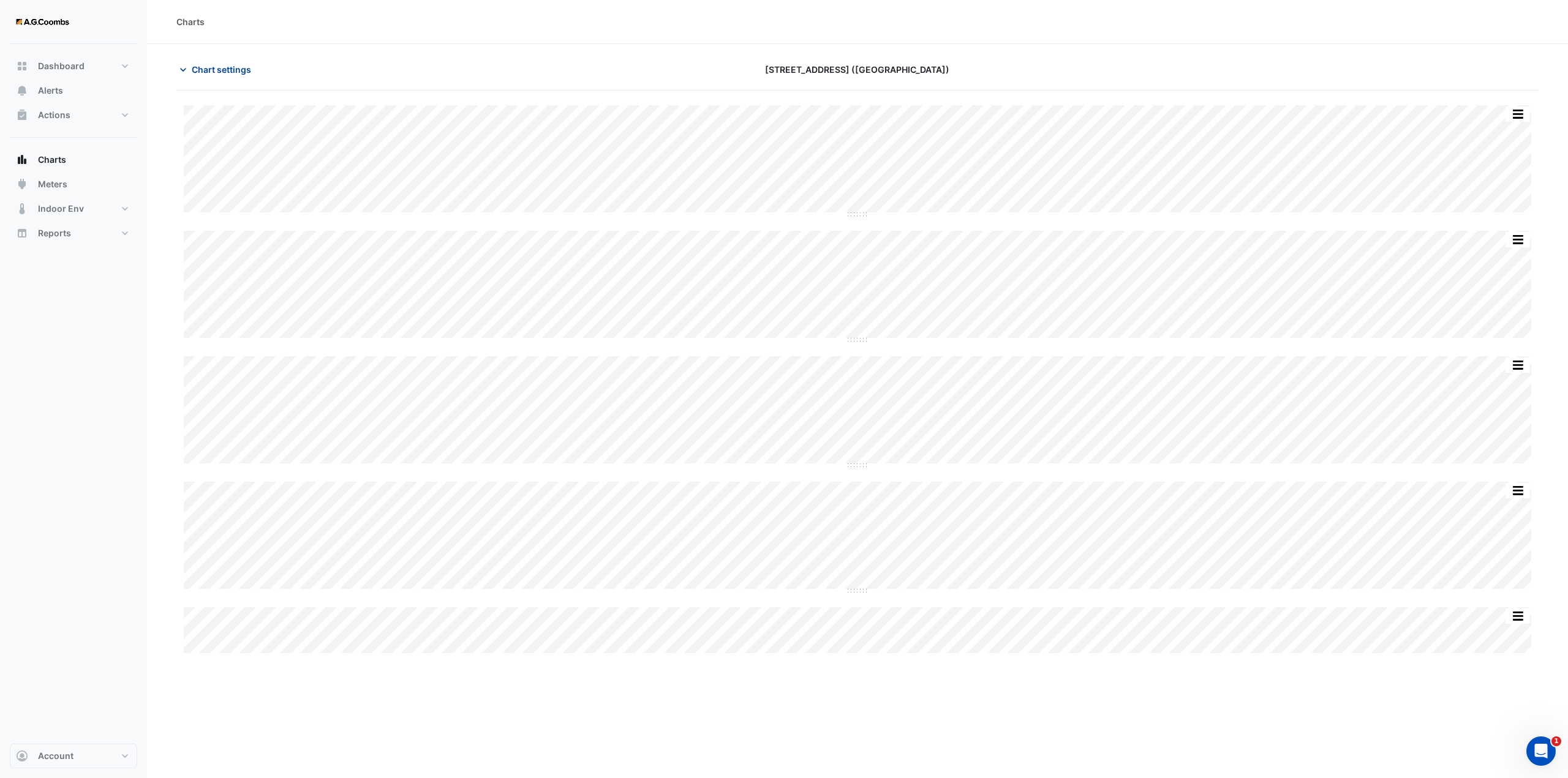
click at [226, 74] on span "Chart settings" at bounding box center [221, 70] width 60 height 13
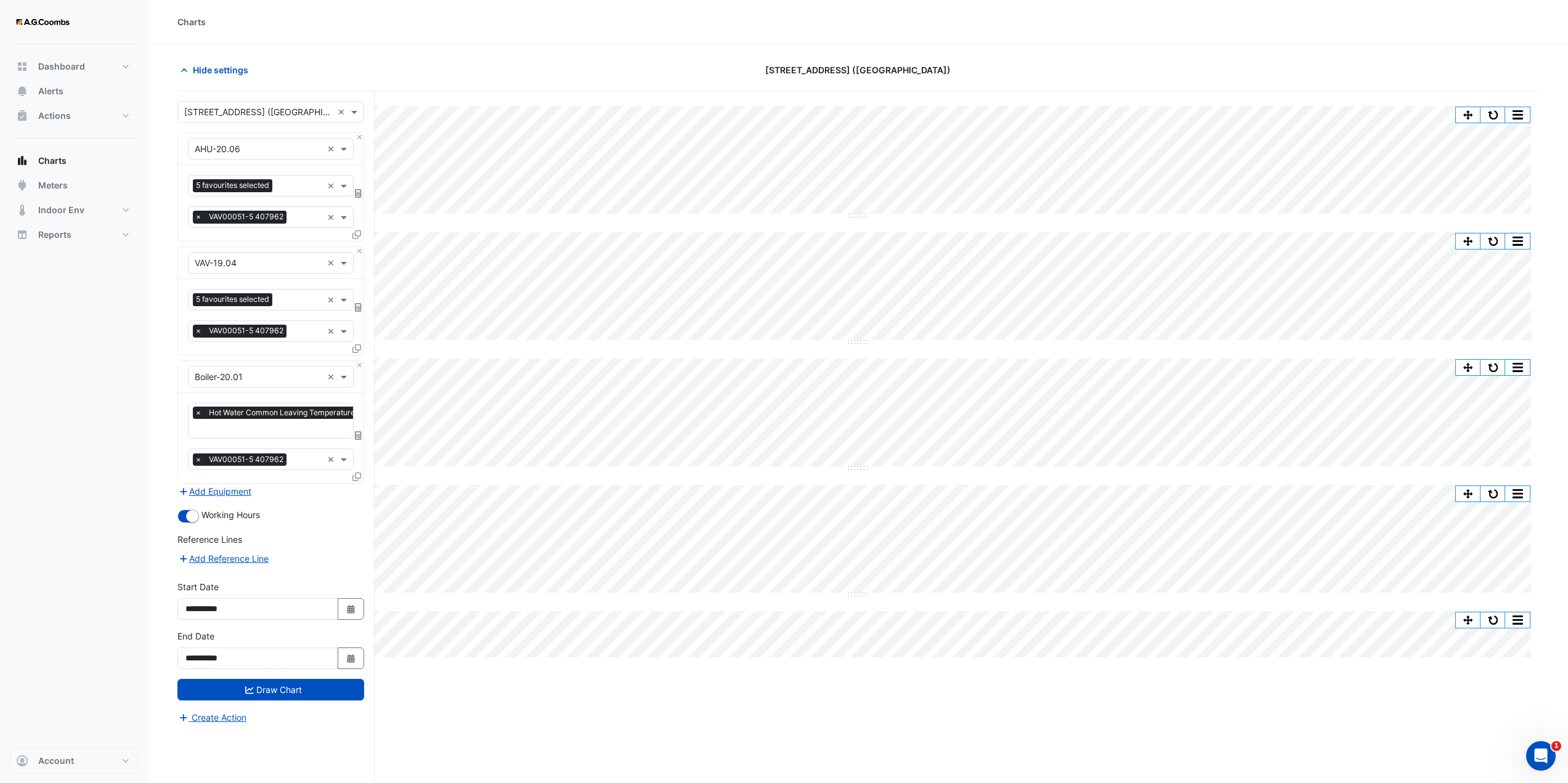
click at [438, 80] on div "Hide settings" at bounding box center [398, 69] width 458 height 21
